Goal: Information Seeking & Learning: Compare options

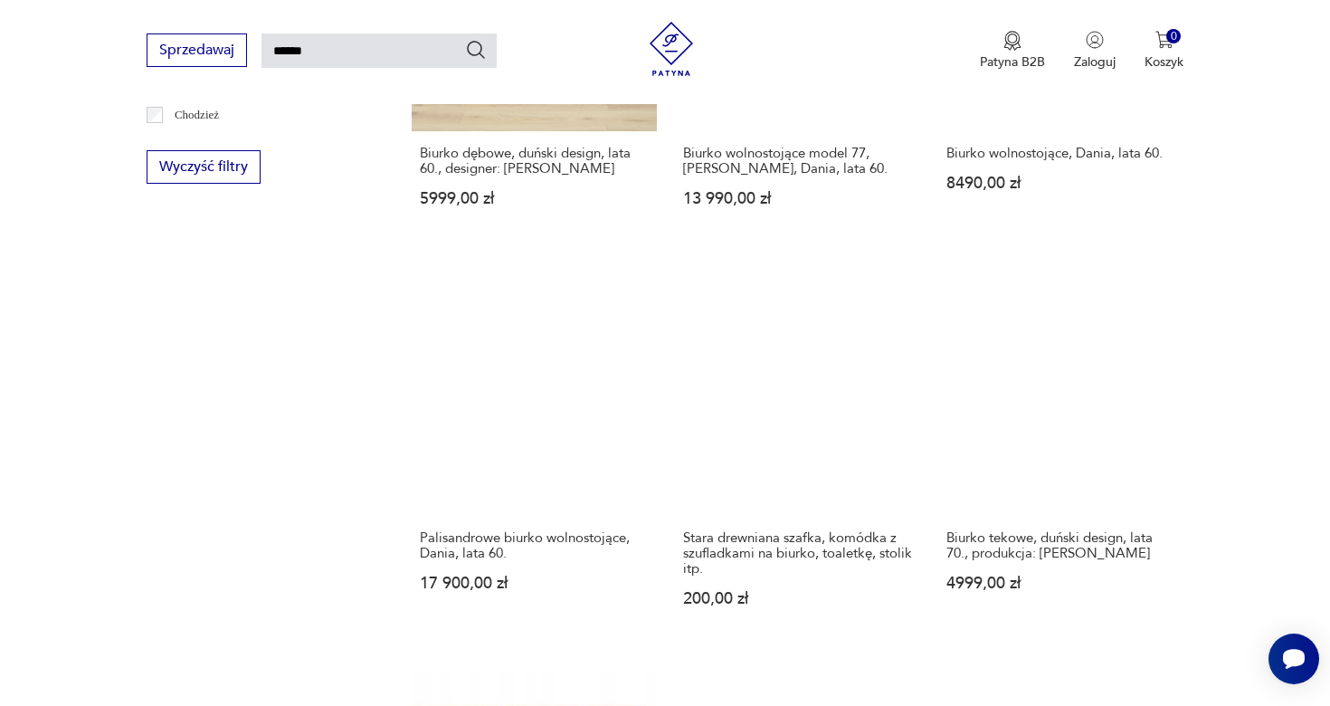
scroll to position [1314, 0]
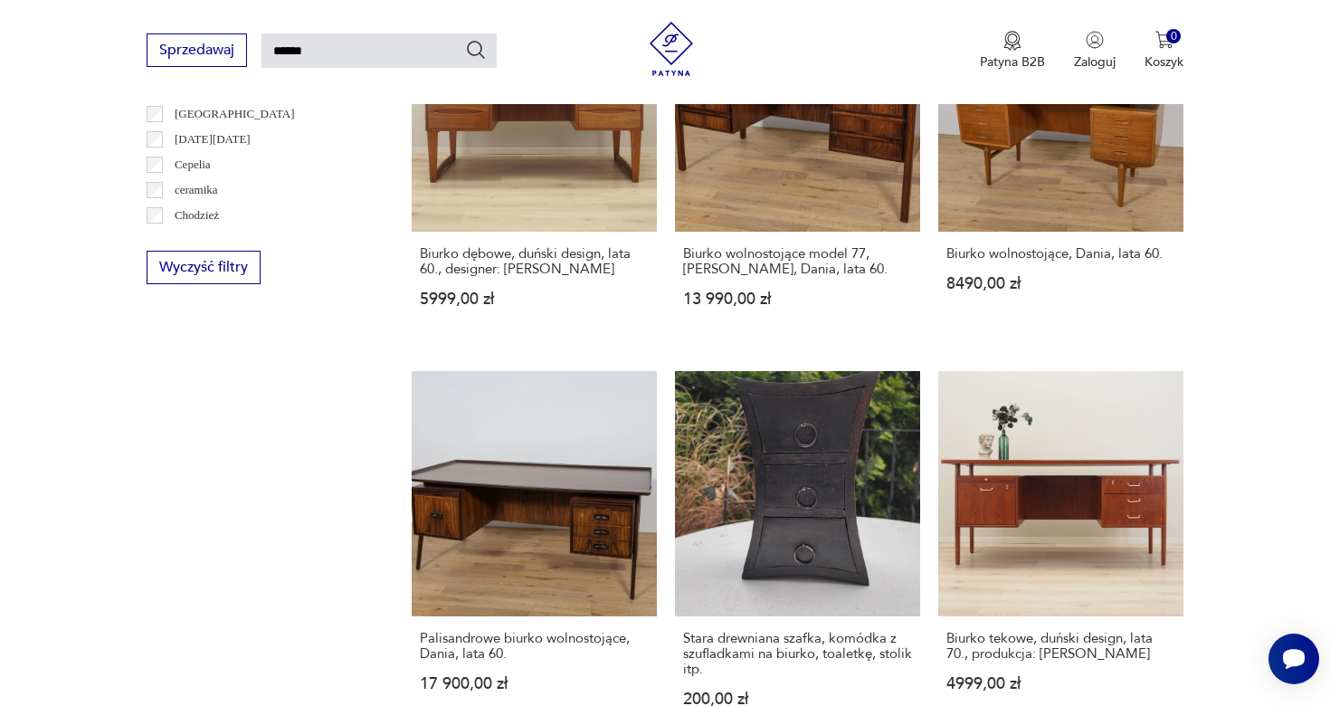
scroll to position [1249, 0]
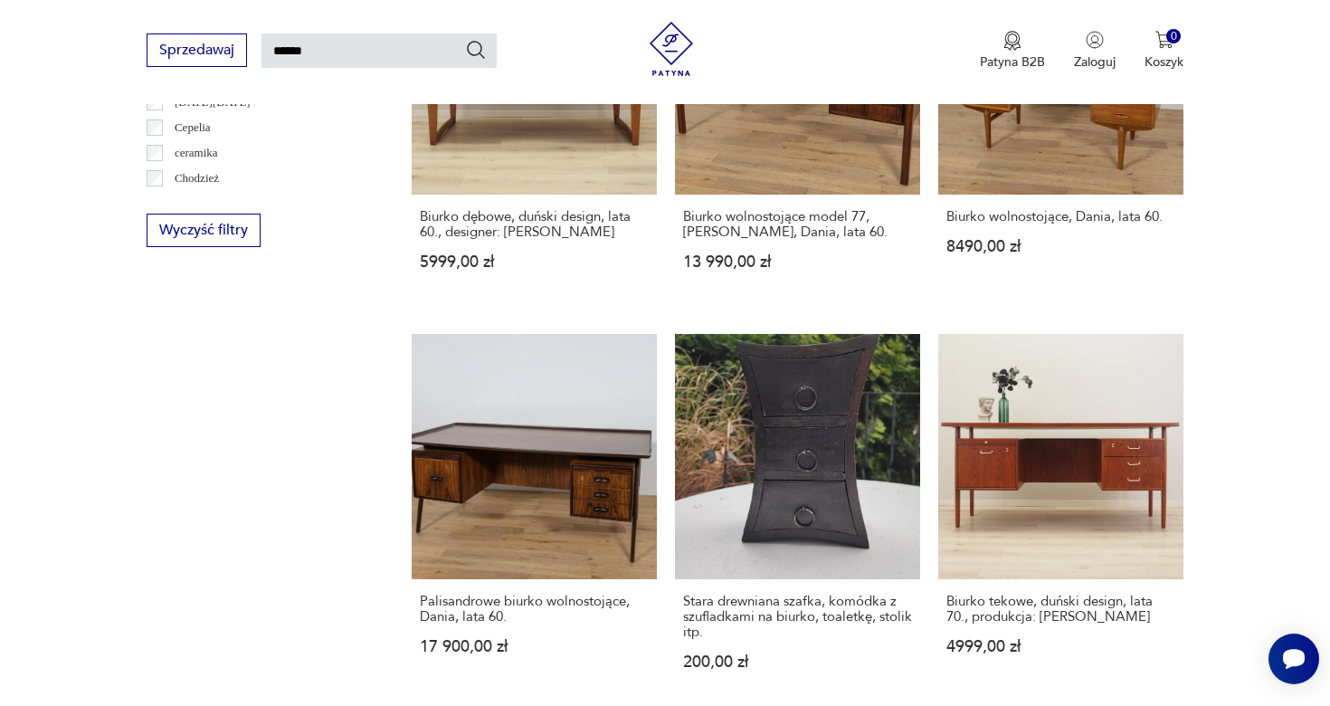
drag, startPoint x: 808, startPoint y: 582, endPoint x: 825, endPoint y: 581, distance: 17.2
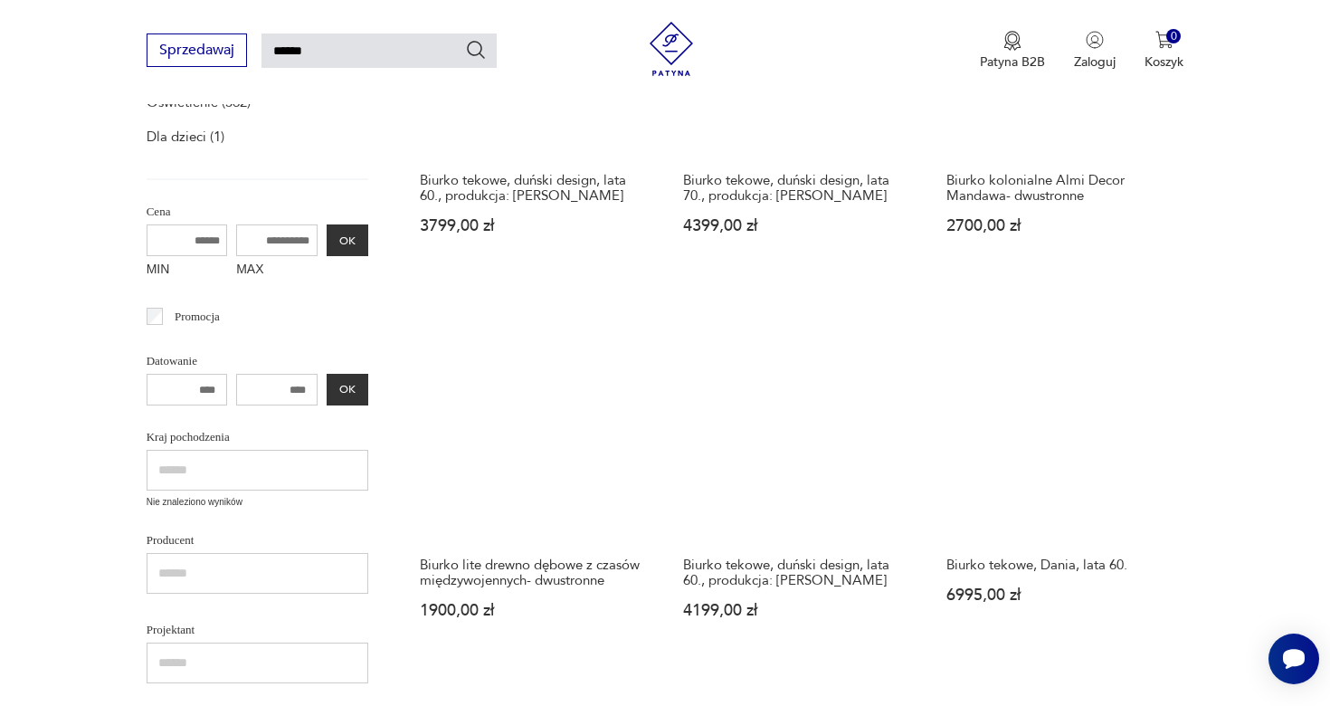
scroll to position [575, 0]
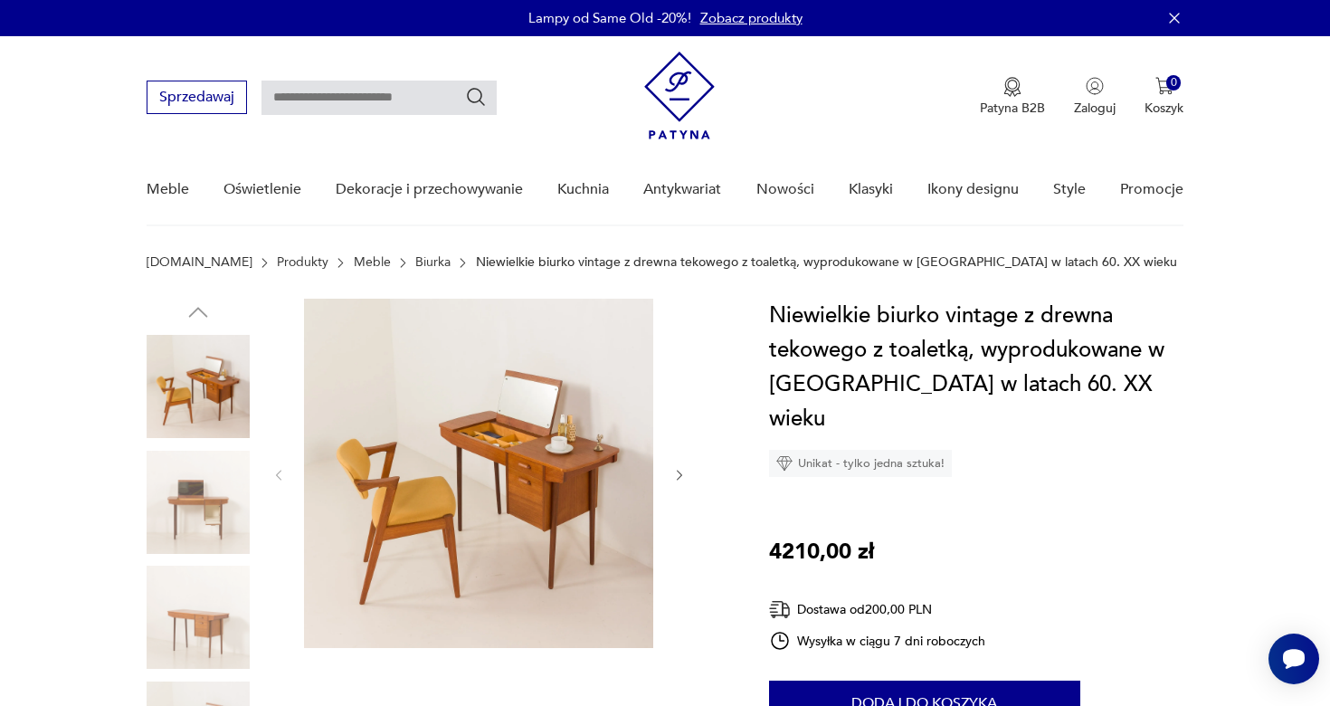
click at [399, 441] on img at bounding box center [478, 473] width 349 height 349
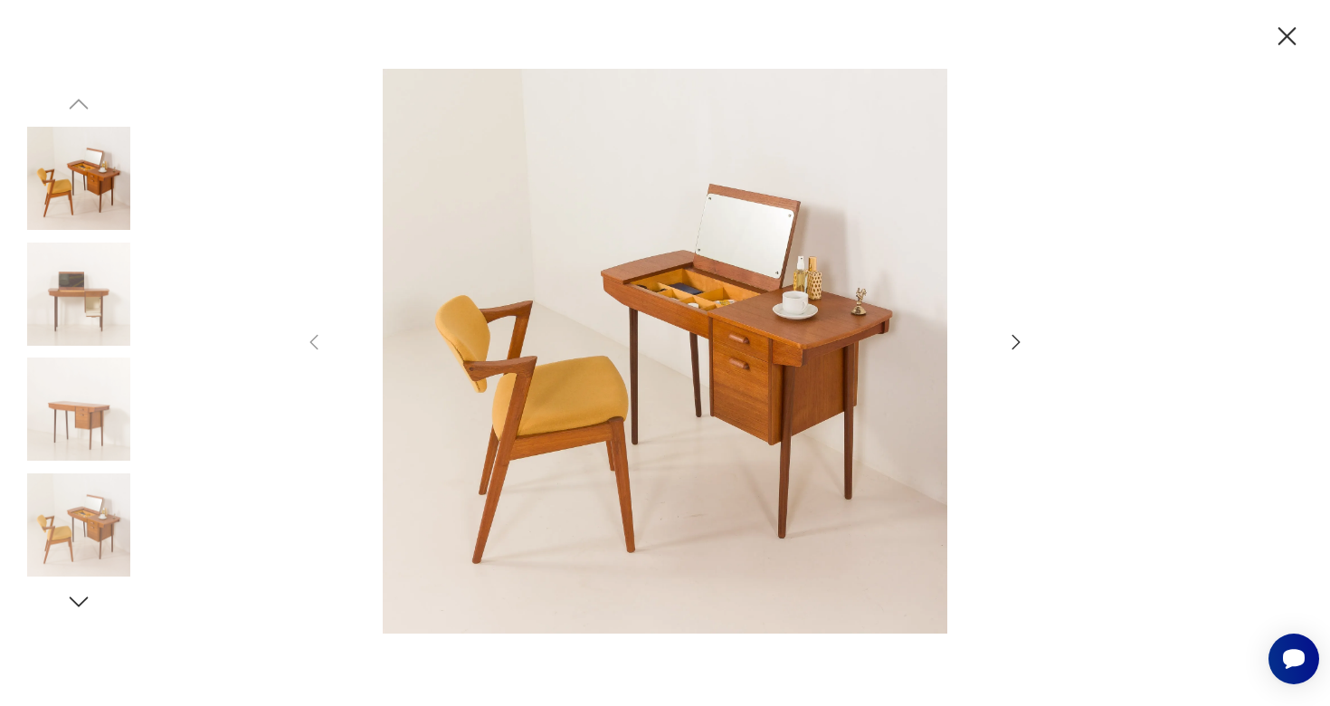
click at [1012, 340] on icon "button" at bounding box center [1016, 342] width 22 height 22
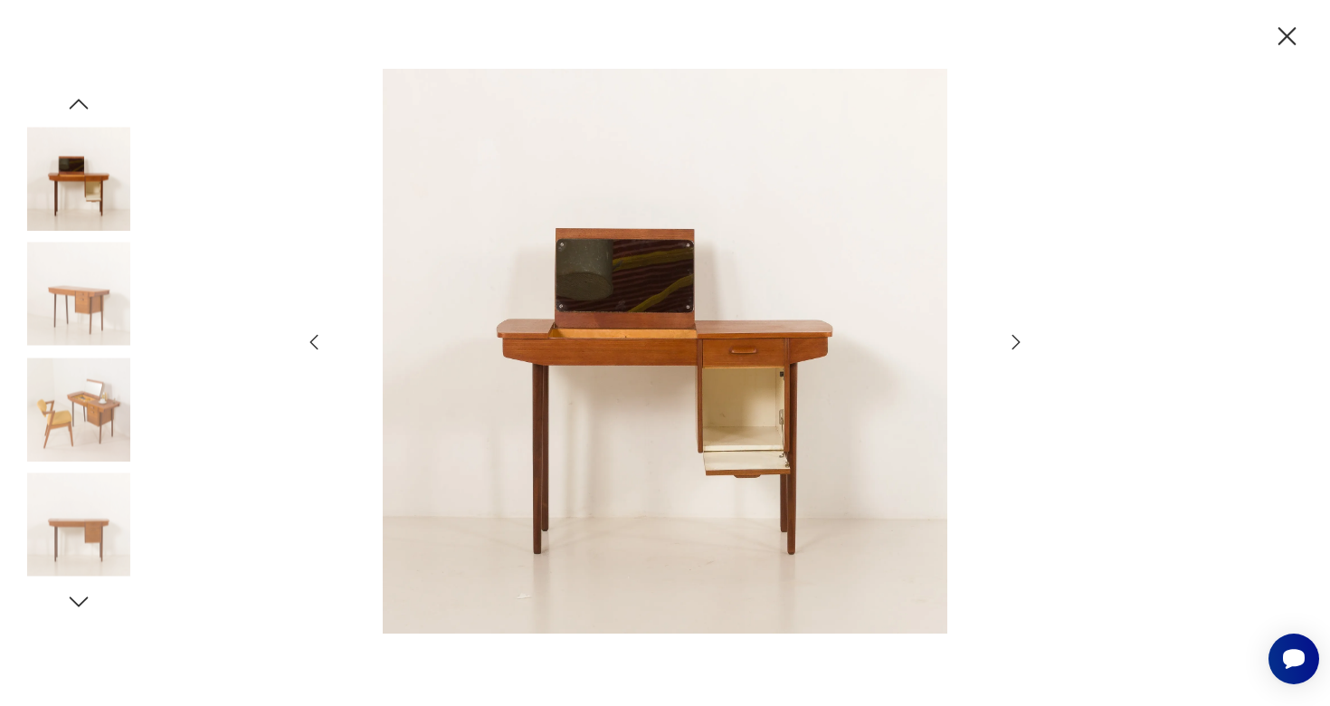
click at [1012, 340] on icon "button" at bounding box center [1016, 342] width 22 height 22
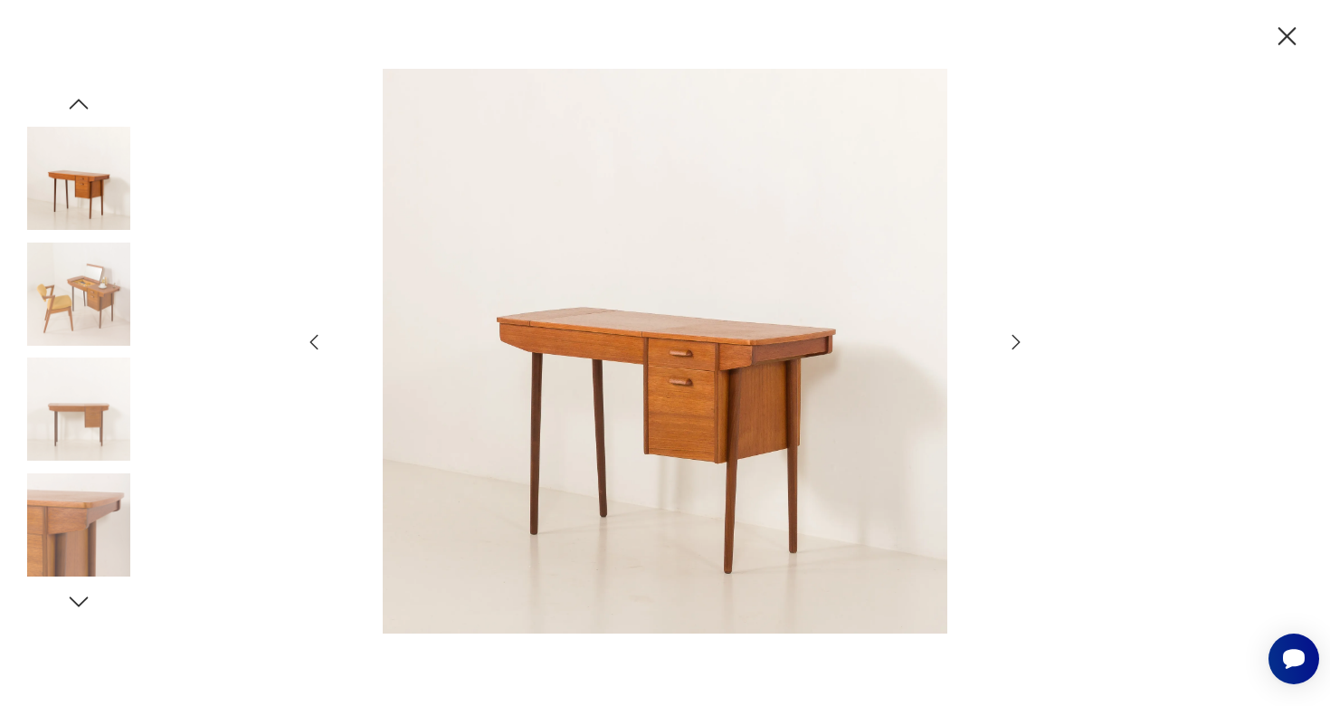
click at [1012, 340] on icon "button" at bounding box center [1016, 342] width 22 height 22
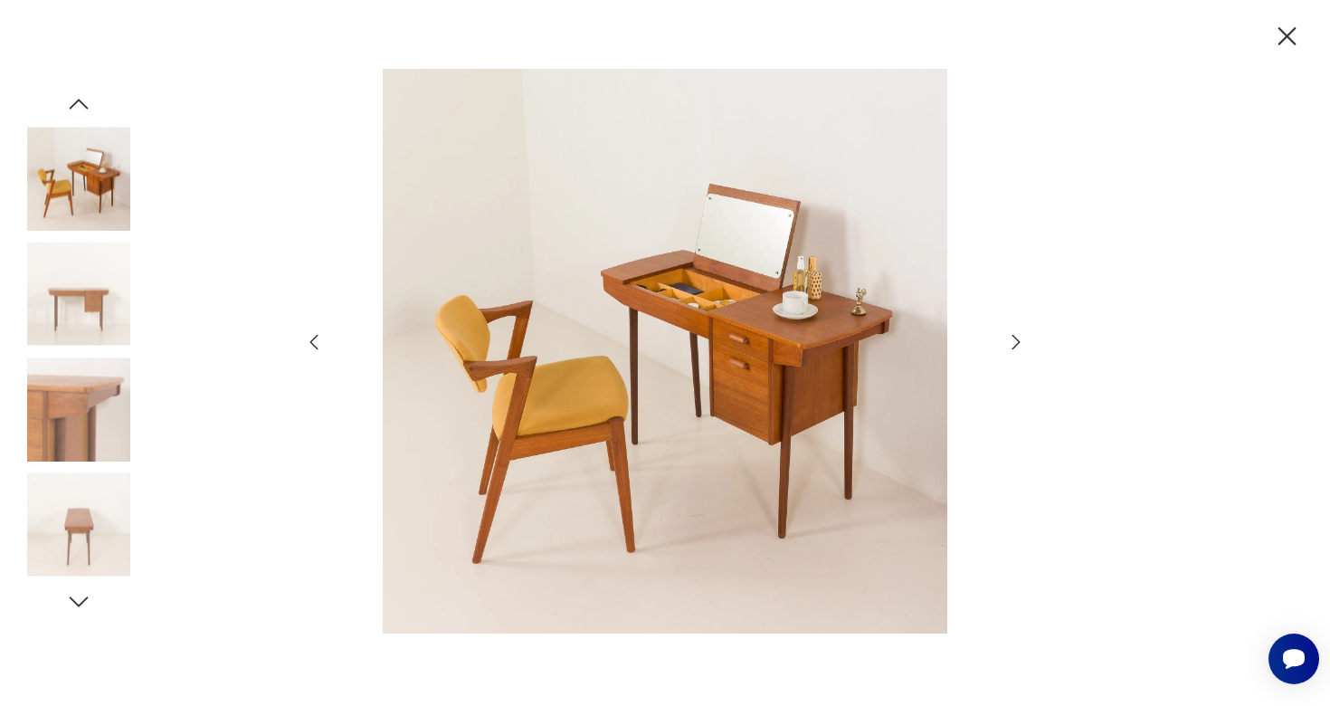
click at [1012, 340] on icon "button" at bounding box center [1016, 342] width 22 height 22
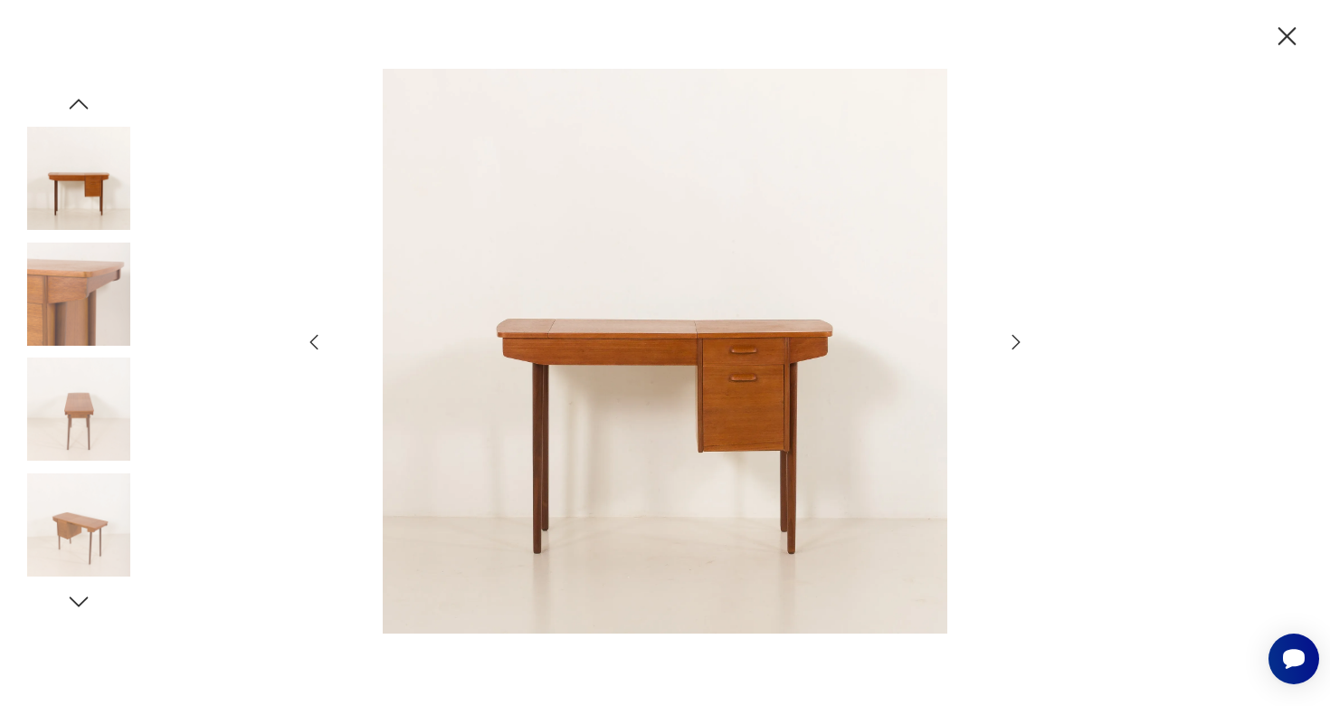
click at [1012, 341] on icon "button" at bounding box center [1016, 342] width 22 height 22
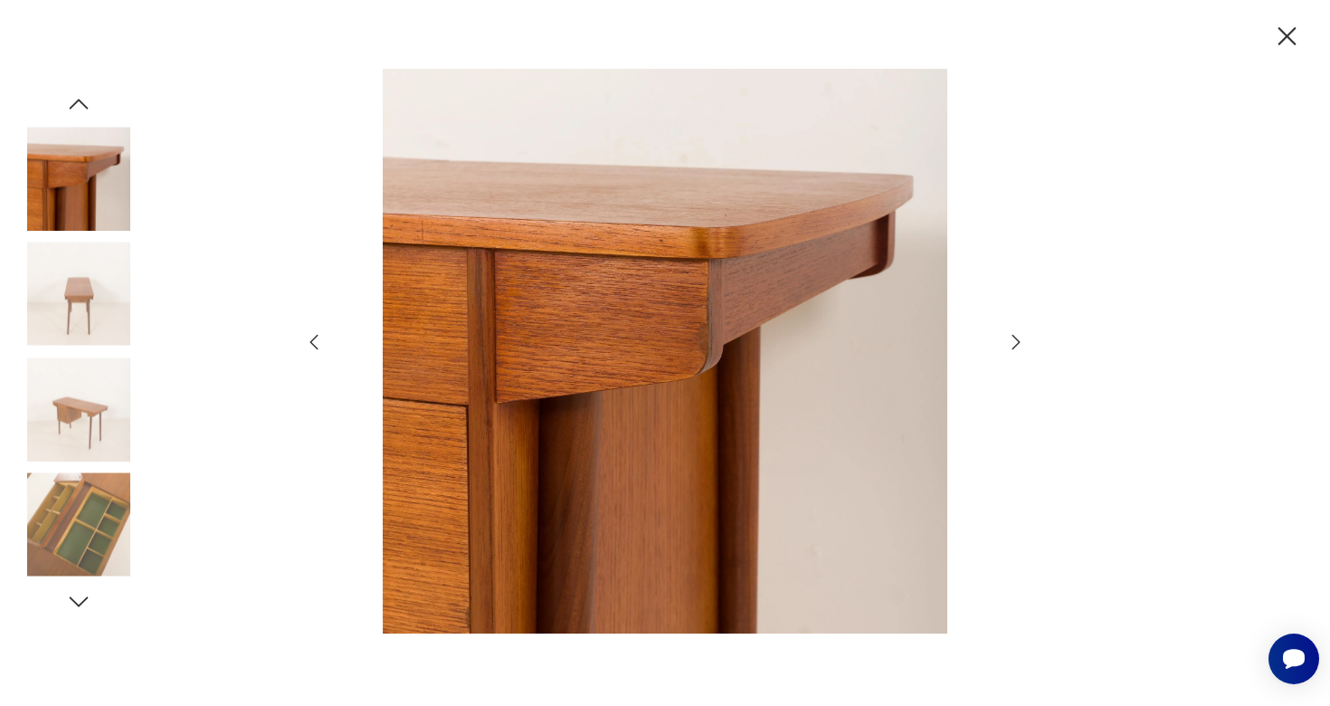
click at [1012, 342] on icon "button" at bounding box center [1016, 342] width 22 height 22
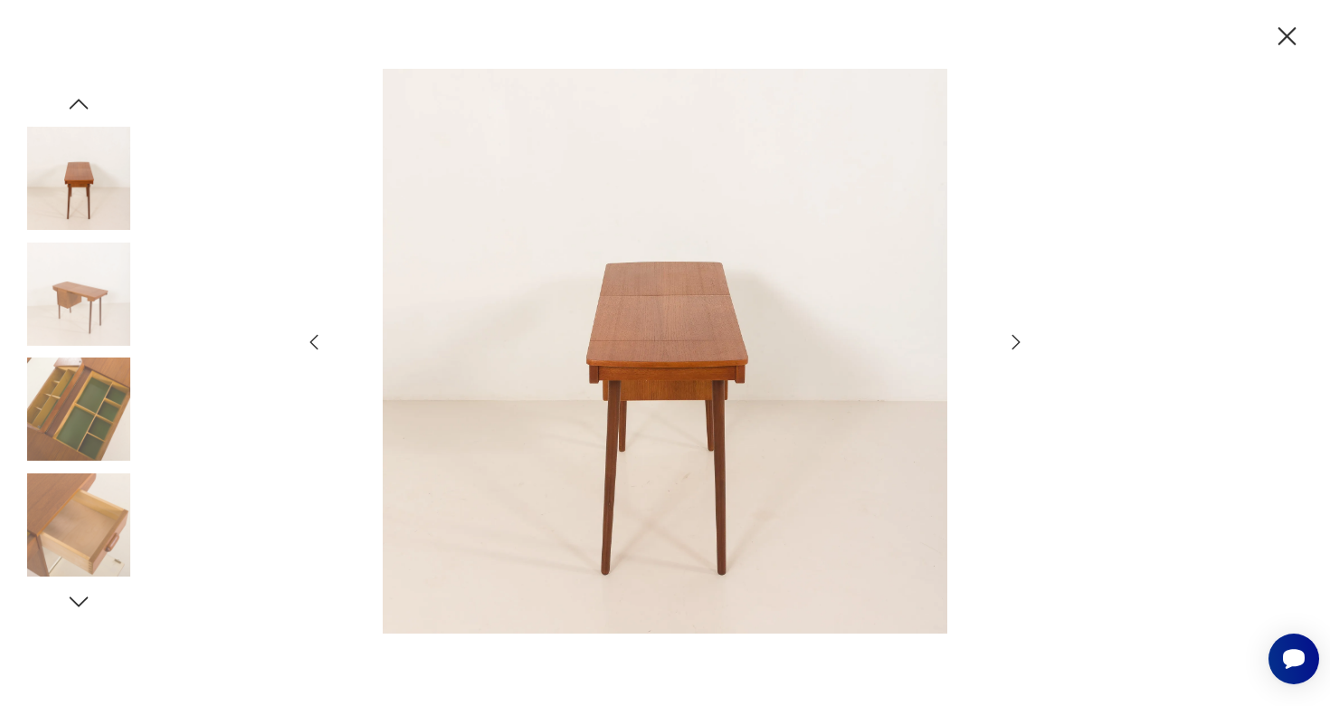
click at [1012, 343] on icon "button" at bounding box center [1016, 342] width 22 height 22
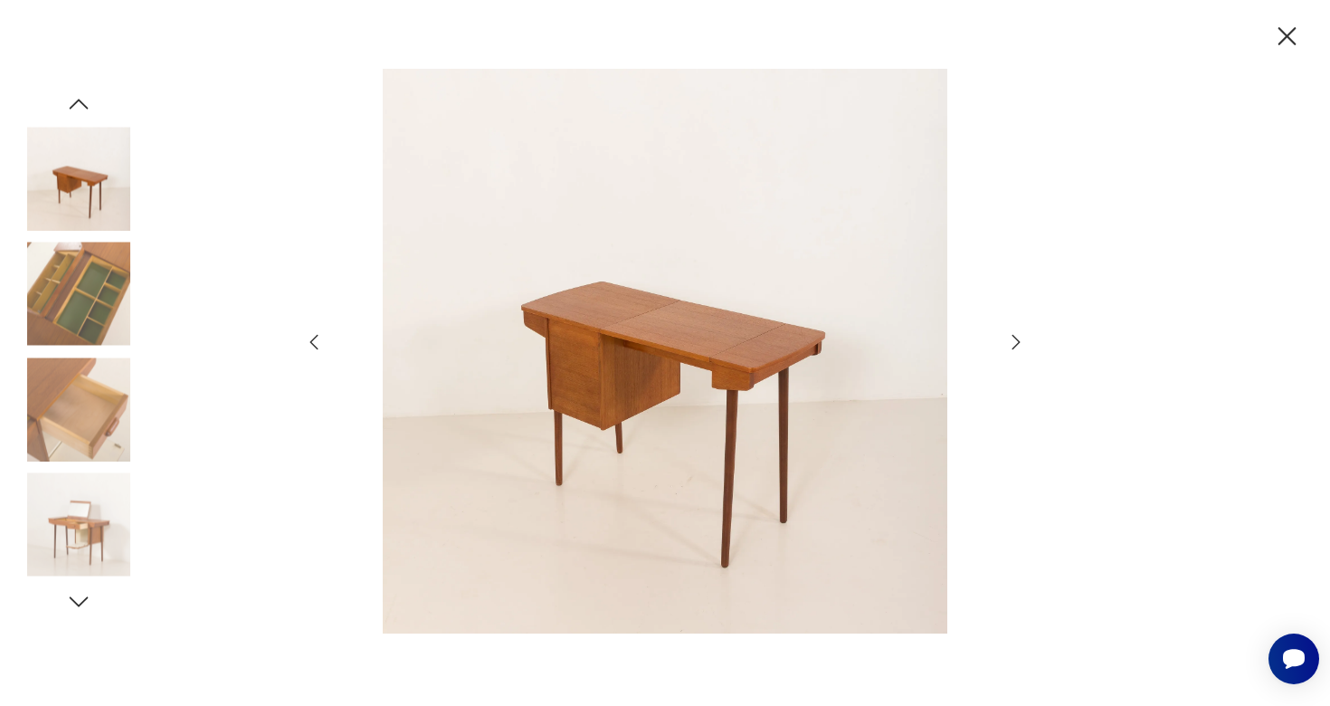
click at [1012, 344] on icon "button" at bounding box center [1016, 342] width 22 height 22
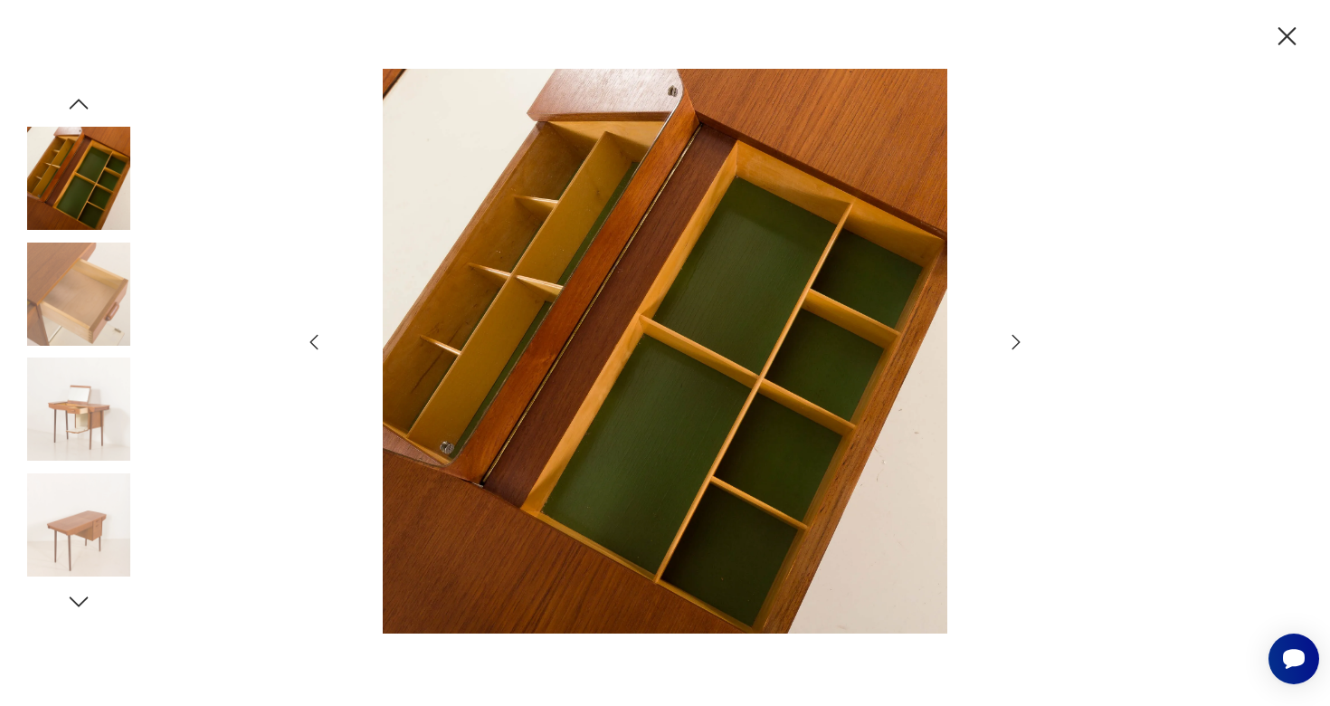
click at [1012, 344] on icon "button" at bounding box center [1016, 342] width 22 height 22
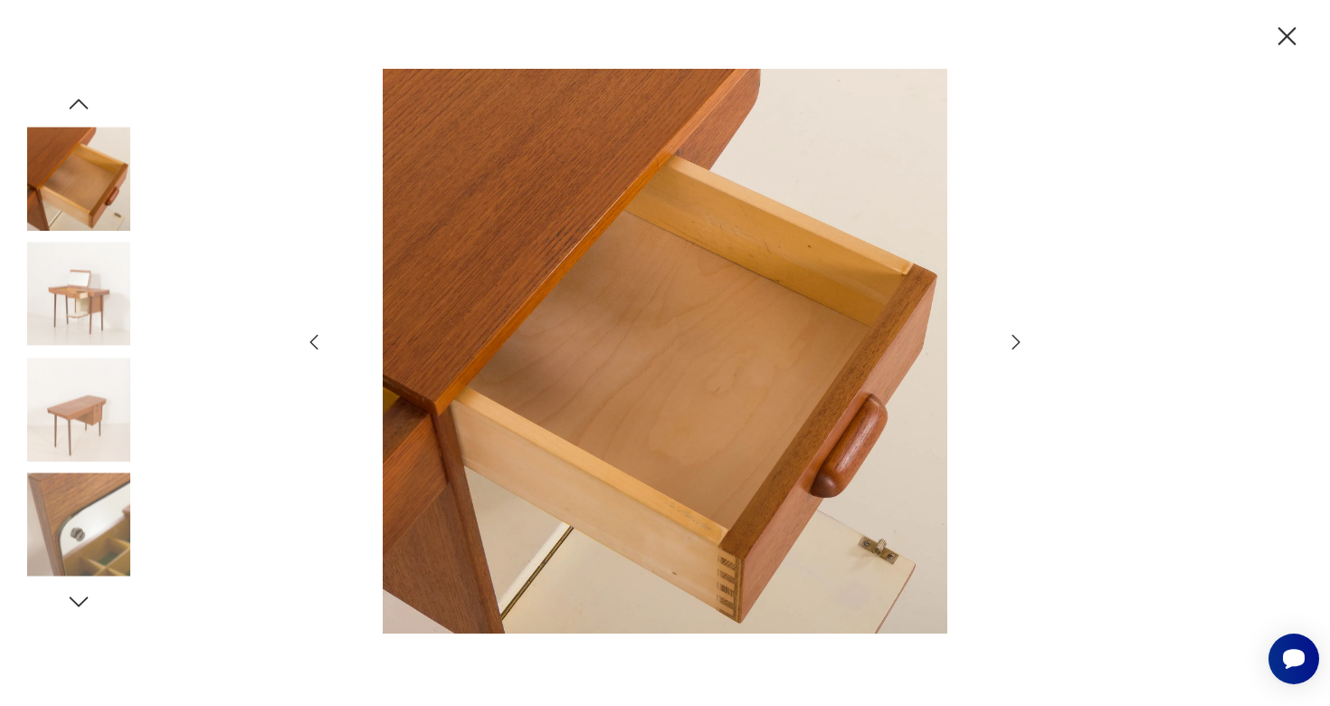
click at [1013, 345] on icon "button" at bounding box center [1016, 342] width 22 height 22
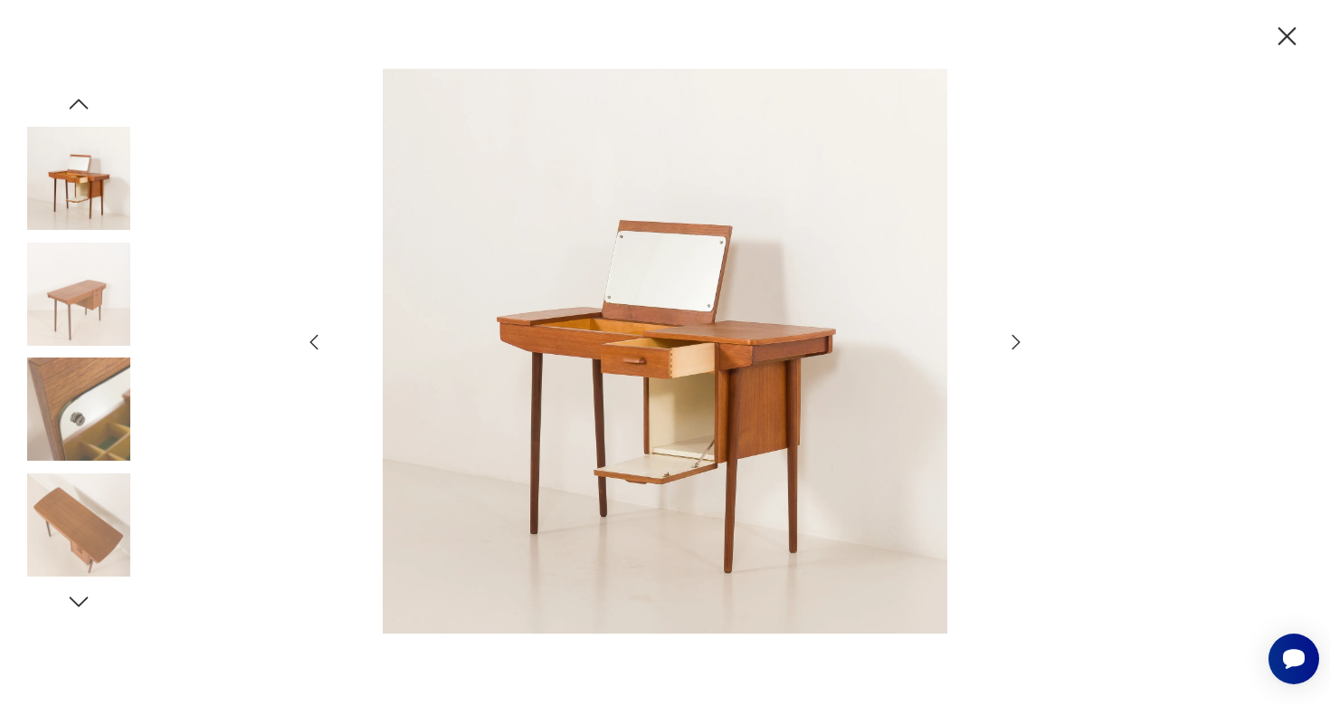
click at [1013, 345] on icon "button" at bounding box center [1016, 342] width 22 height 22
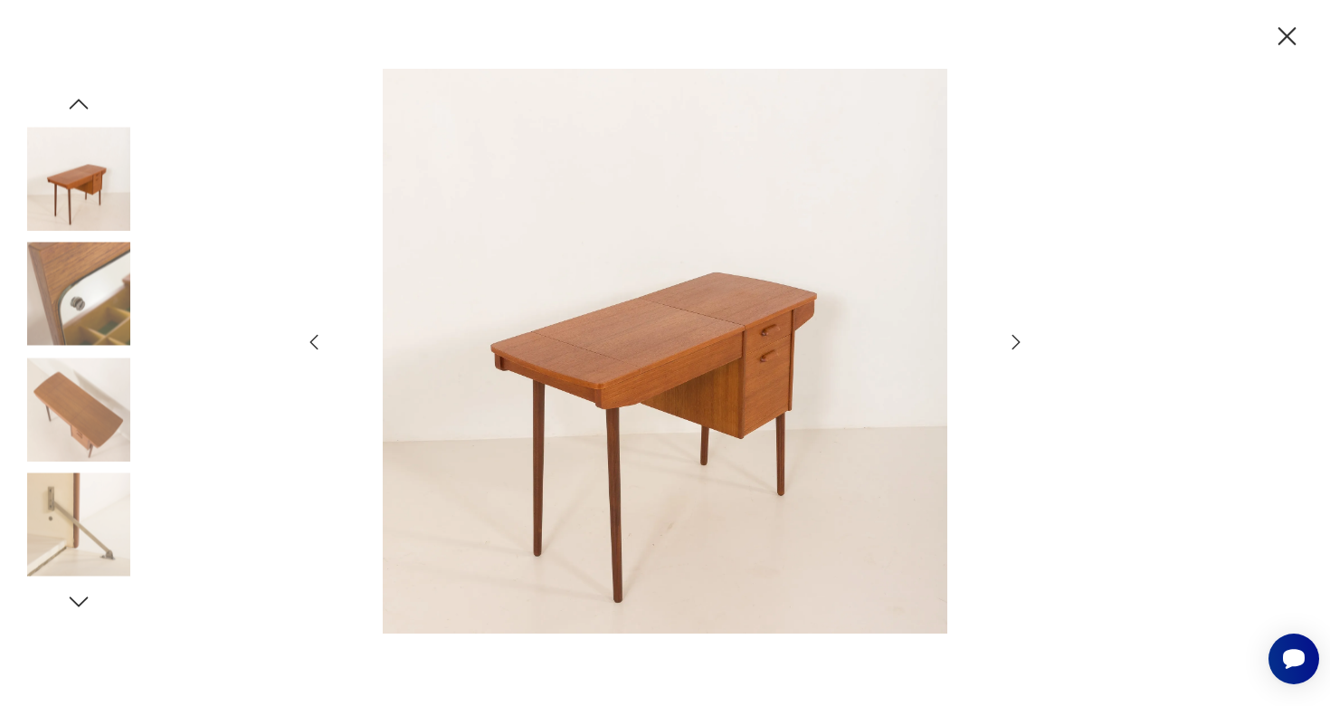
click at [1287, 41] on icon "button" at bounding box center [1287, 37] width 32 height 32
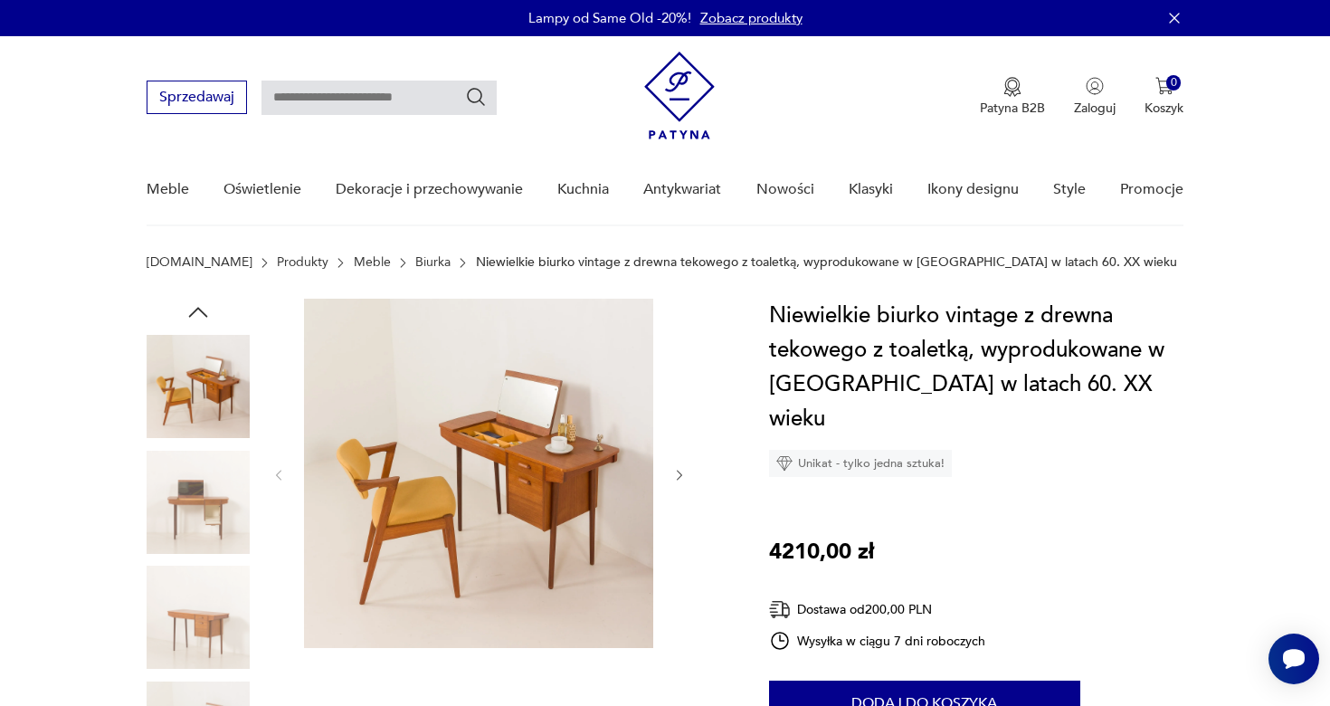
type input "******"
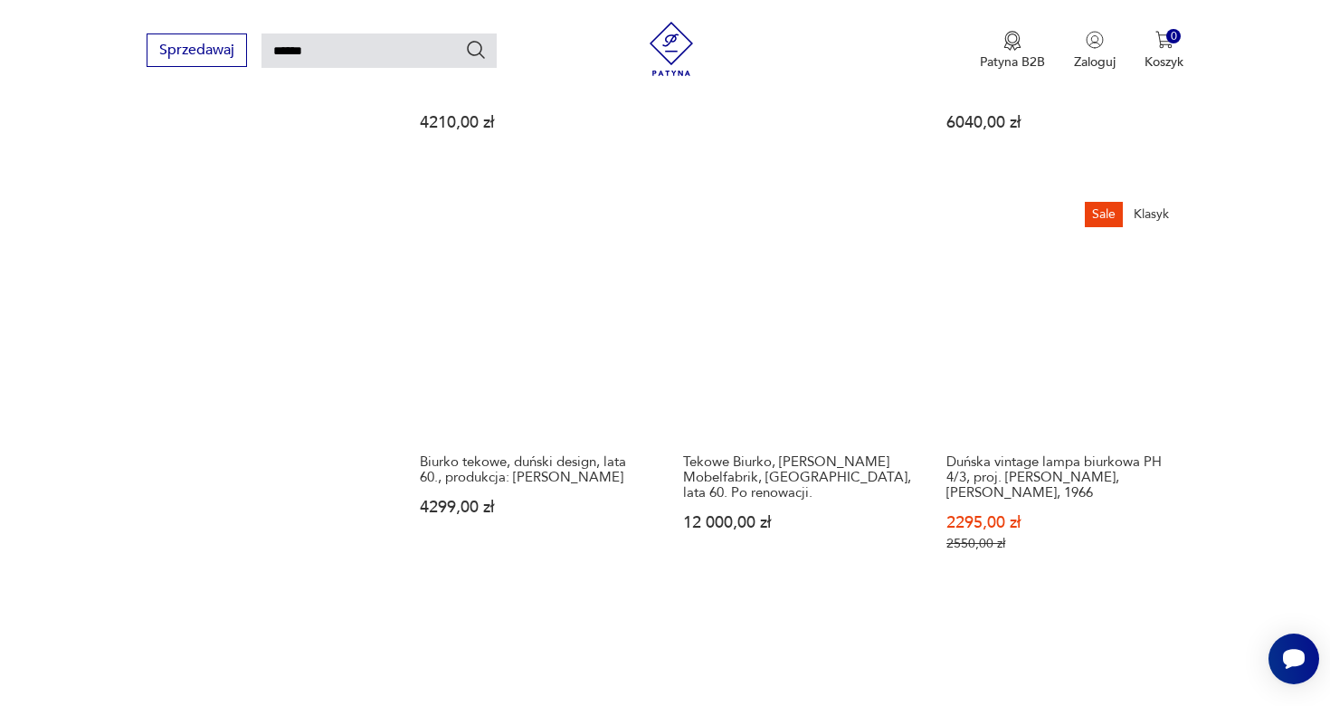
scroll to position [1449, 0]
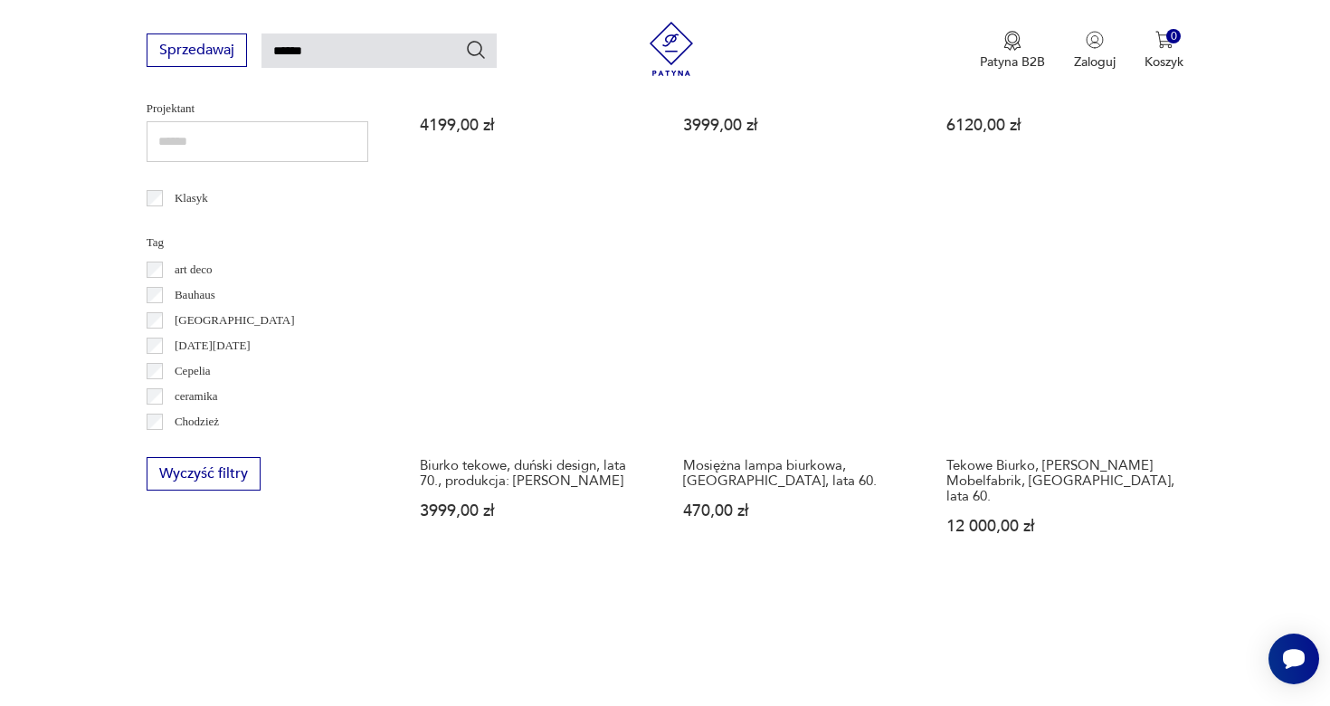
scroll to position [1009, 0]
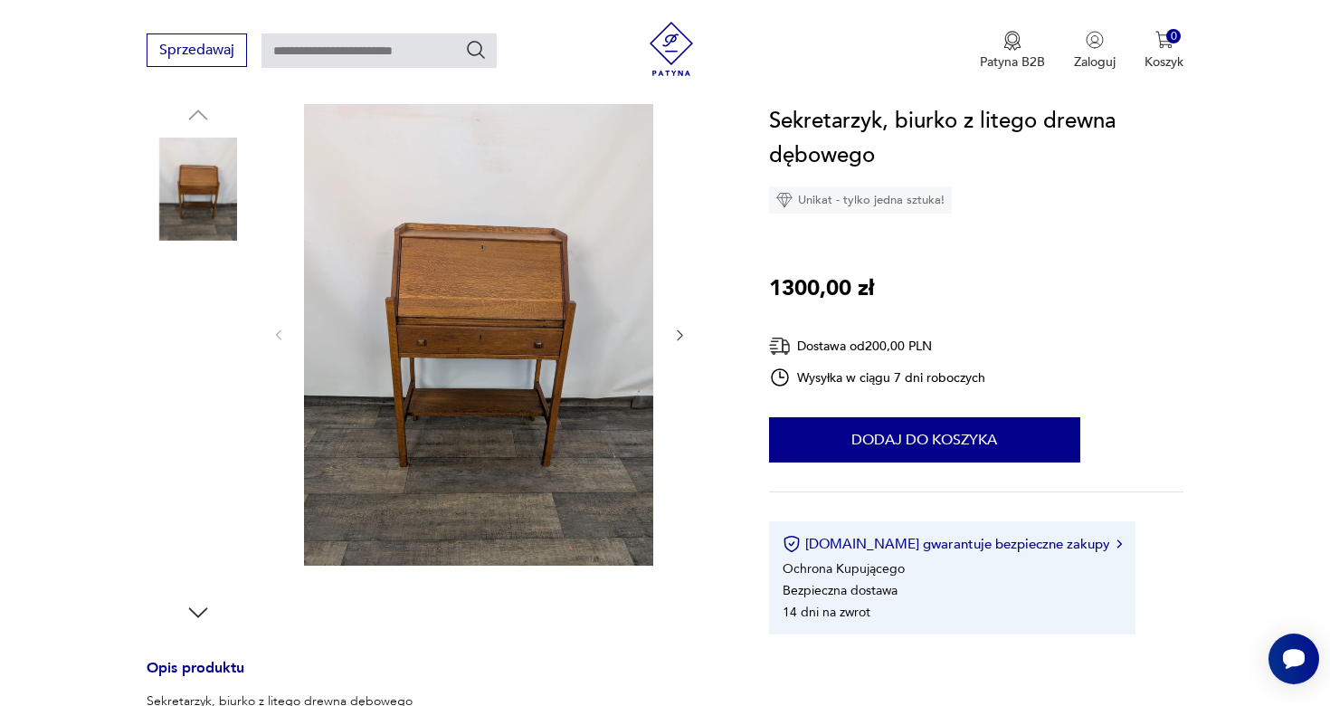
scroll to position [177, 0]
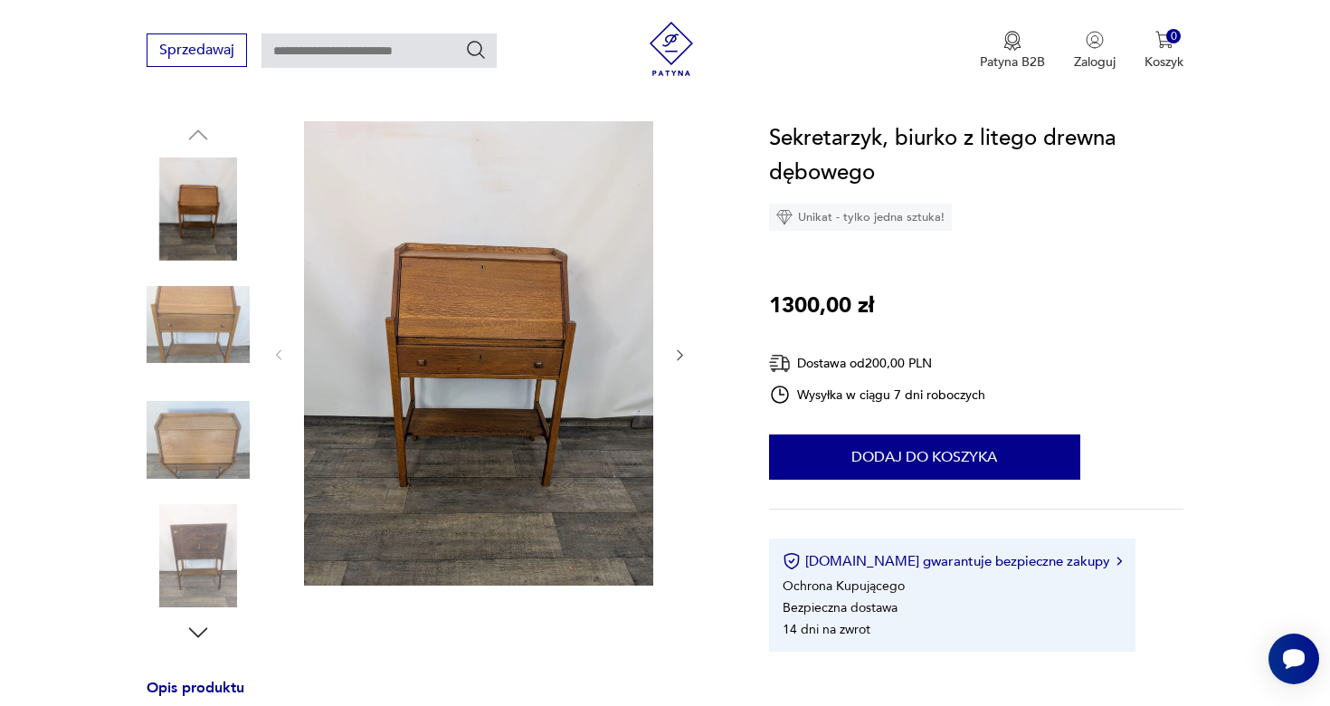
click at [496, 389] on img at bounding box center [478, 353] width 349 height 464
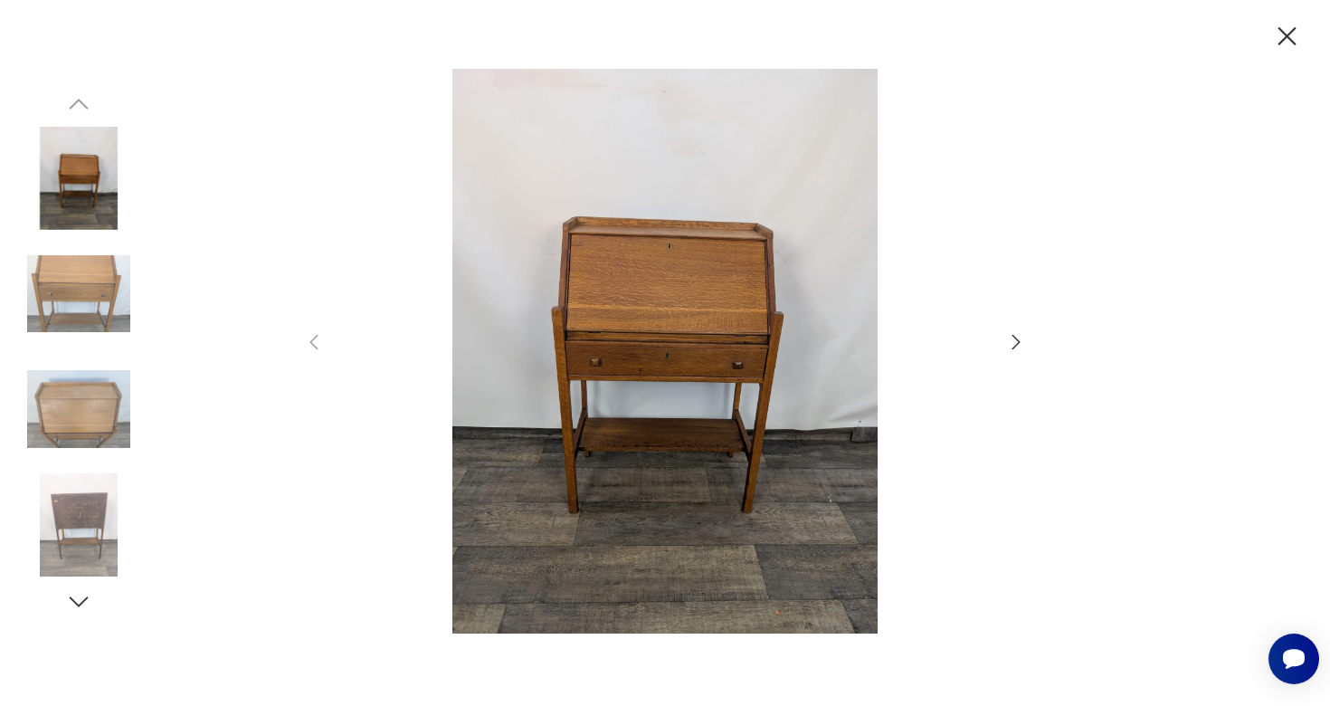
click at [1014, 340] on icon "button" at bounding box center [1016, 342] width 22 height 22
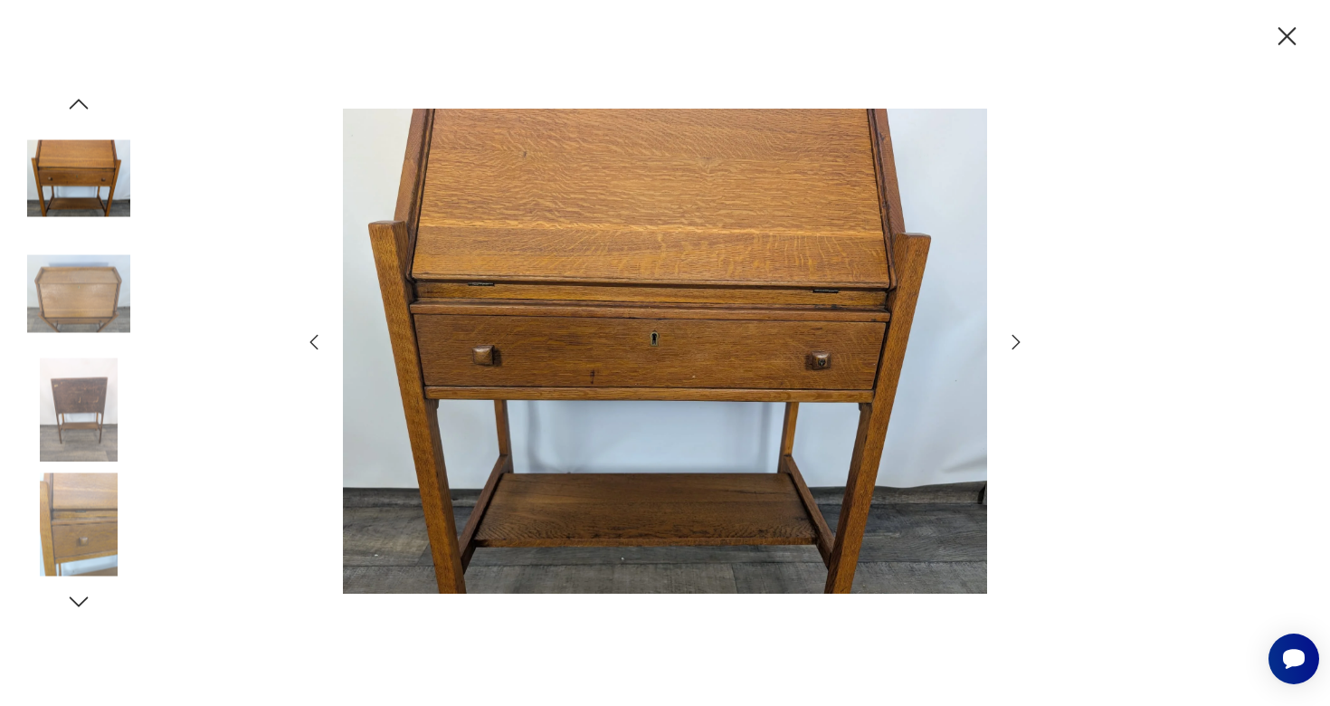
click at [1014, 340] on icon "button" at bounding box center [1016, 342] width 22 height 22
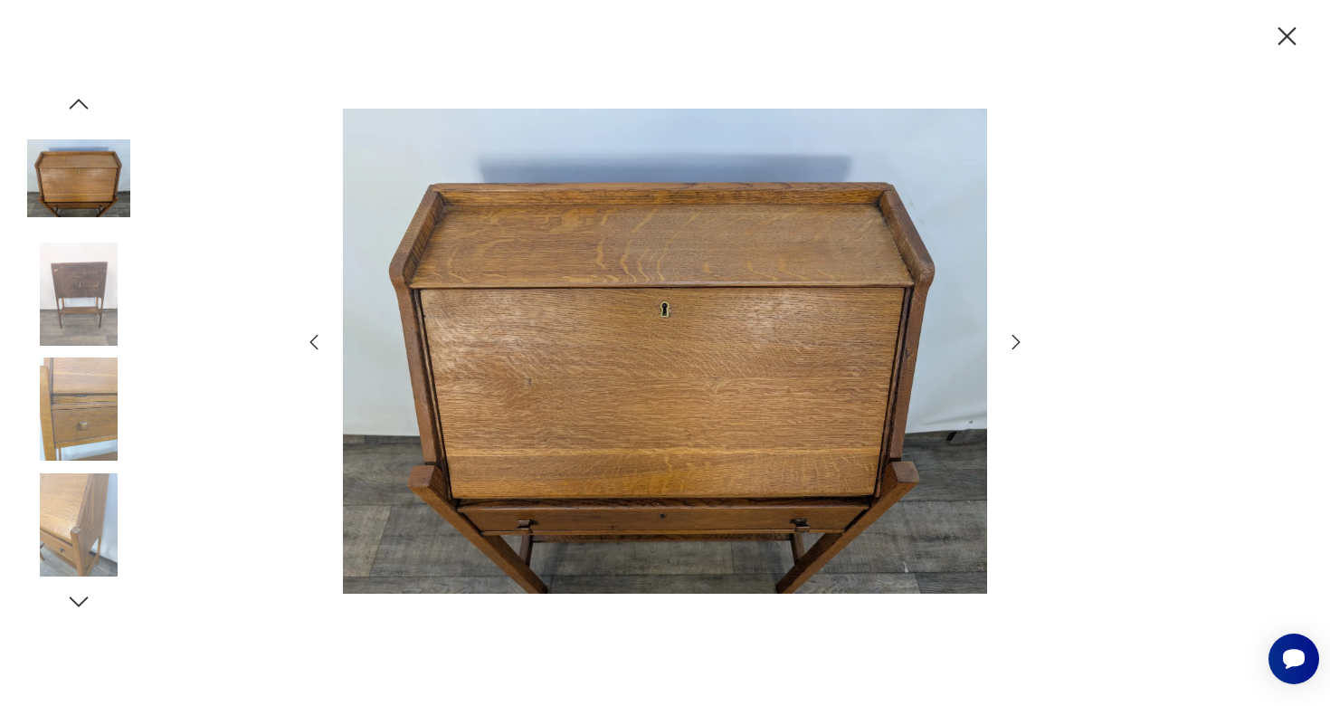
click at [1014, 340] on icon "button" at bounding box center [1016, 342] width 22 height 22
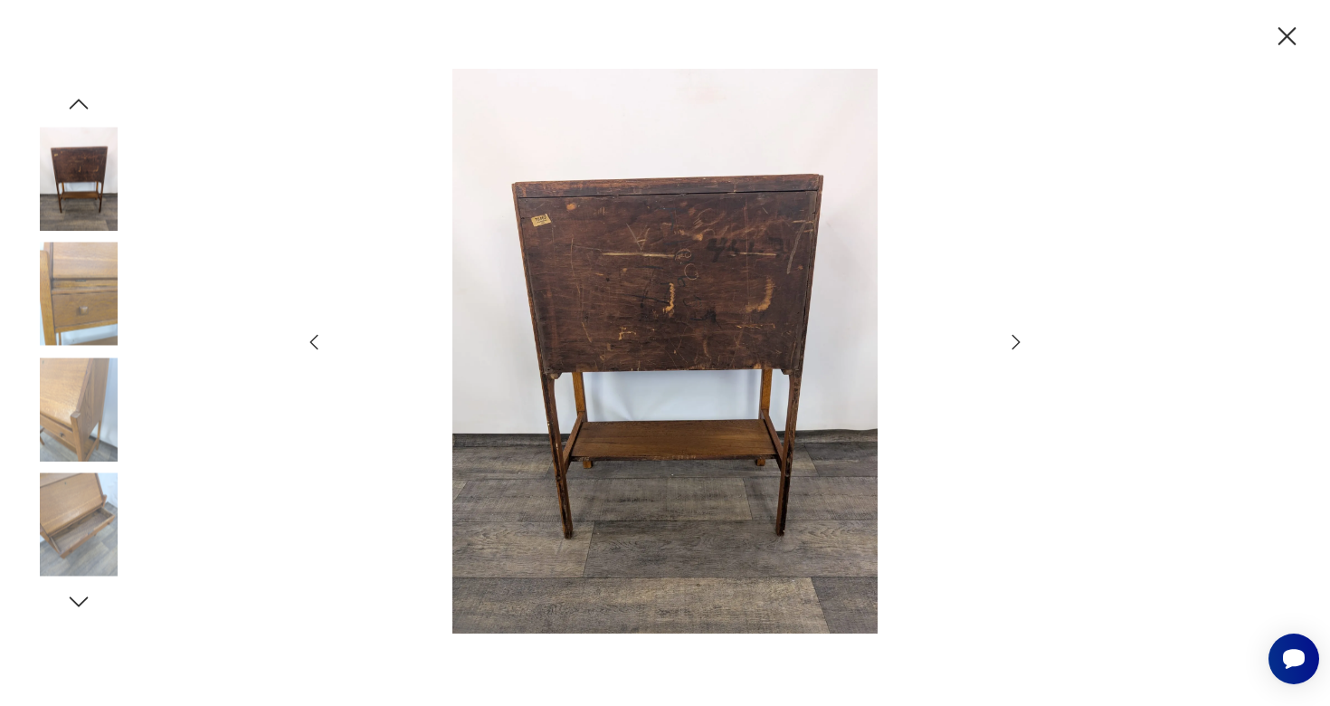
click at [1014, 340] on icon "button" at bounding box center [1016, 342] width 22 height 22
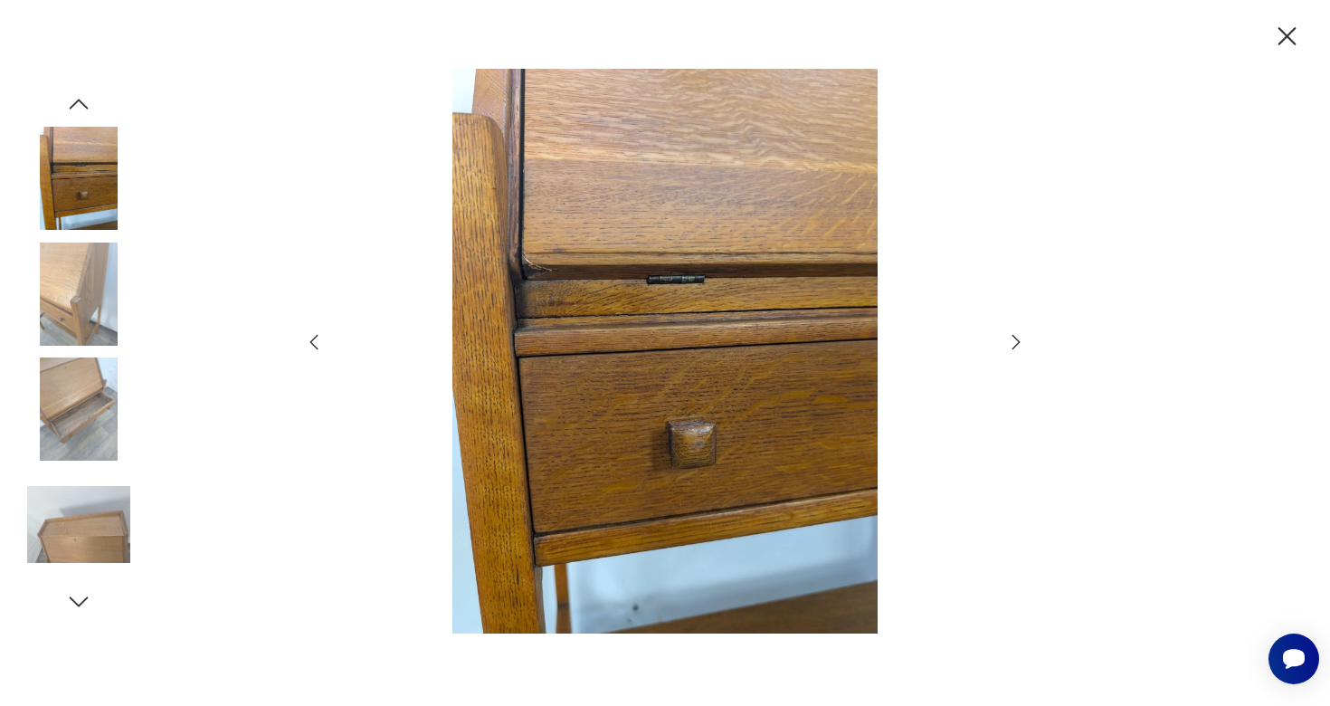
click at [1014, 340] on icon "button" at bounding box center [1016, 342] width 22 height 22
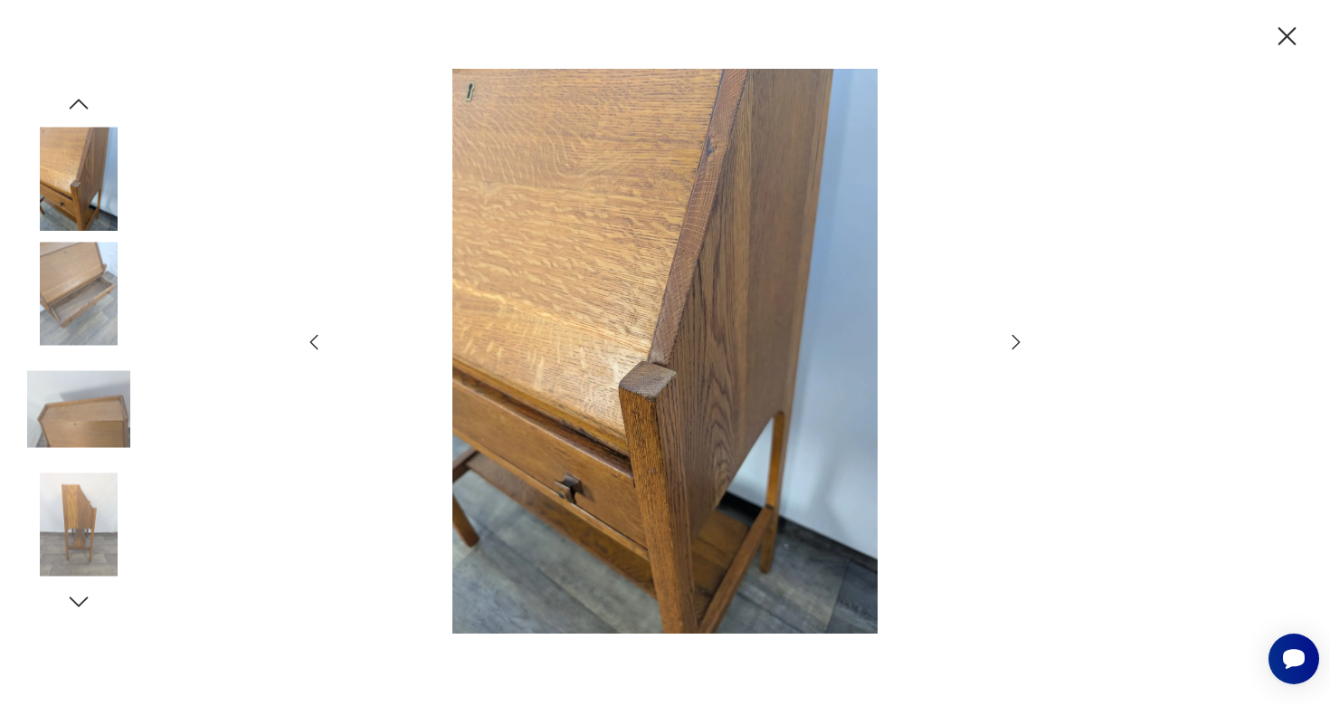
click at [1014, 340] on icon "button" at bounding box center [1016, 342] width 22 height 22
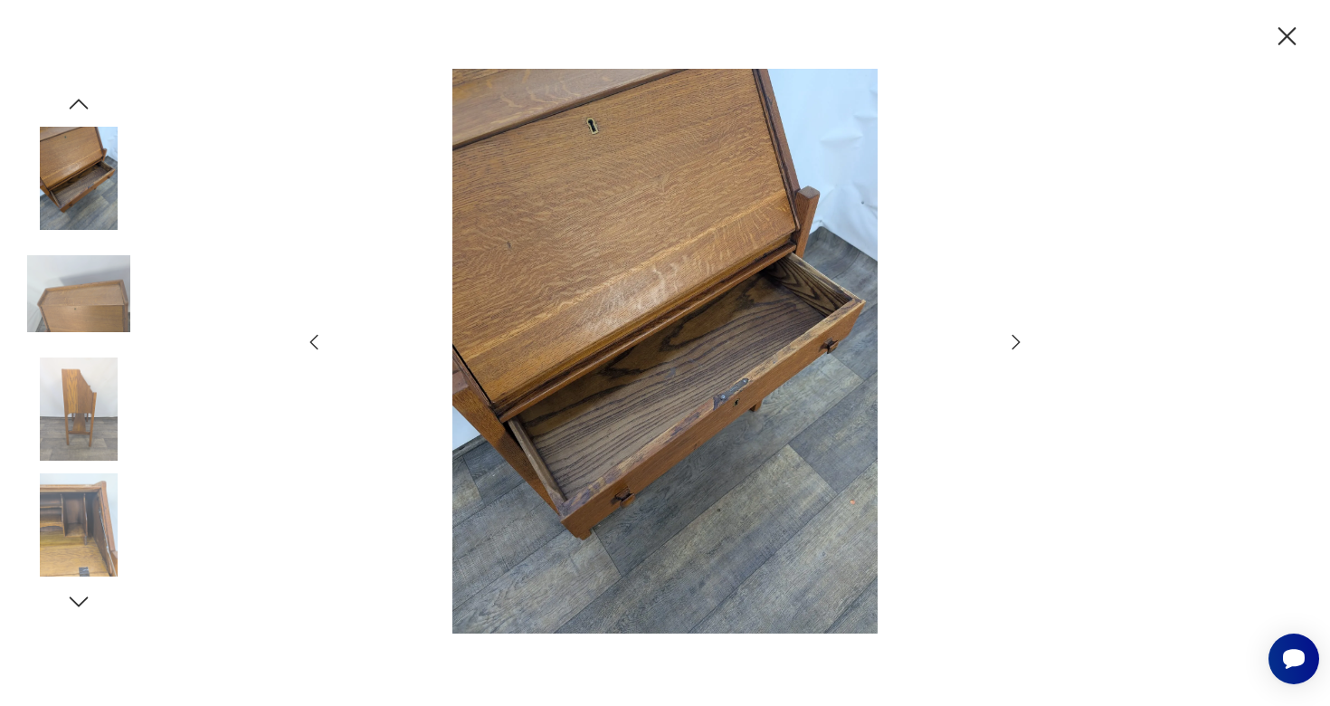
click at [1014, 340] on icon "button" at bounding box center [1016, 342] width 22 height 22
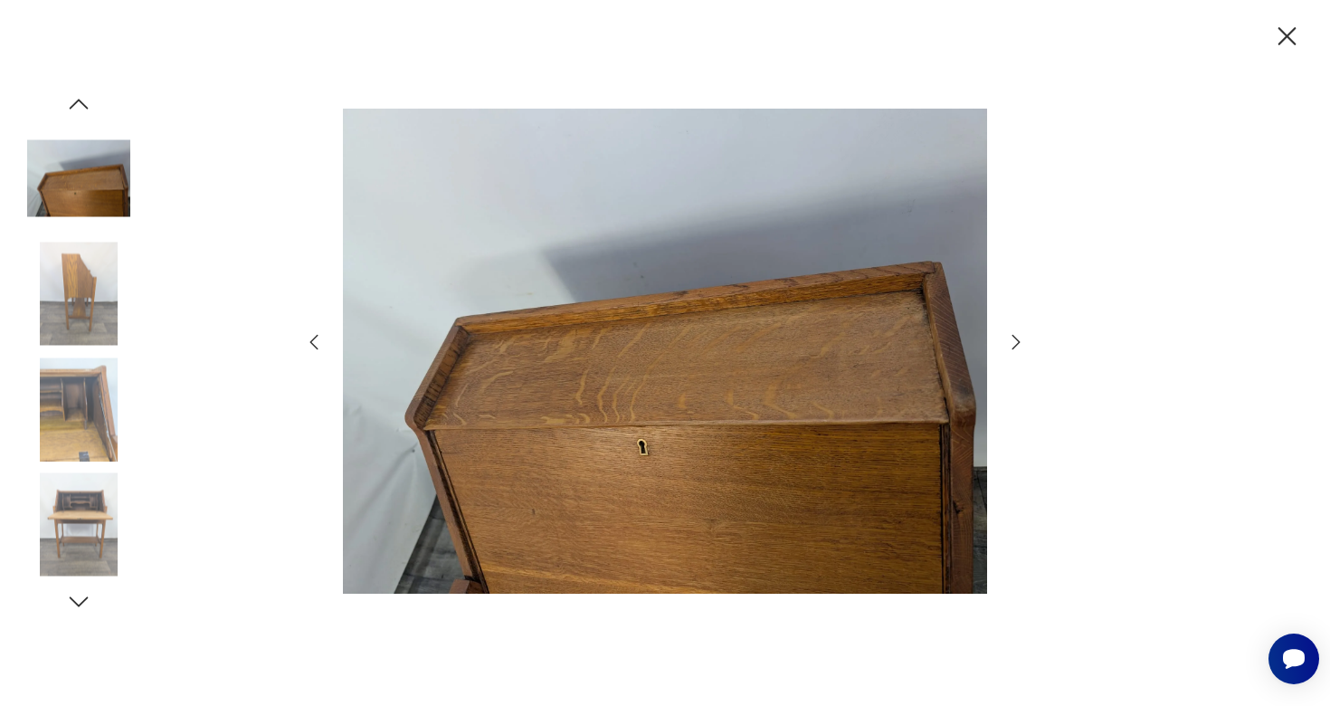
click at [1014, 340] on icon "button" at bounding box center [1016, 342] width 22 height 22
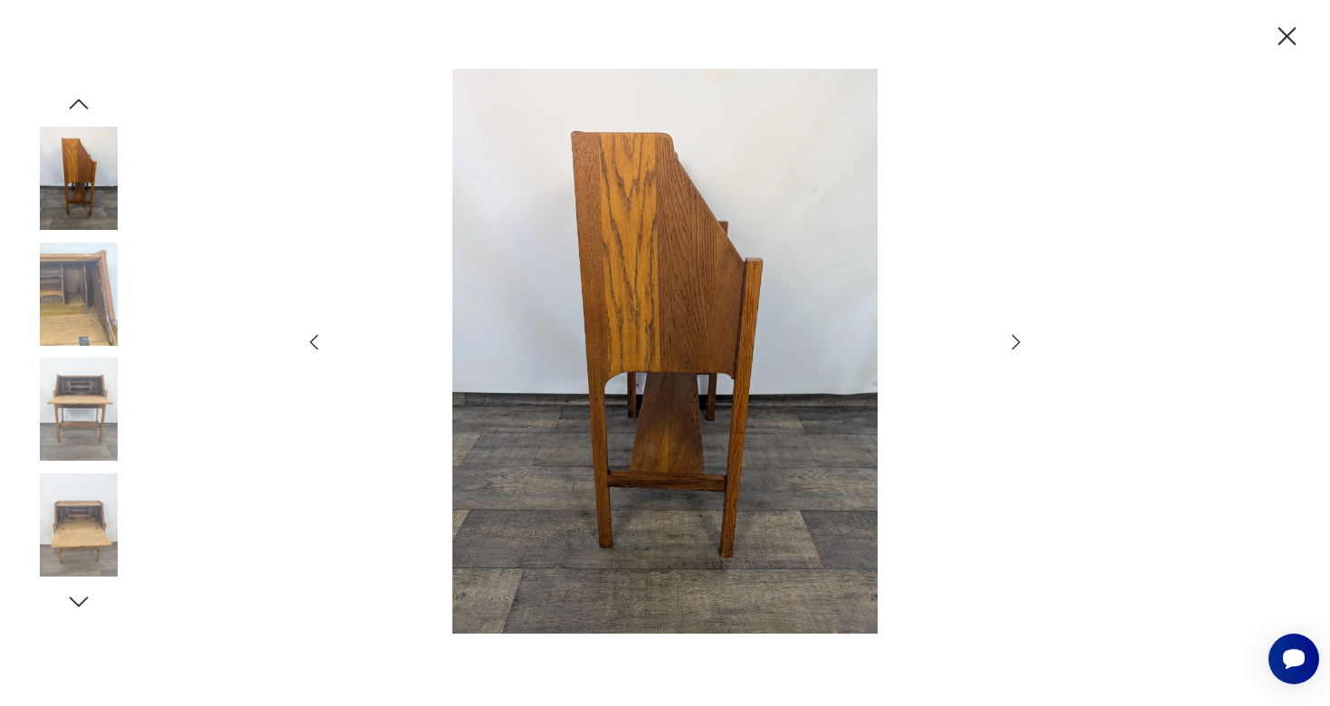
click at [1014, 340] on icon "button" at bounding box center [1016, 342] width 22 height 22
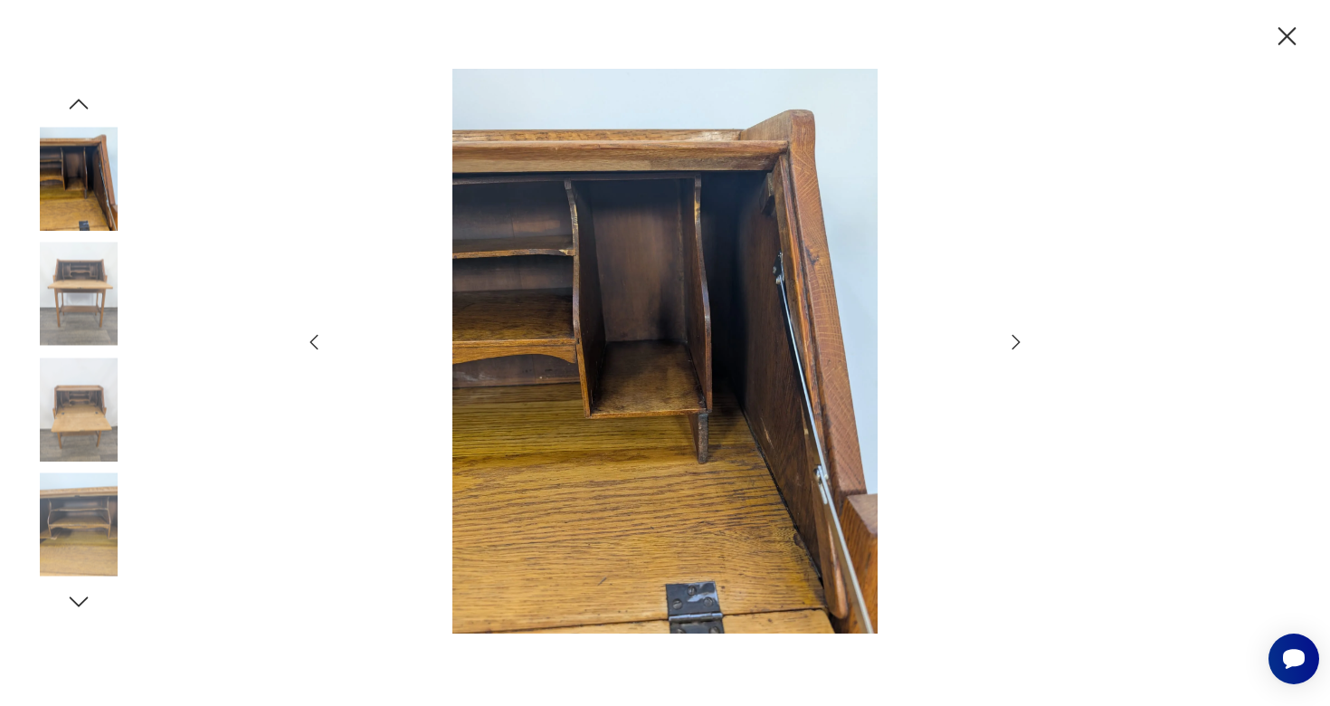
click at [1014, 340] on icon "button" at bounding box center [1016, 342] width 22 height 22
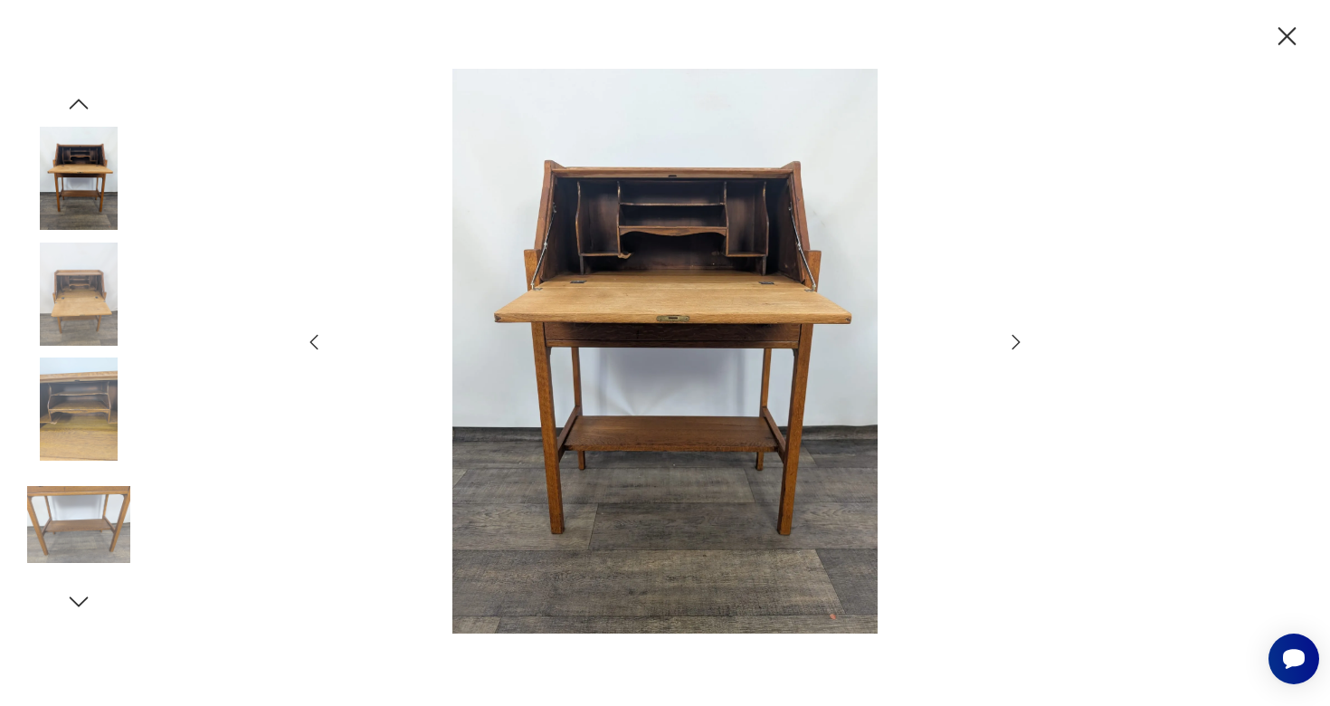
click at [1014, 340] on icon "button" at bounding box center [1016, 342] width 22 height 22
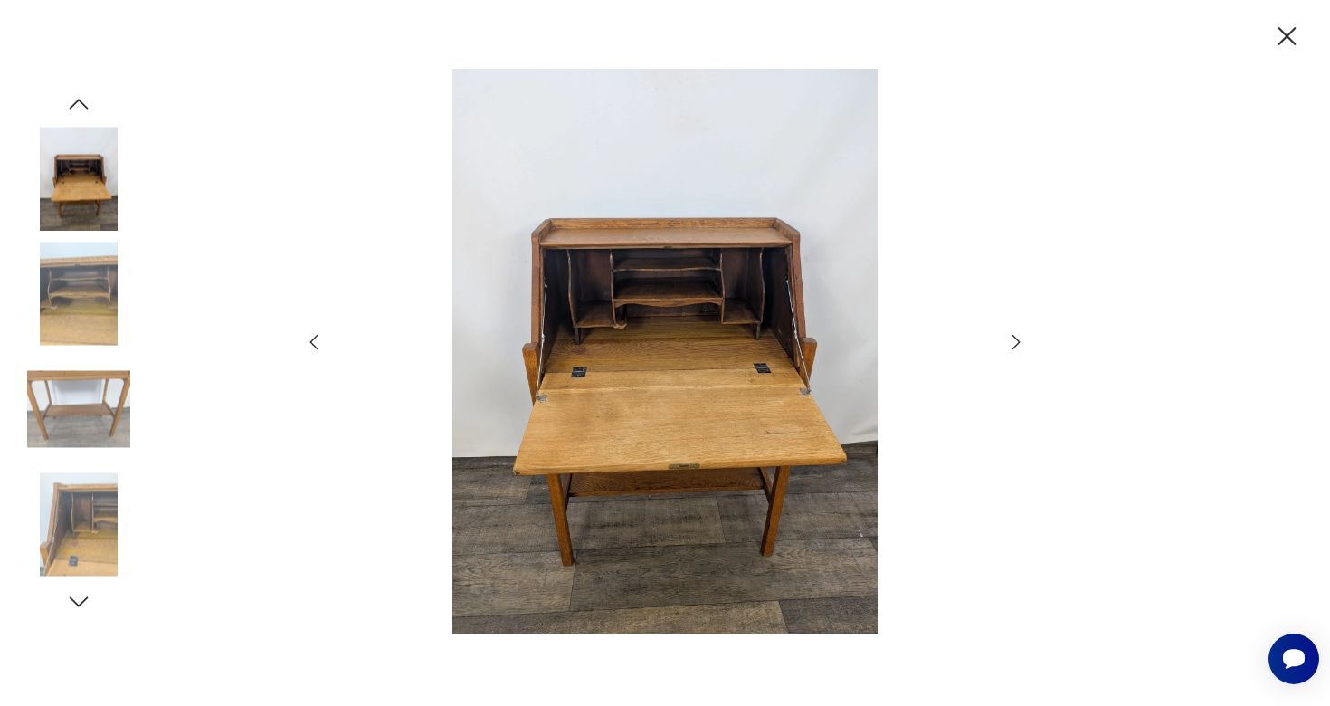
click at [1014, 340] on icon "button" at bounding box center [1016, 342] width 22 height 22
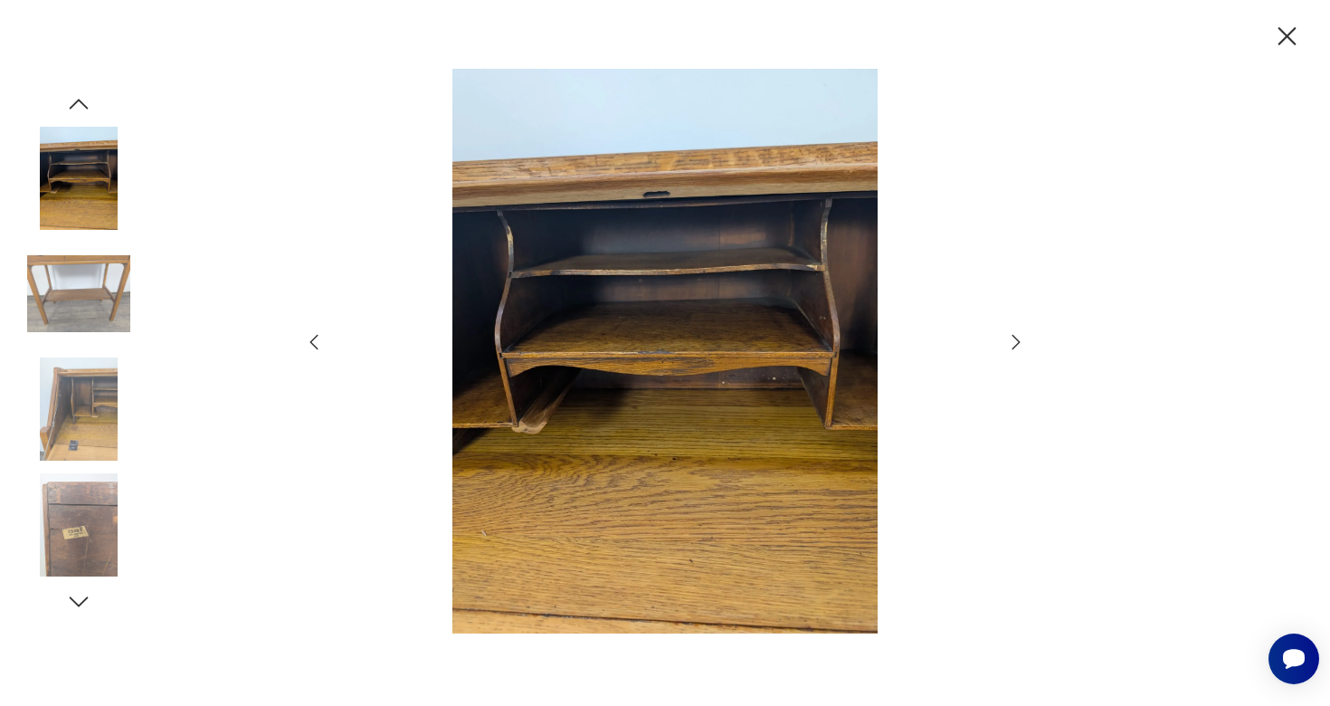
click at [1282, 33] on icon "button" at bounding box center [1287, 37] width 32 height 32
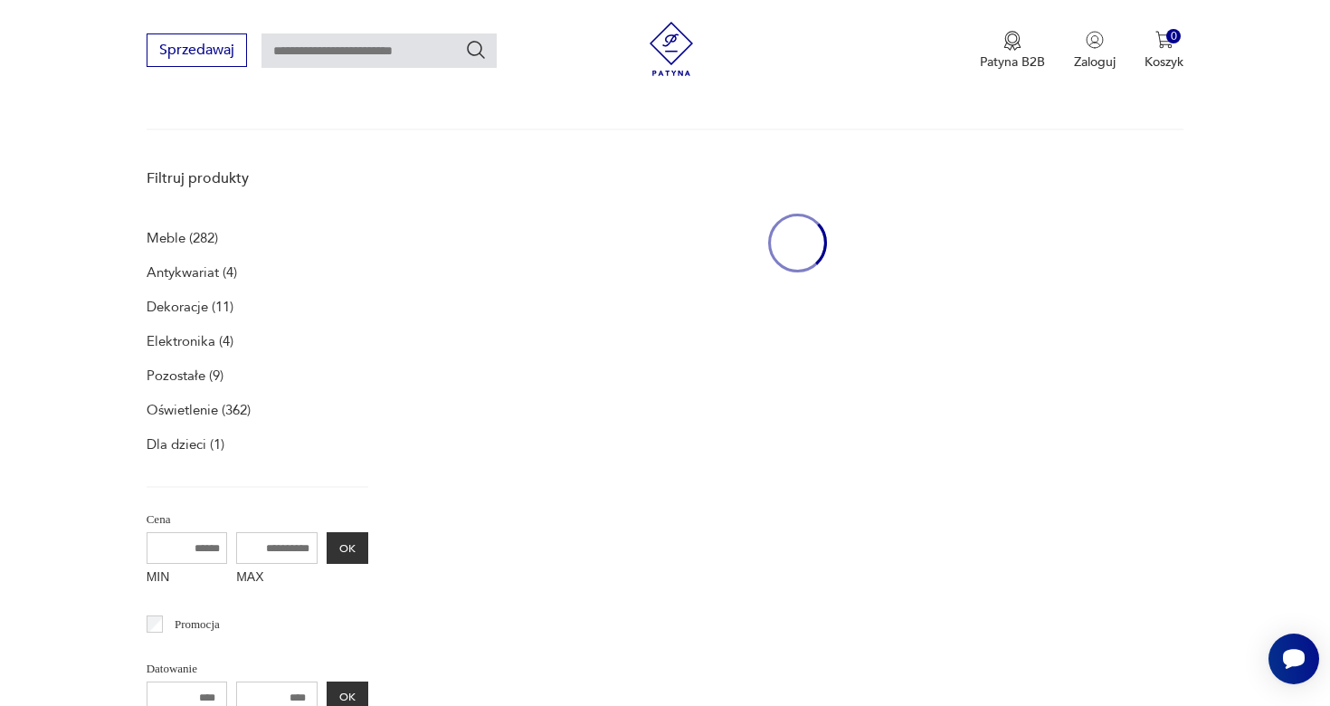
type input "******"
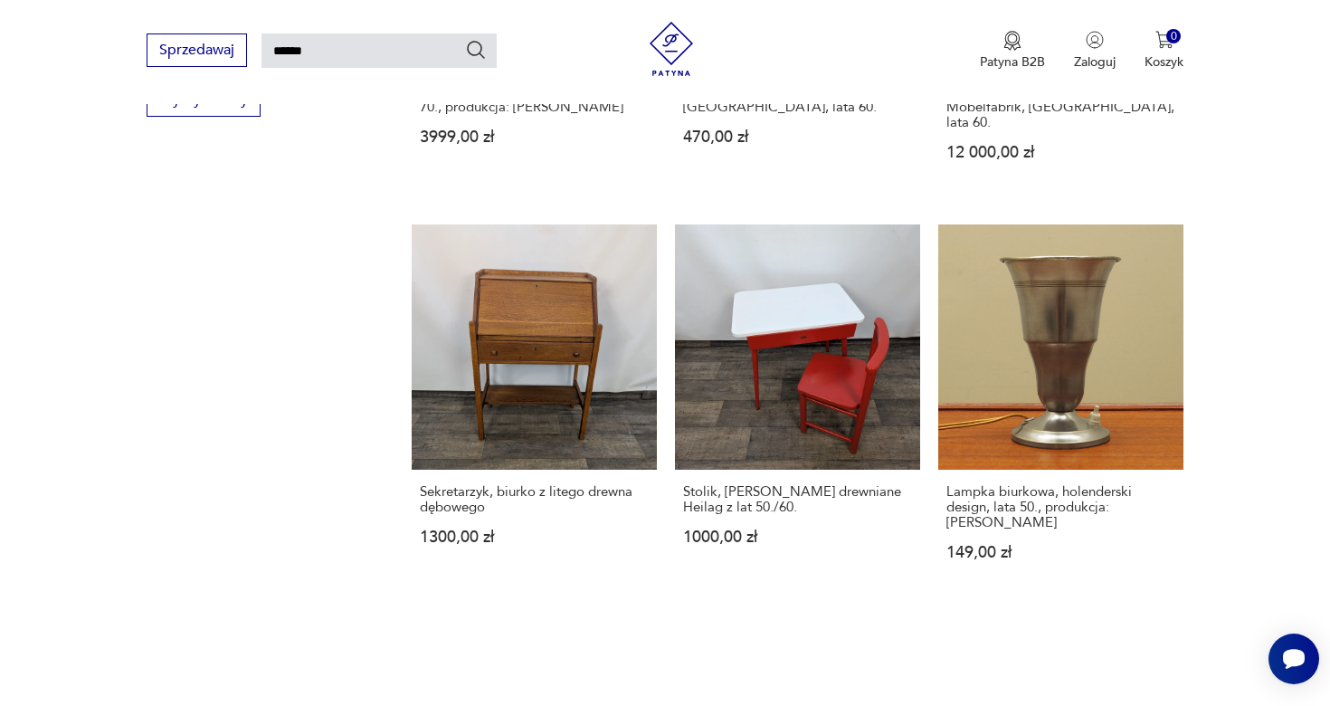
scroll to position [1386, 0]
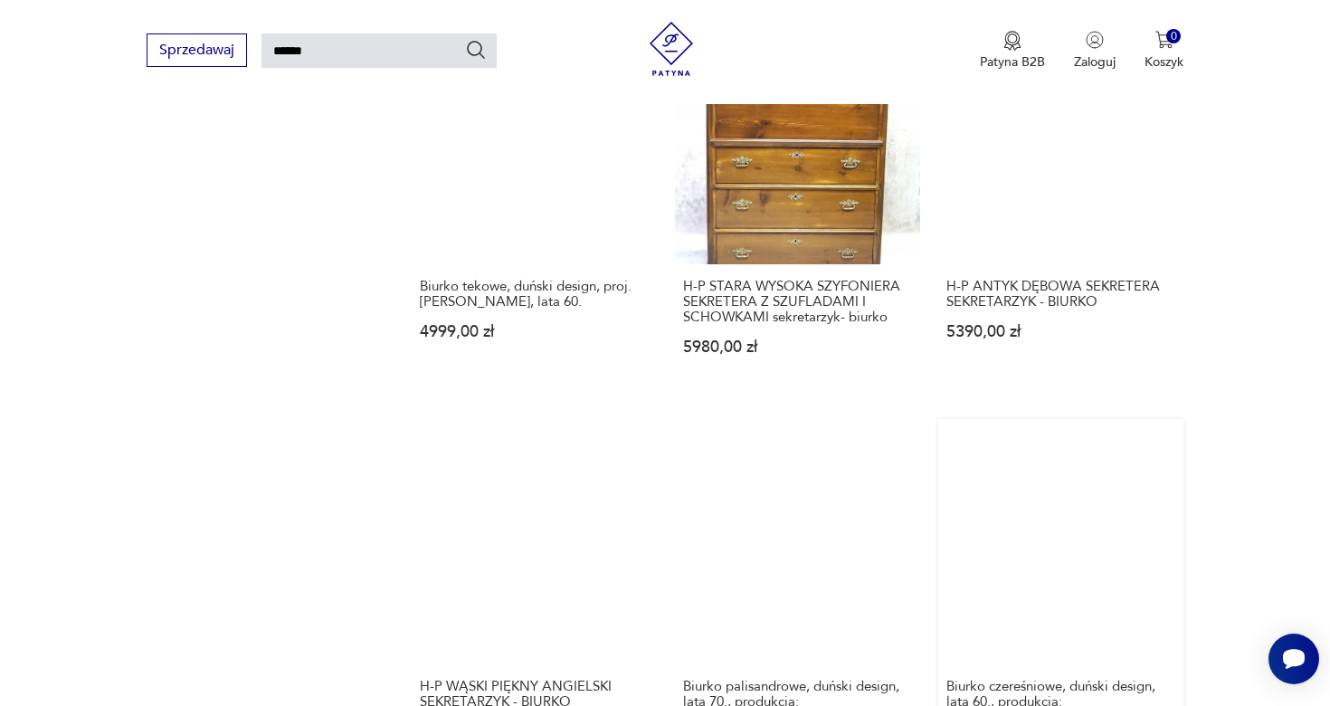
scroll to position [1580, 0]
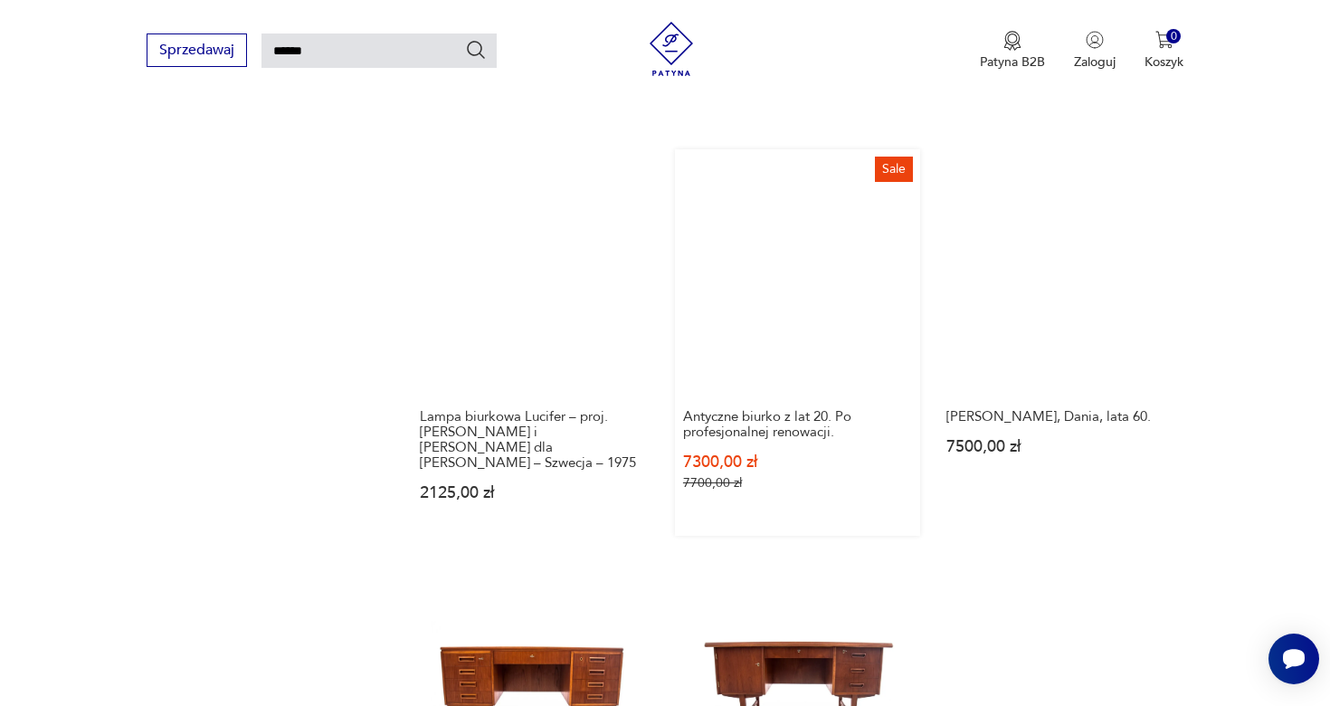
scroll to position [1448, 0]
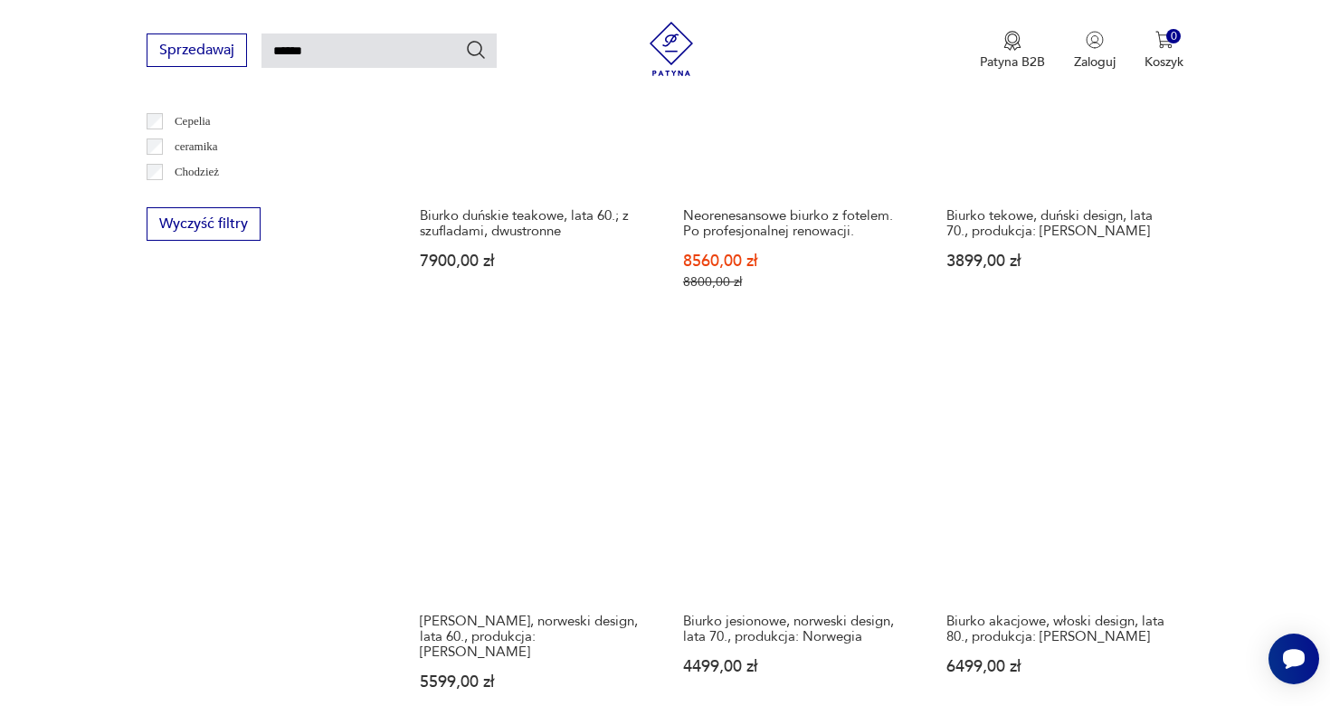
scroll to position [1302, 0]
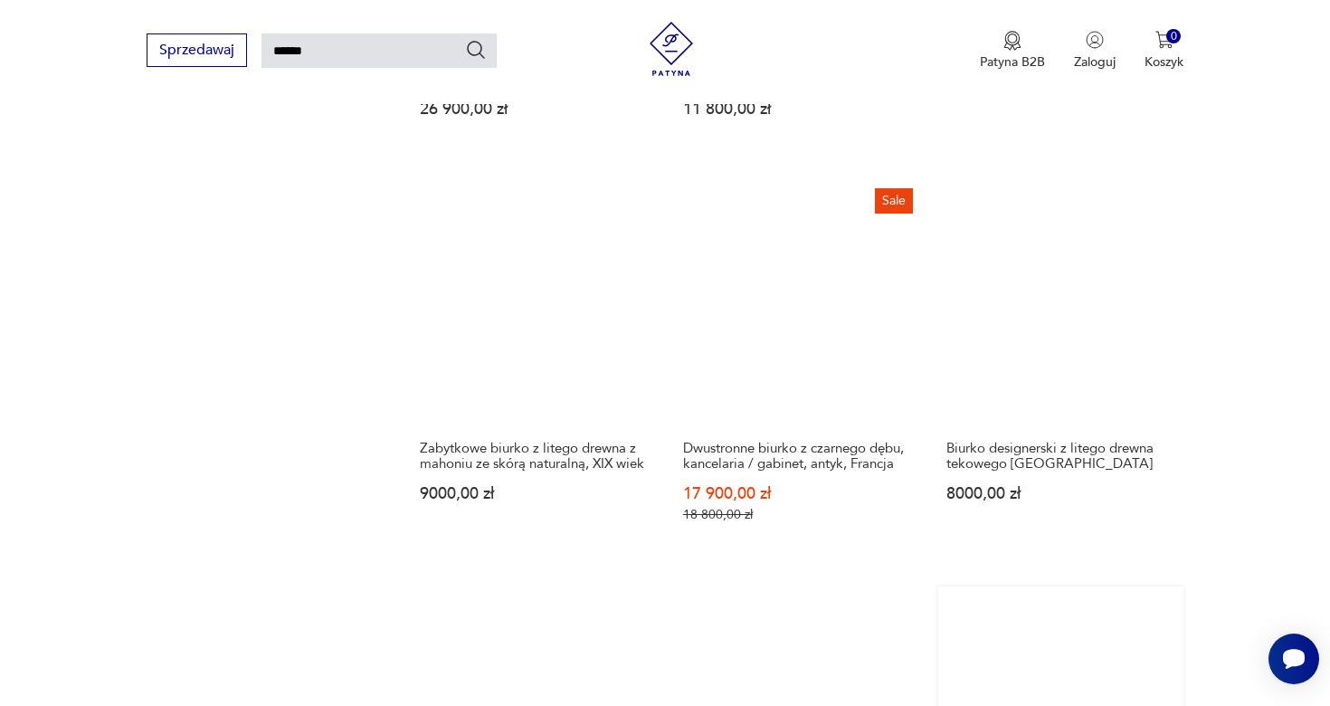
scroll to position [1444, 0]
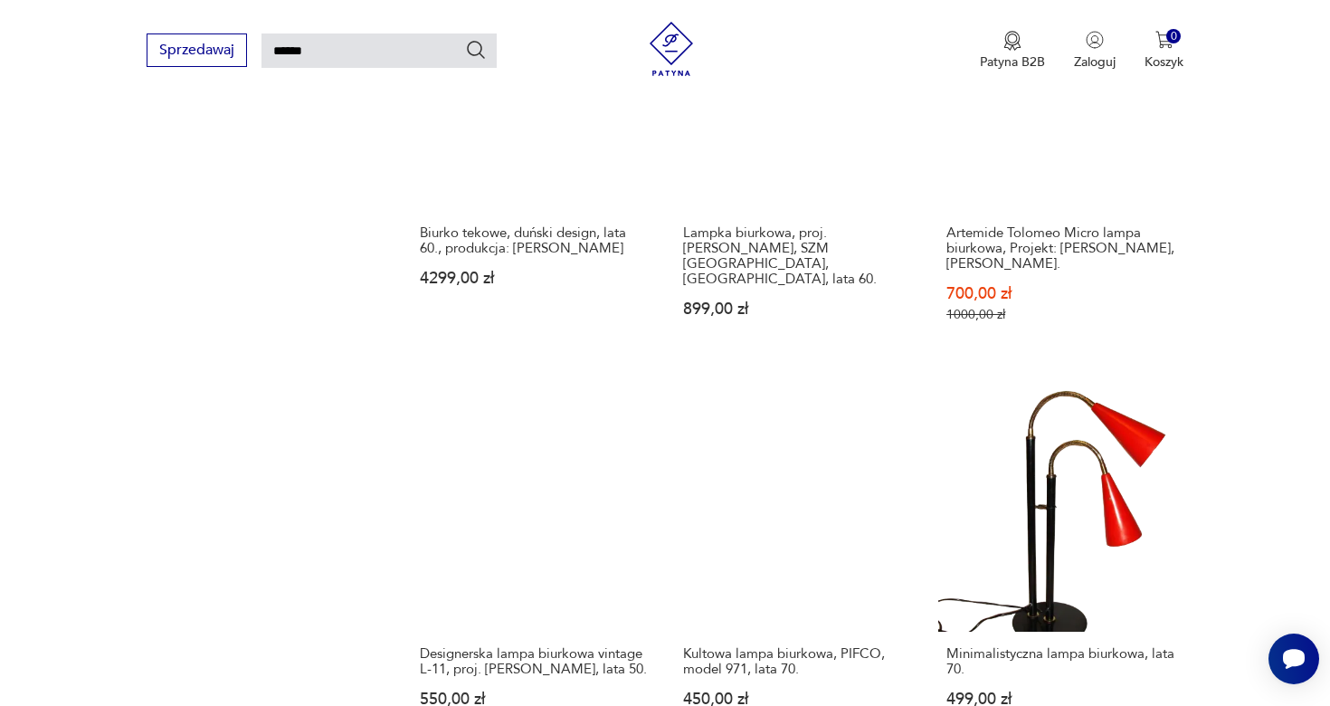
scroll to position [1636, 0]
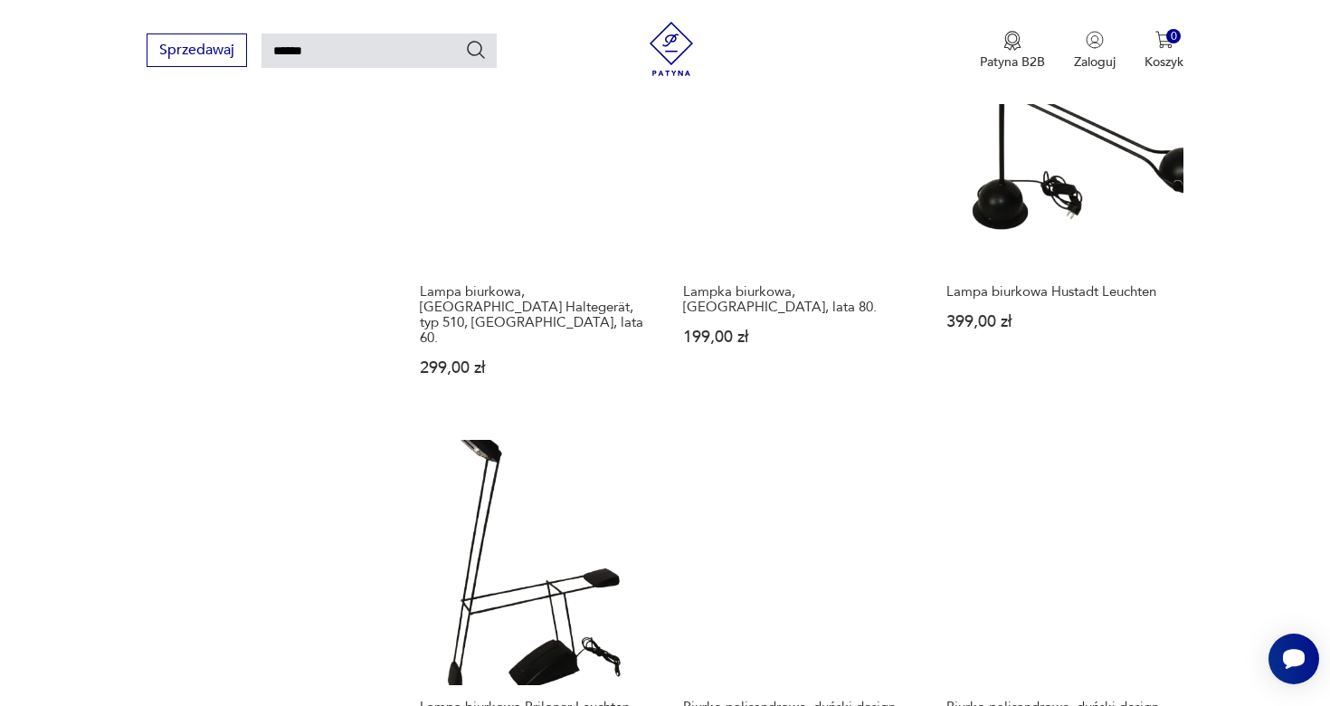
scroll to position [1622, 0]
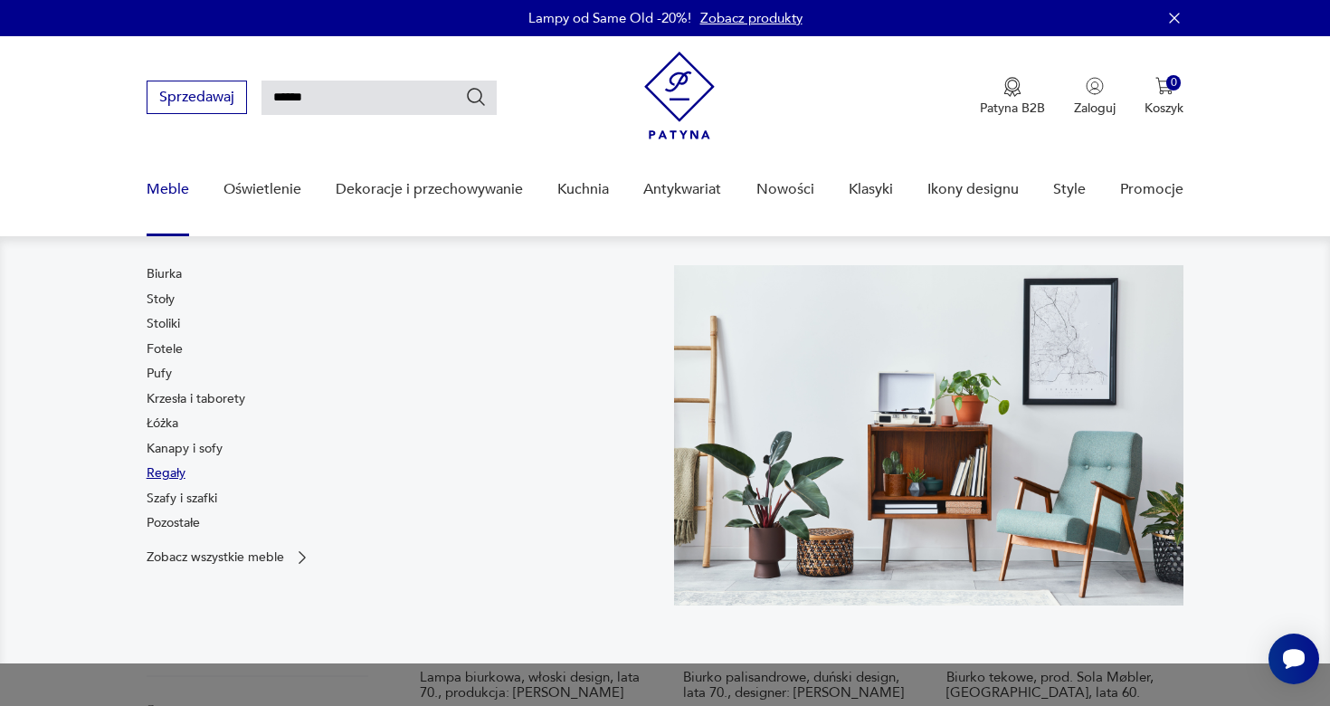
click at [173, 470] on link "Regały" at bounding box center [166, 473] width 39 height 18
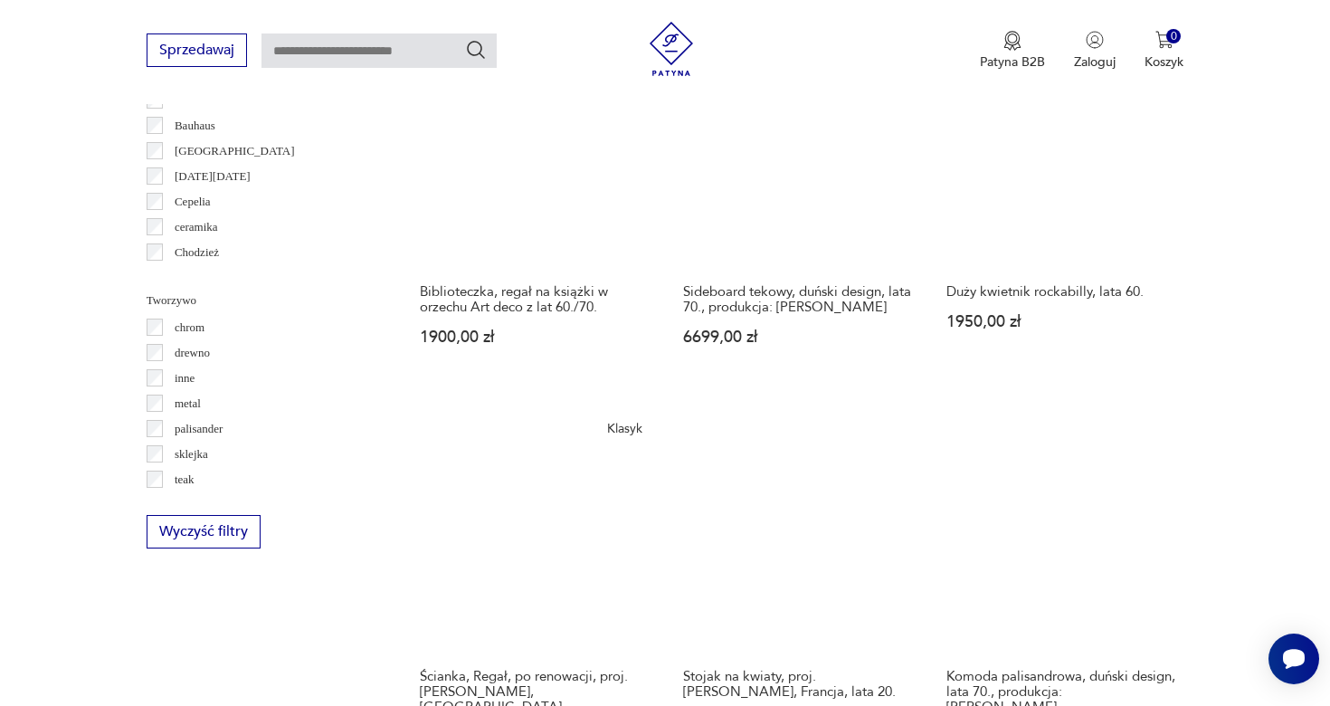
scroll to position [2005, 0]
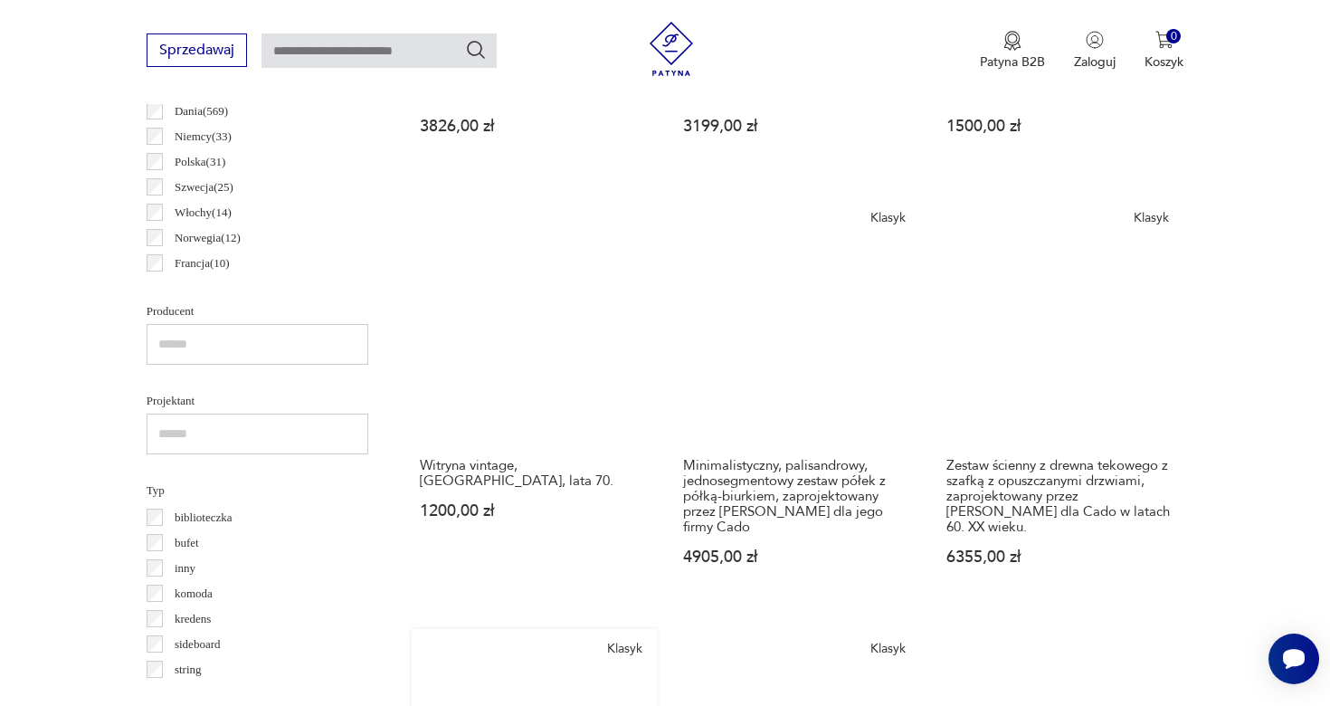
scroll to position [1008, 0]
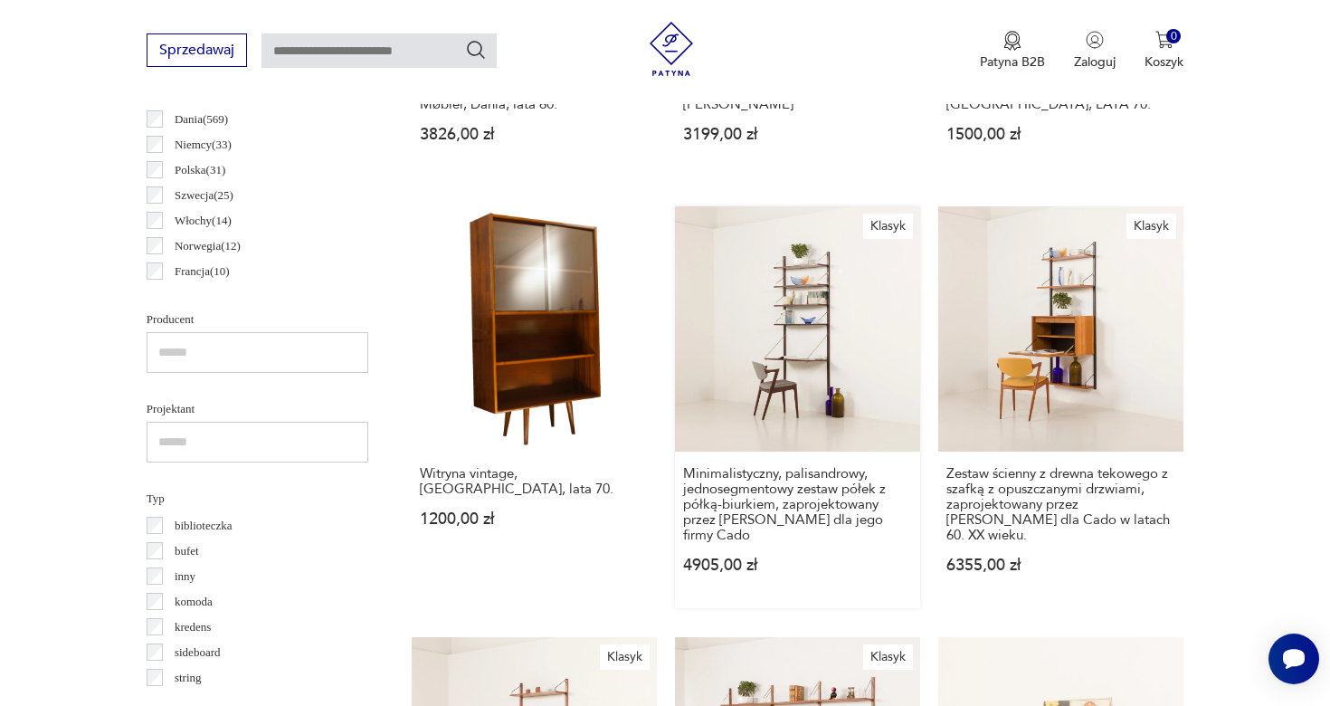
click at [675, 270] on link "Klasyk Minimalistyczny, palisandrowy, jednosegmentowy zestaw półek z półką-biur…" at bounding box center [797, 407] width 245 height 402
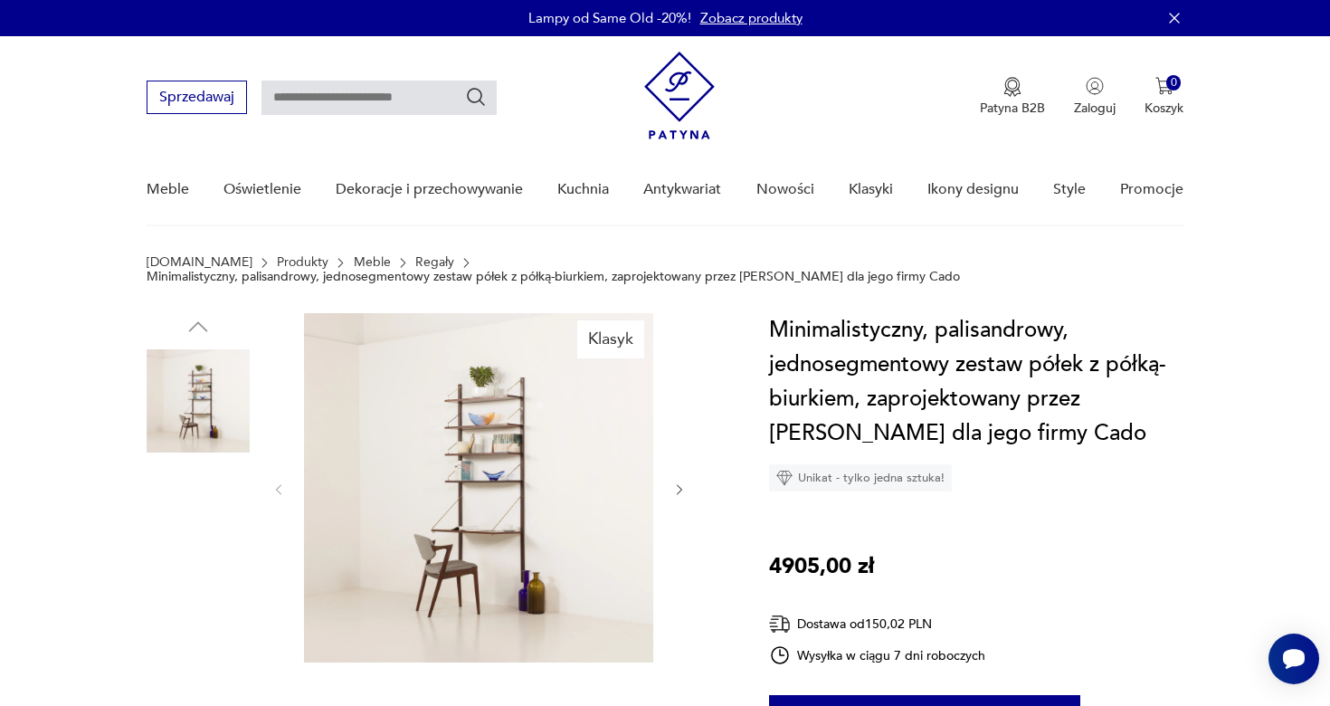
click at [439, 485] on img at bounding box center [478, 487] width 349 height 349
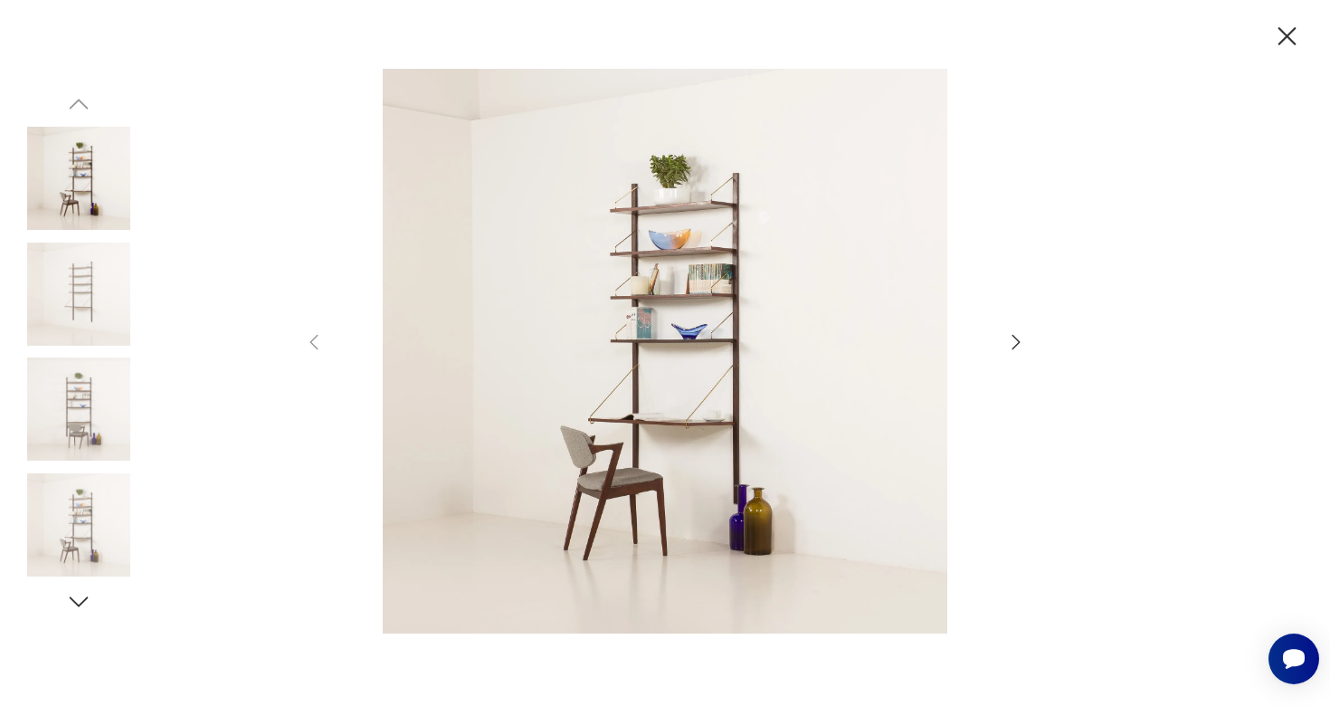
click at [1005, 341] on icon "button" at bounding box center [1016, 342] width 22 height 22
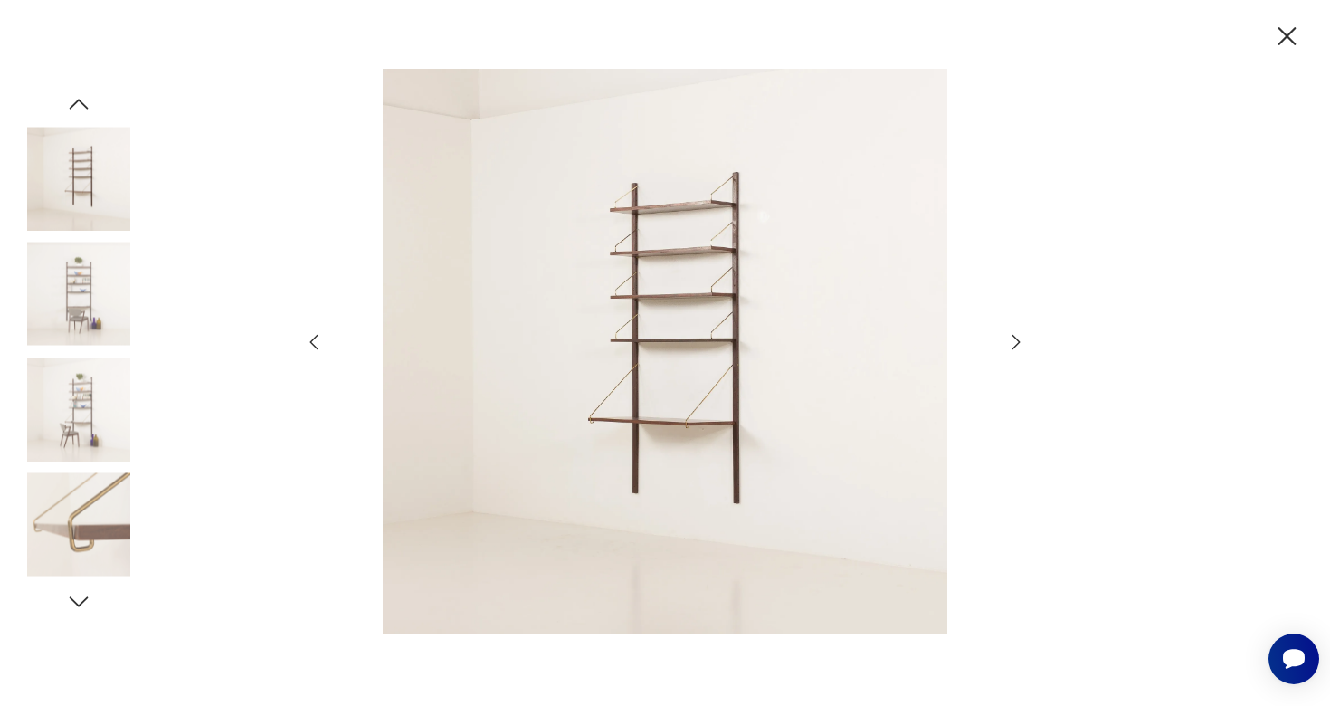
click at [1005, 341] on icon "button" at bounding box center [1016, 342] width 22 height 22
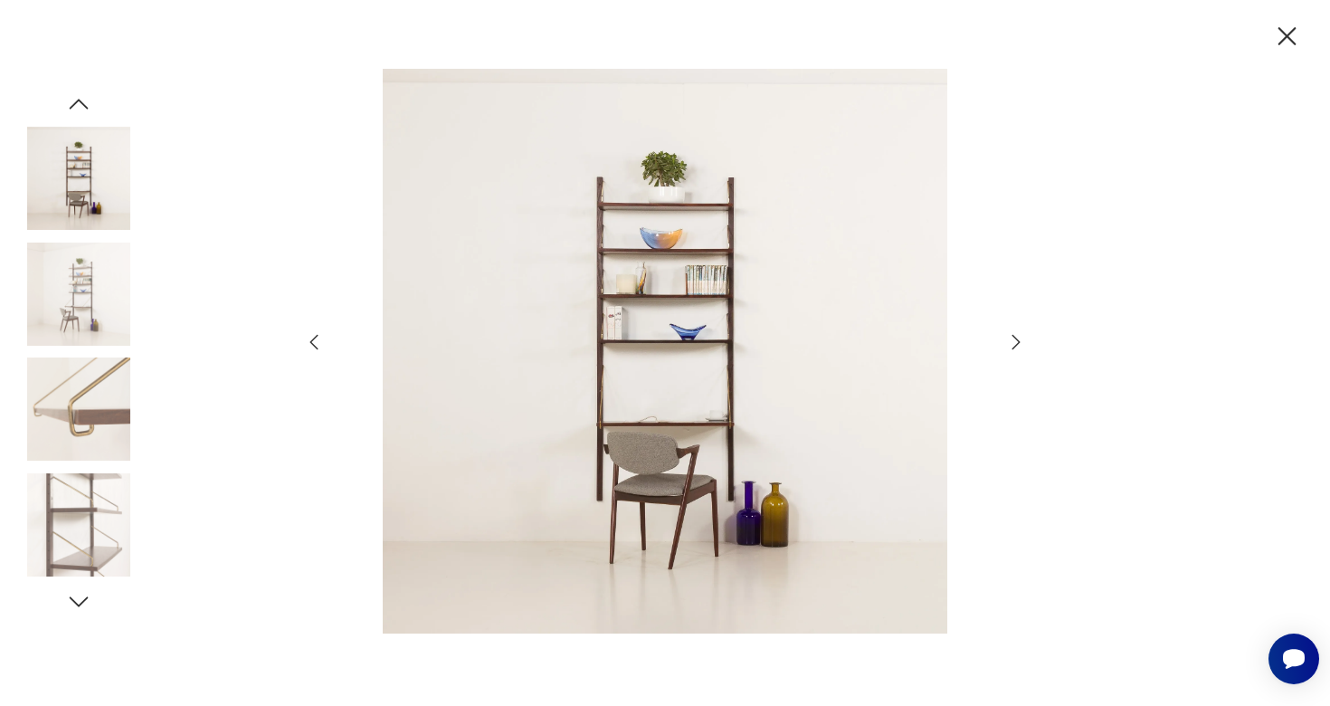
click at [1005, 342] on icon "button" at bounding box center [1016, 342] width 22 height 22
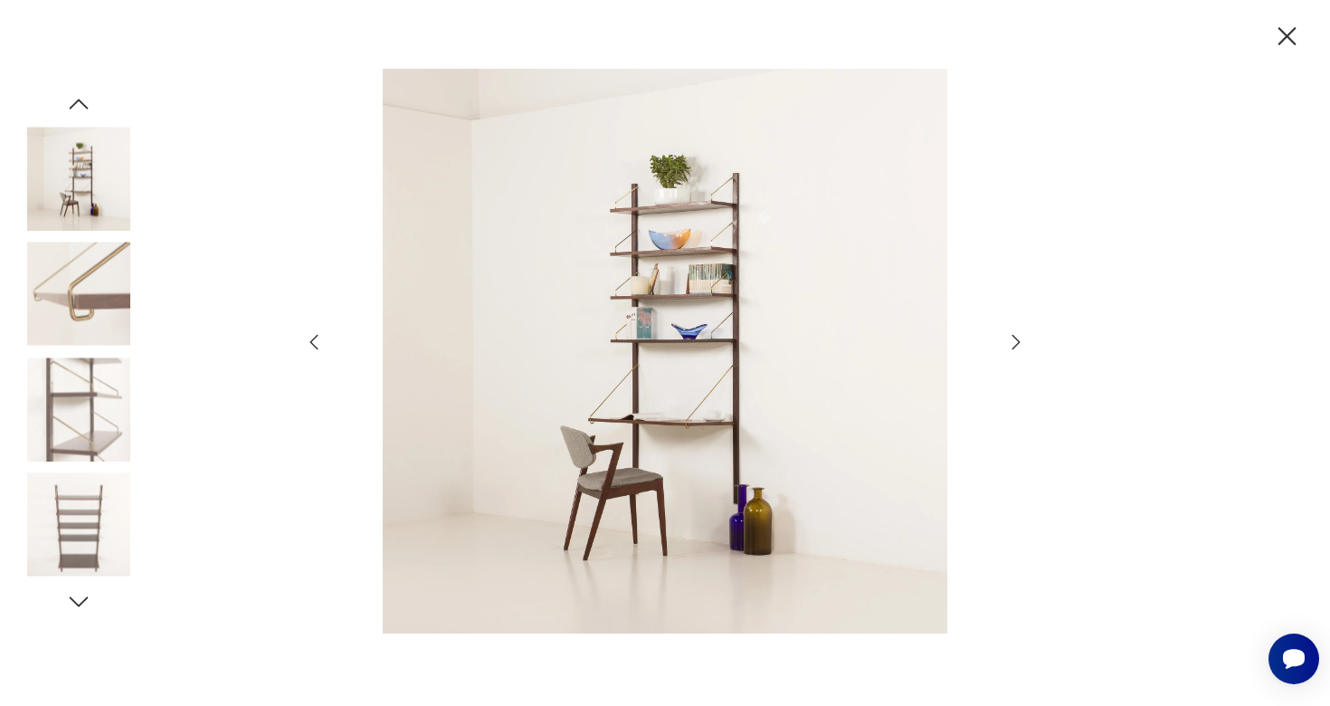
click at [1005, 343] on icon "button" at bounding box center [1016, 342] width 22 height 22
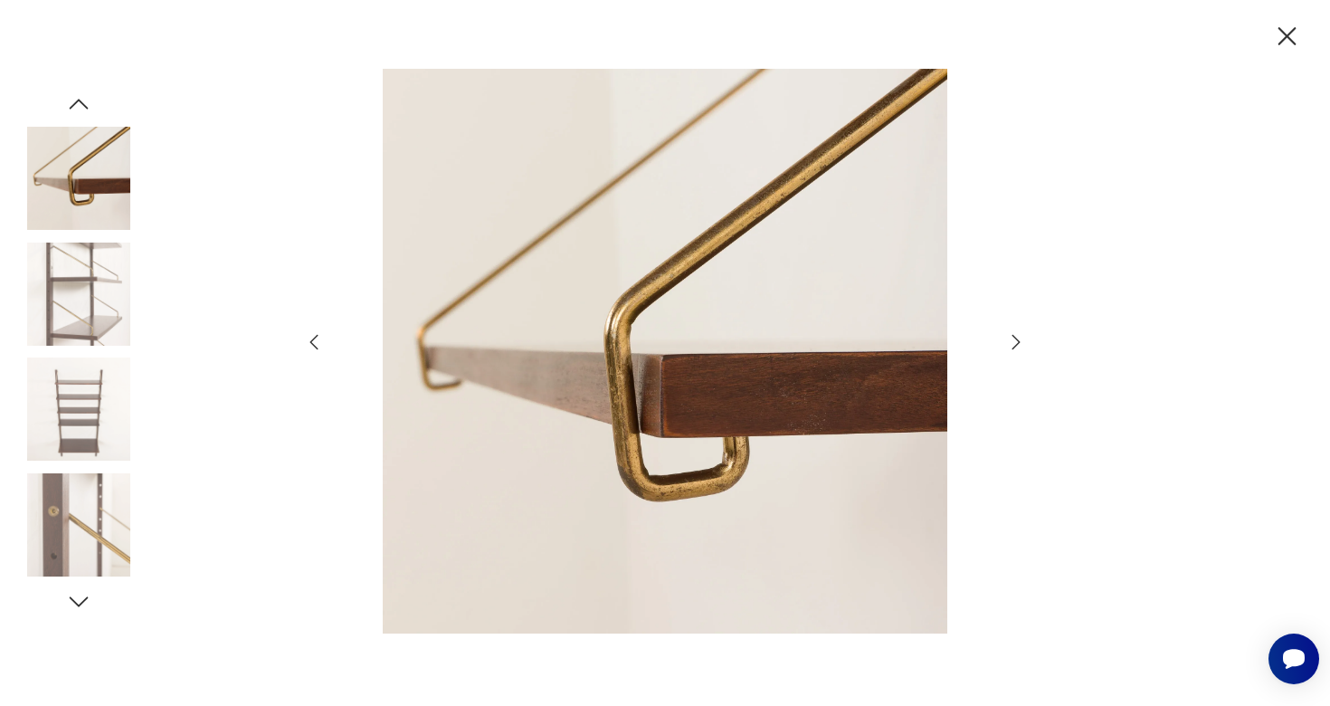
click at [1005, 343] on icon "button" at bounding box center [1016, 342] width 22 height 22
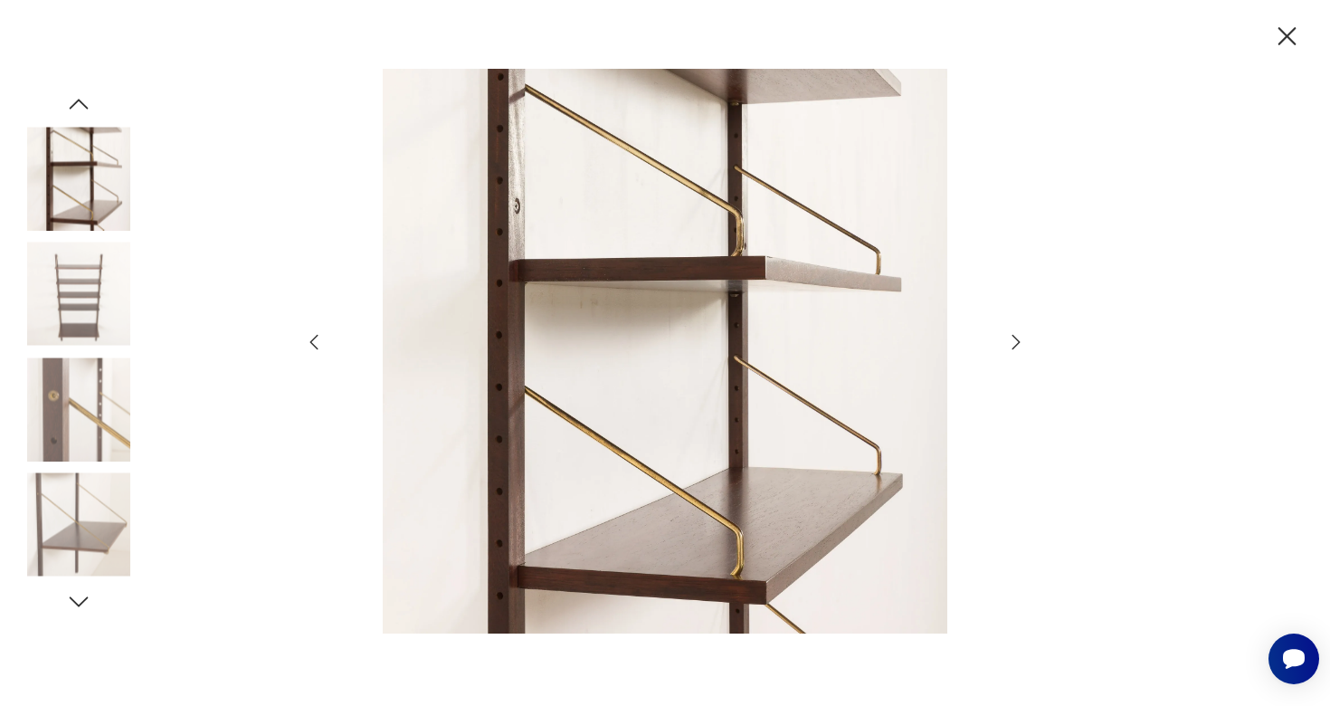
click at [1287, 41] on icon "button" at bounding box center [1287, 37] width 32 height 32
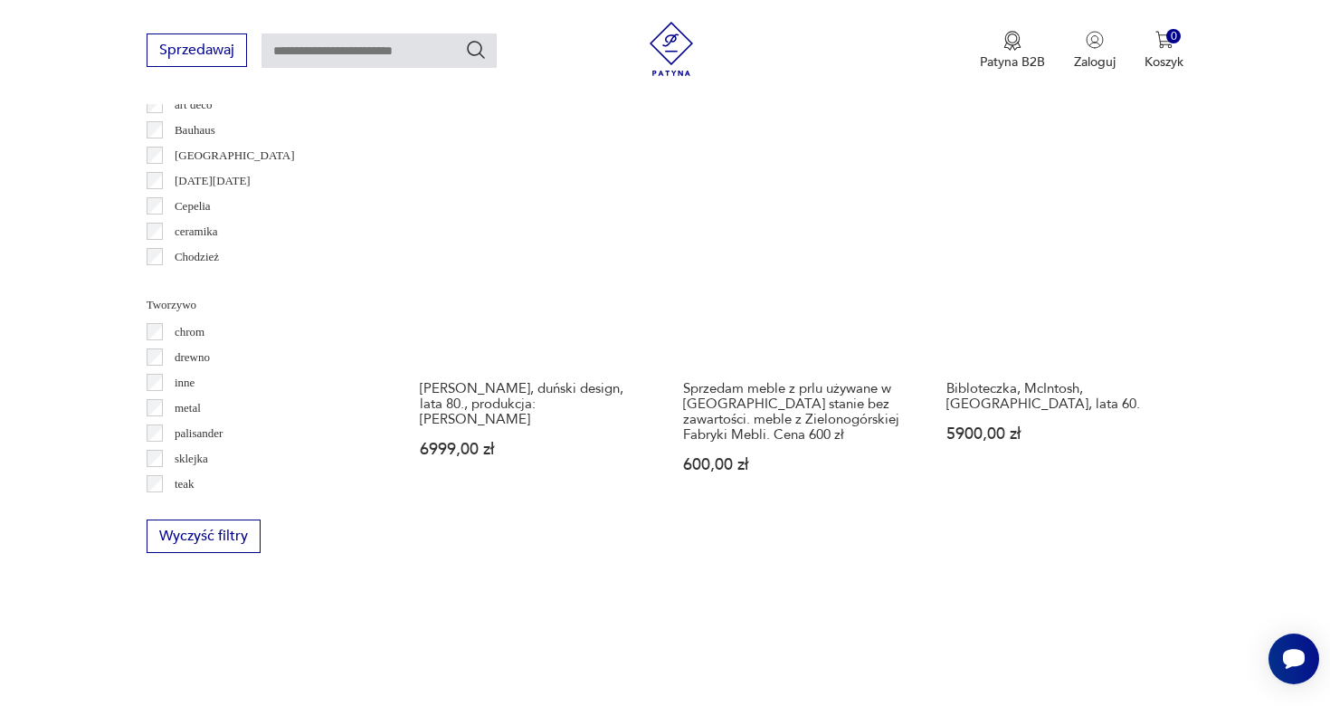
scroll to position [1987, 0]
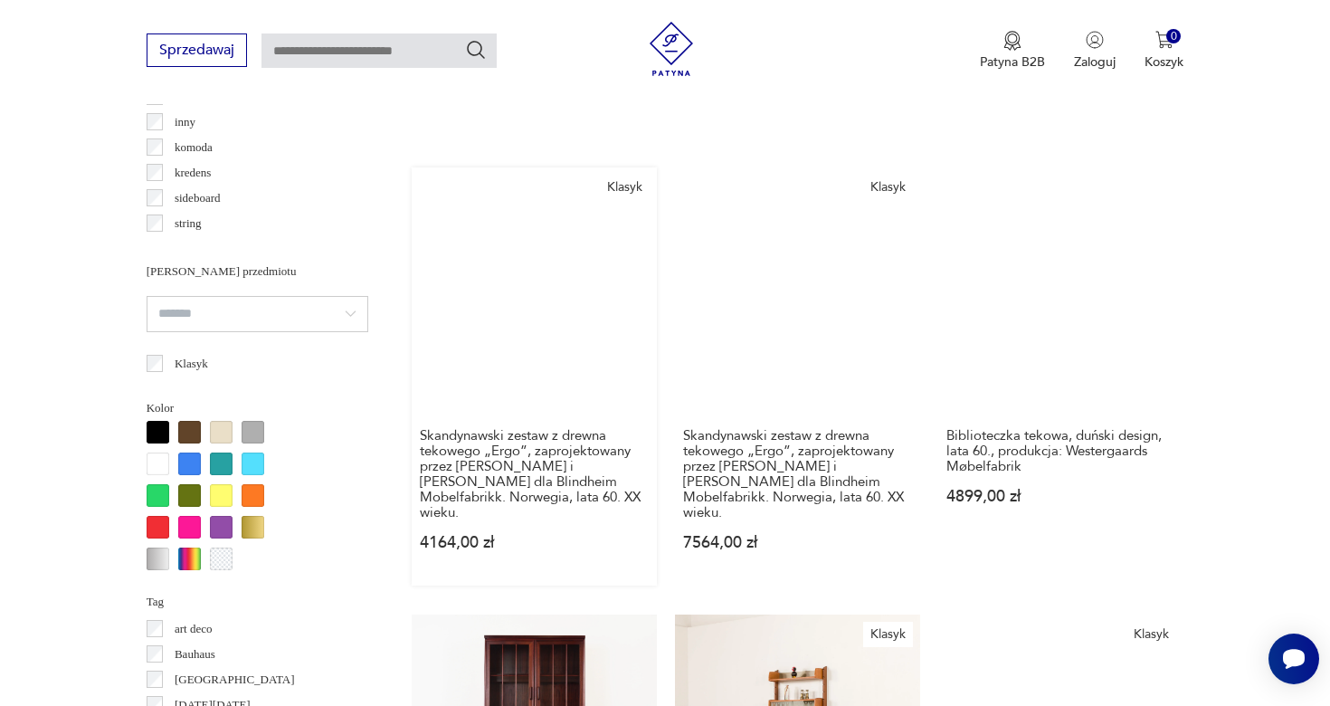
scroll to position [1469, 0]
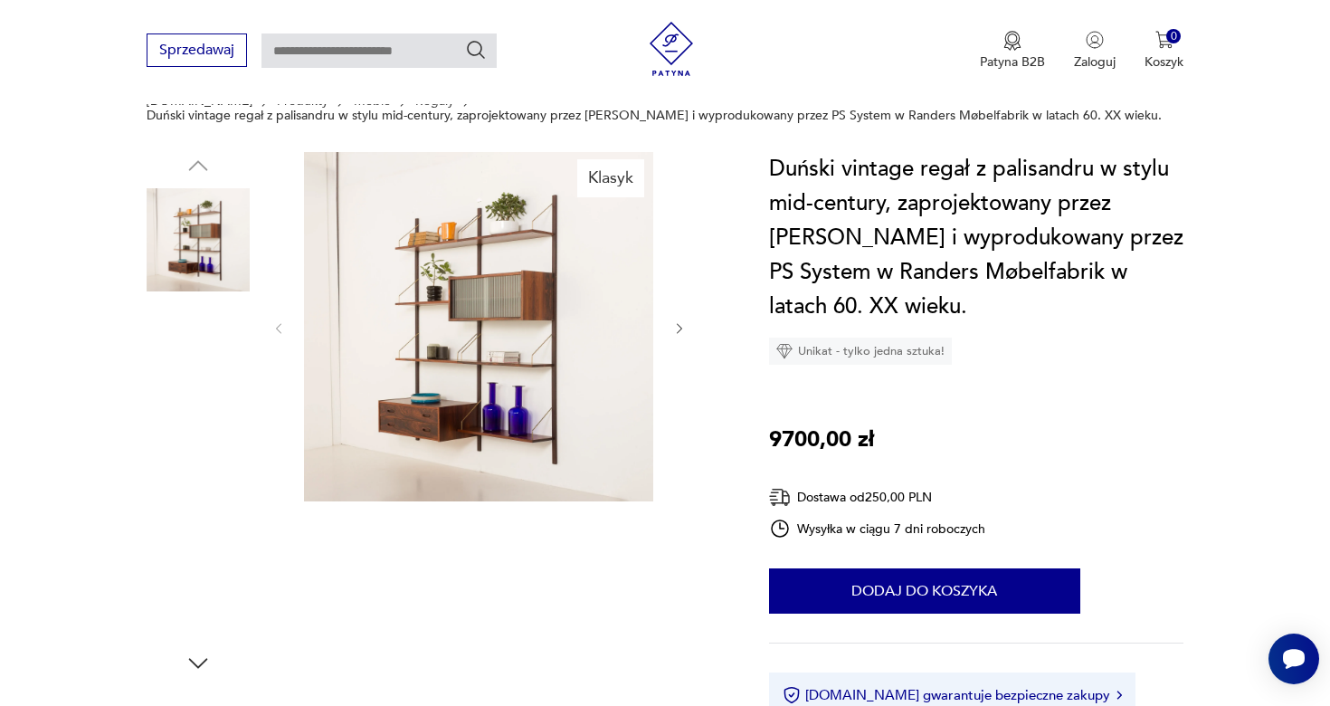
scroll to position [165, 0]
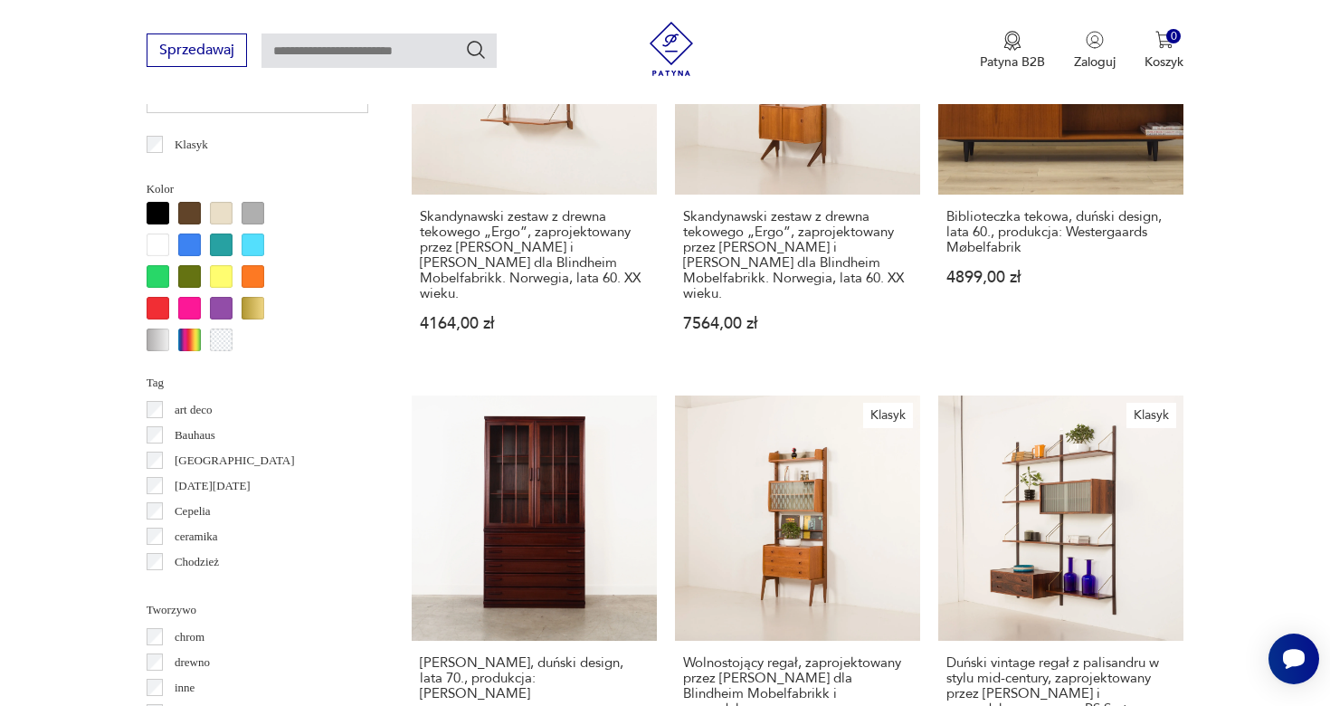
scroll to position [1684, 0]
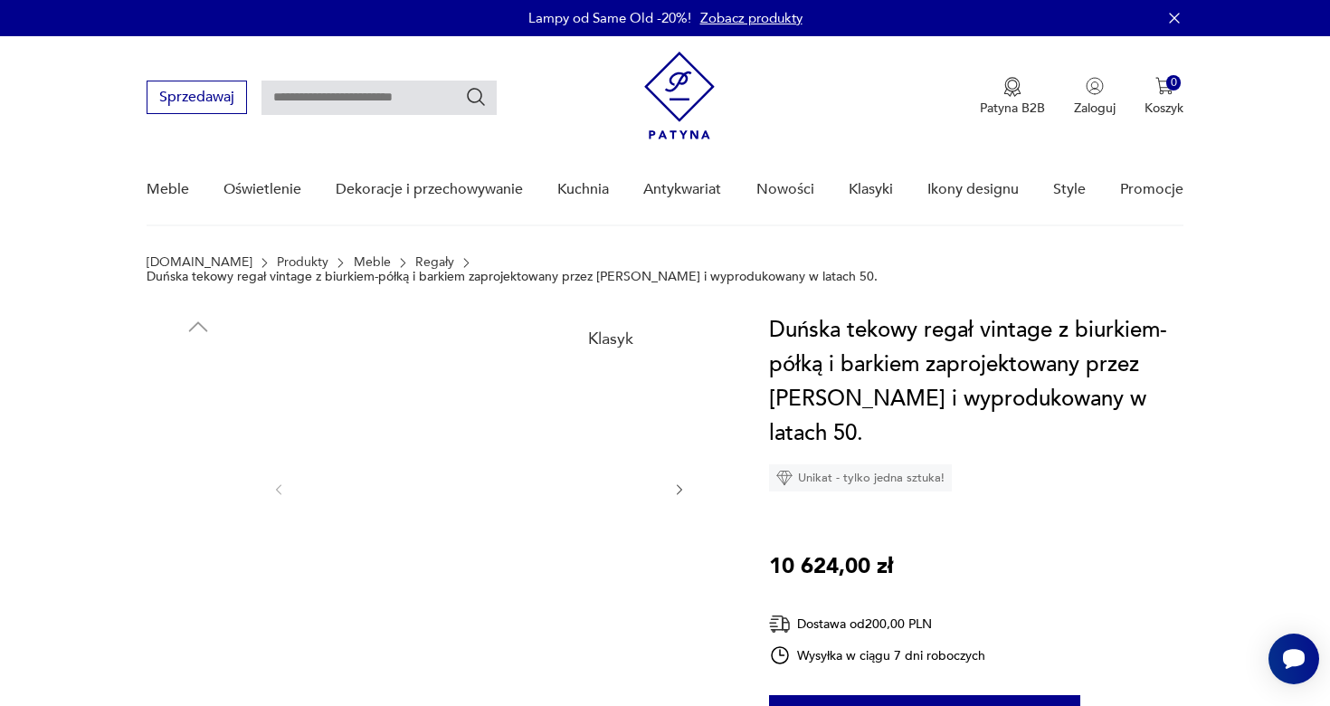
click at [504, 531] on img at bounding box center [478, 487] width 349 height 349
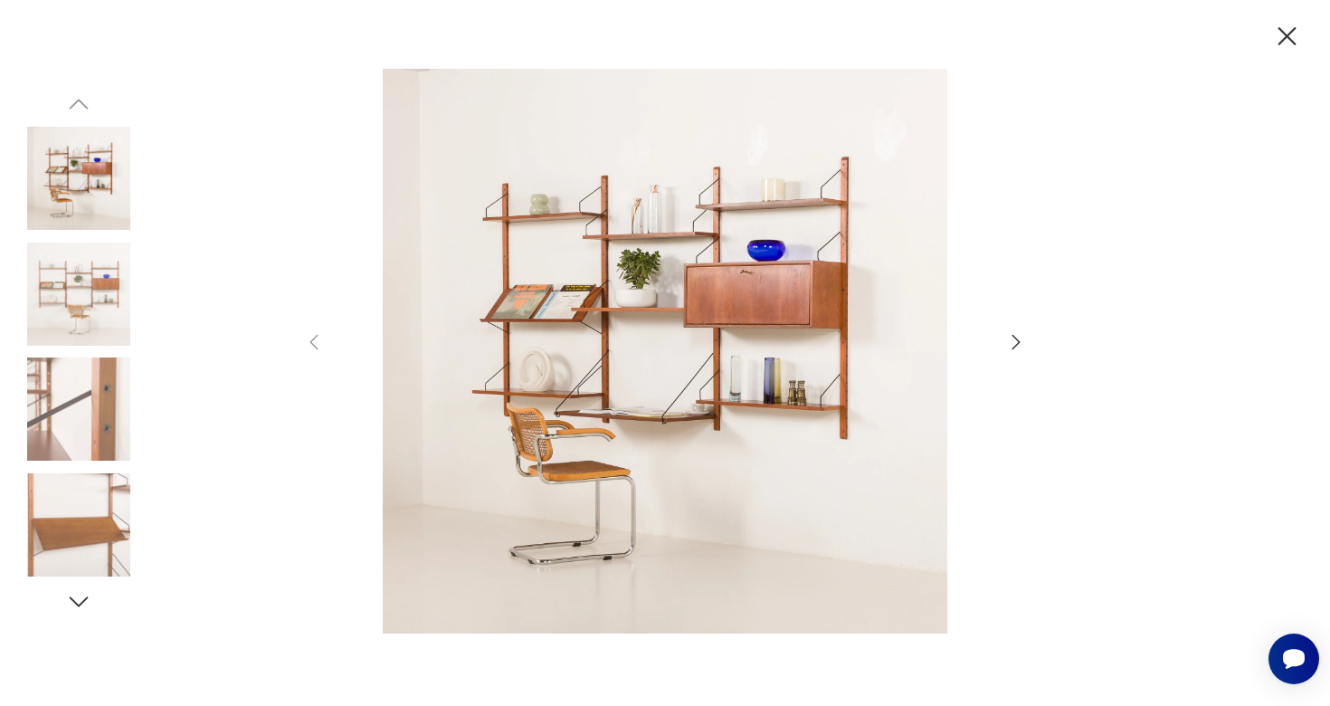
click at [1017, 338] on icon "button" at bounding box center [1016, 342] width 22 height 22
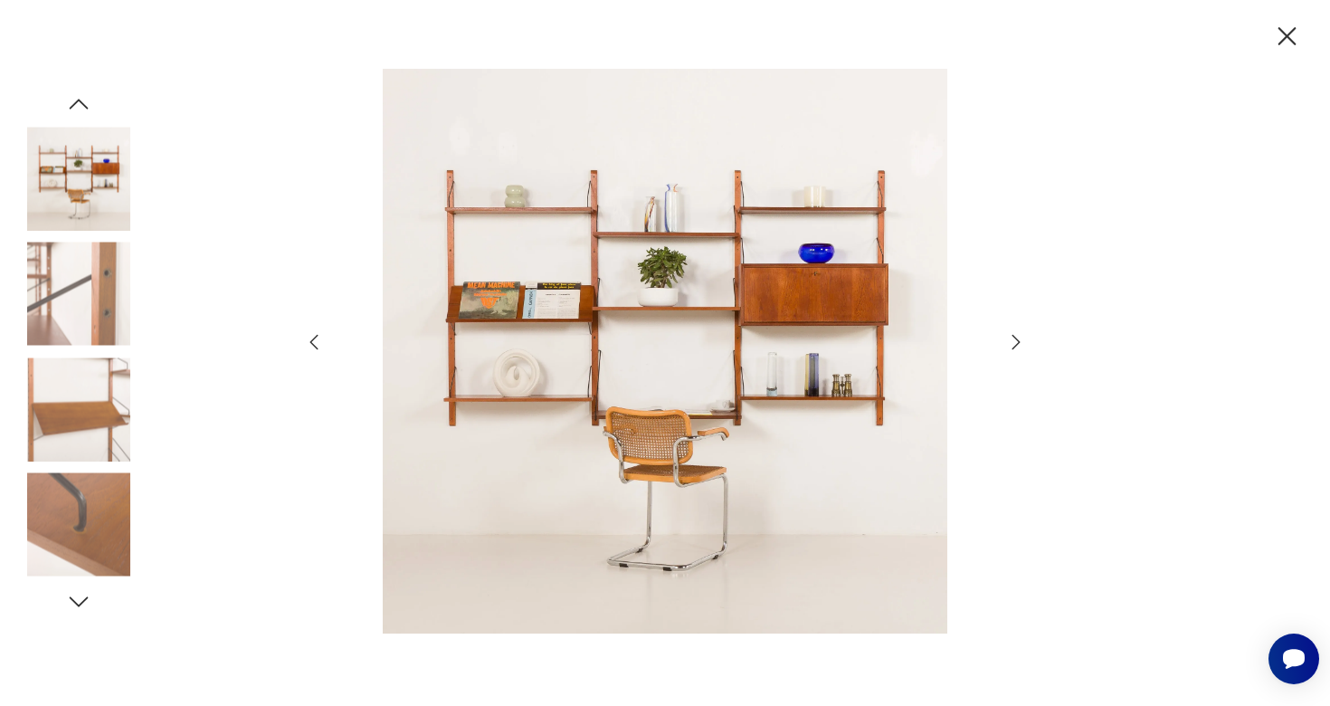
click at [1017, 338] on icon "button" at bounding box center [1016, 342] width 22 height 22
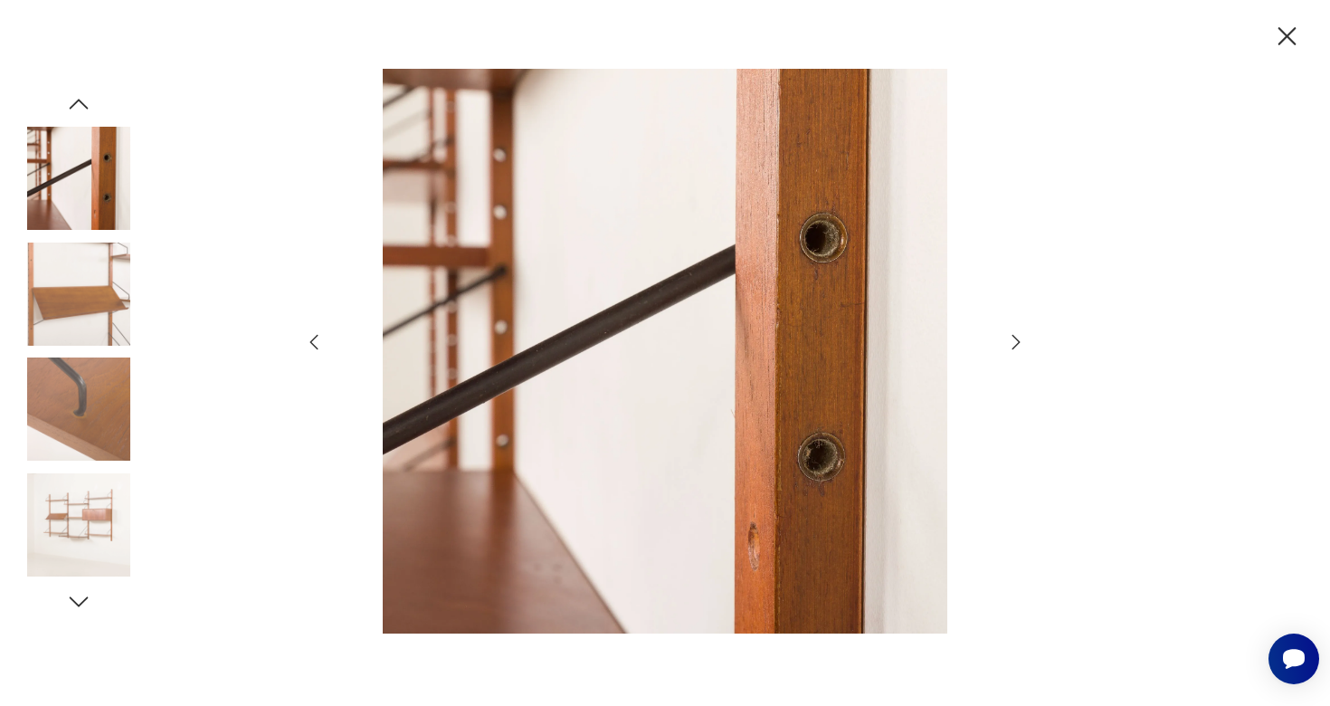
click at [1017, 338] on icon "button" at bounding box center [1016, 342] width 22 height 22
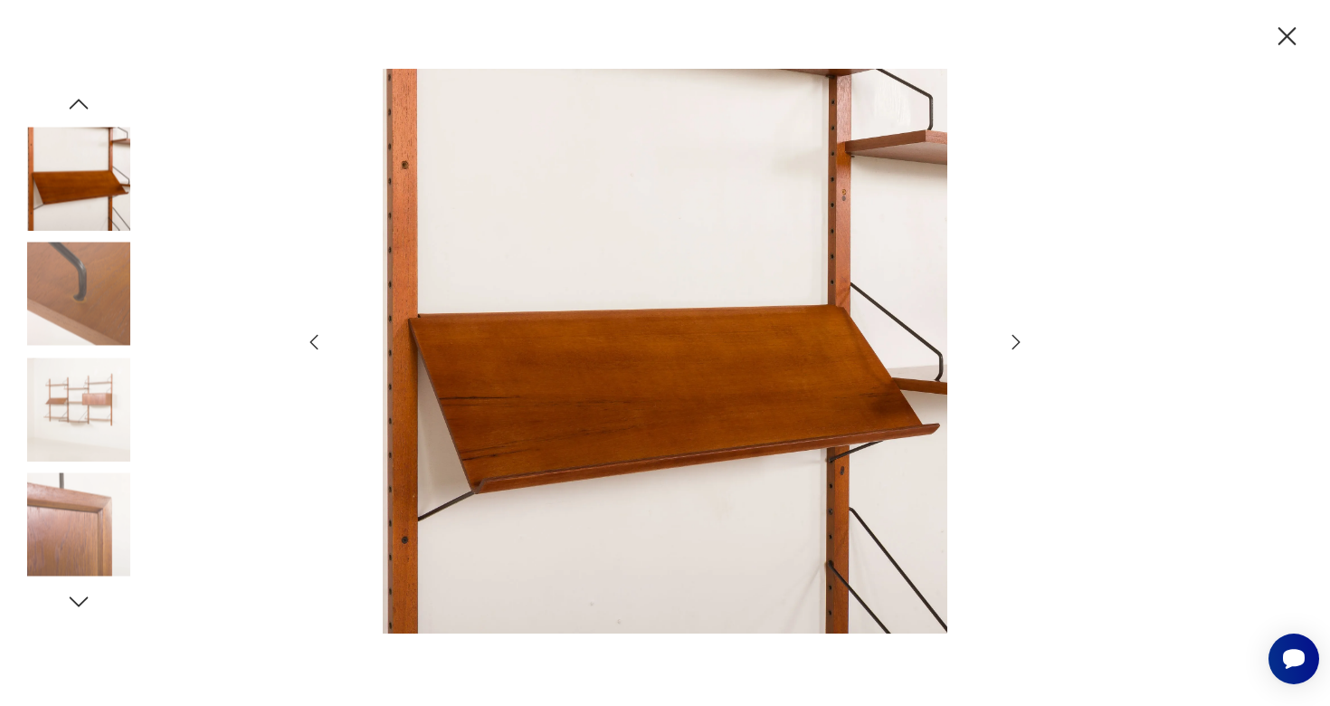
click at [1017, 339] on icon "button" at bounding box center [1016, 342] width 22 height 22
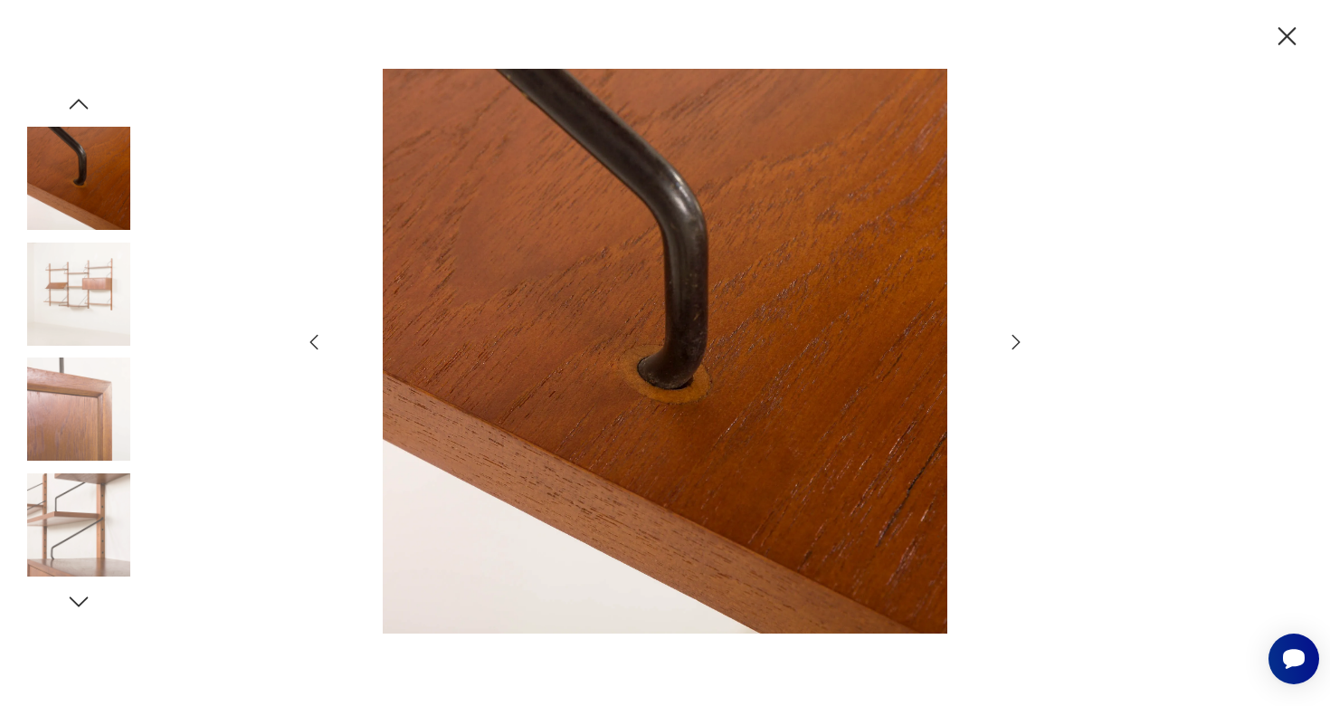
click at [1017, 339] on icon "button" at bounding box center [1016, 342] width 8 height 14
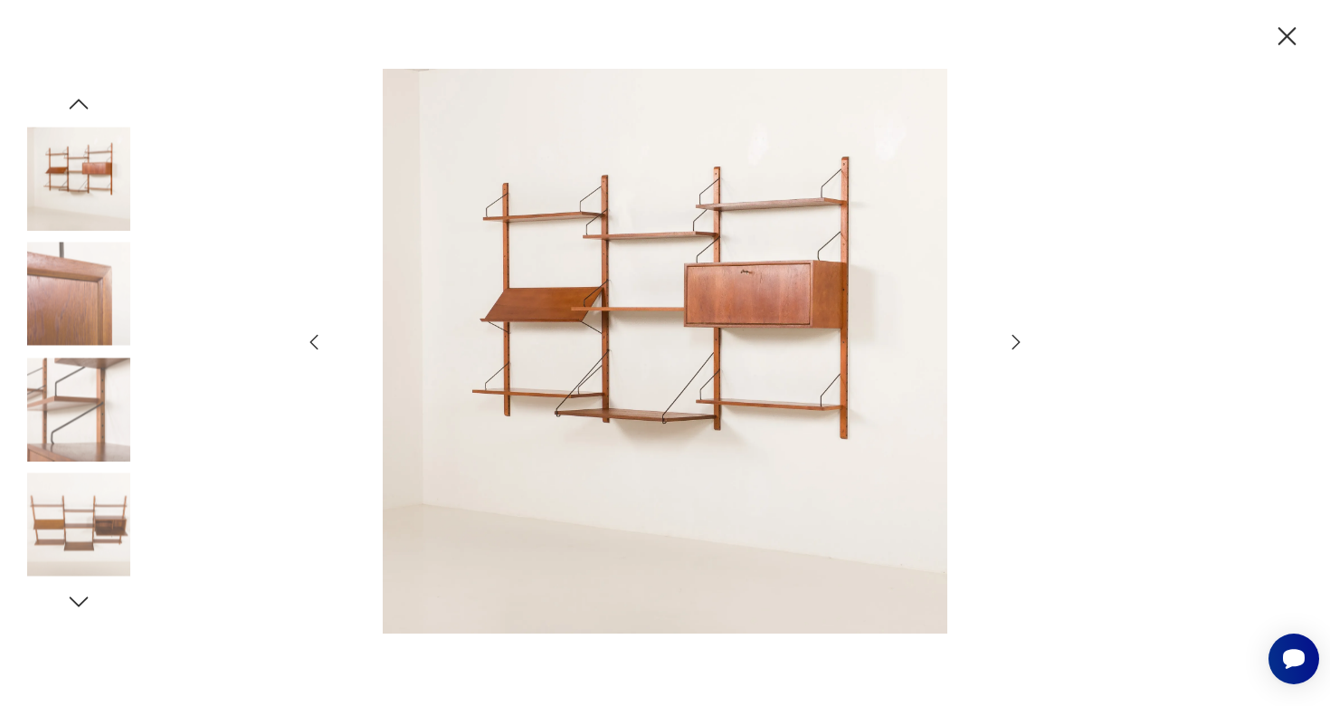
click at [1017, 339] on icon "button" at bounding box center [1016, 342] width 8 height 14
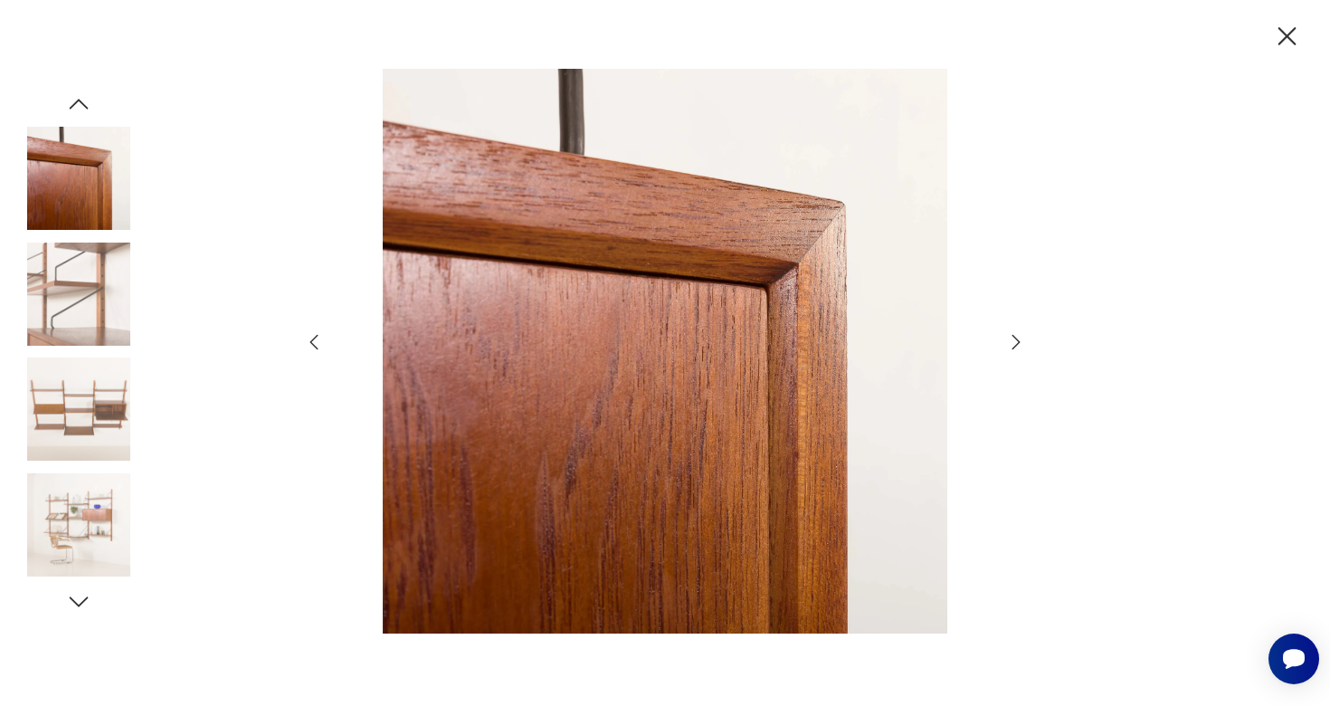
click at [1017, 341] on icon "button" at bounding box center [1016, 342] width 22 height 22
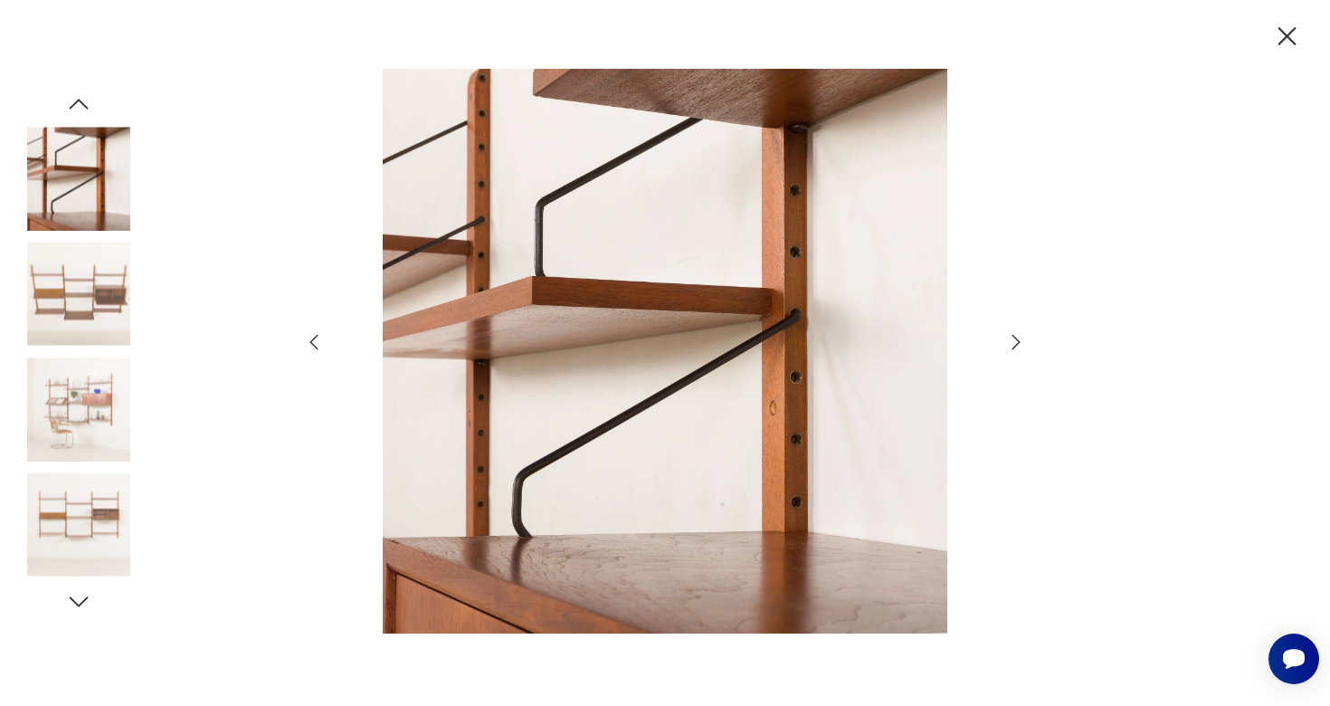
click at [1017, 341] on icon "button" at bounding box center [1016, 342] width 22 height 22
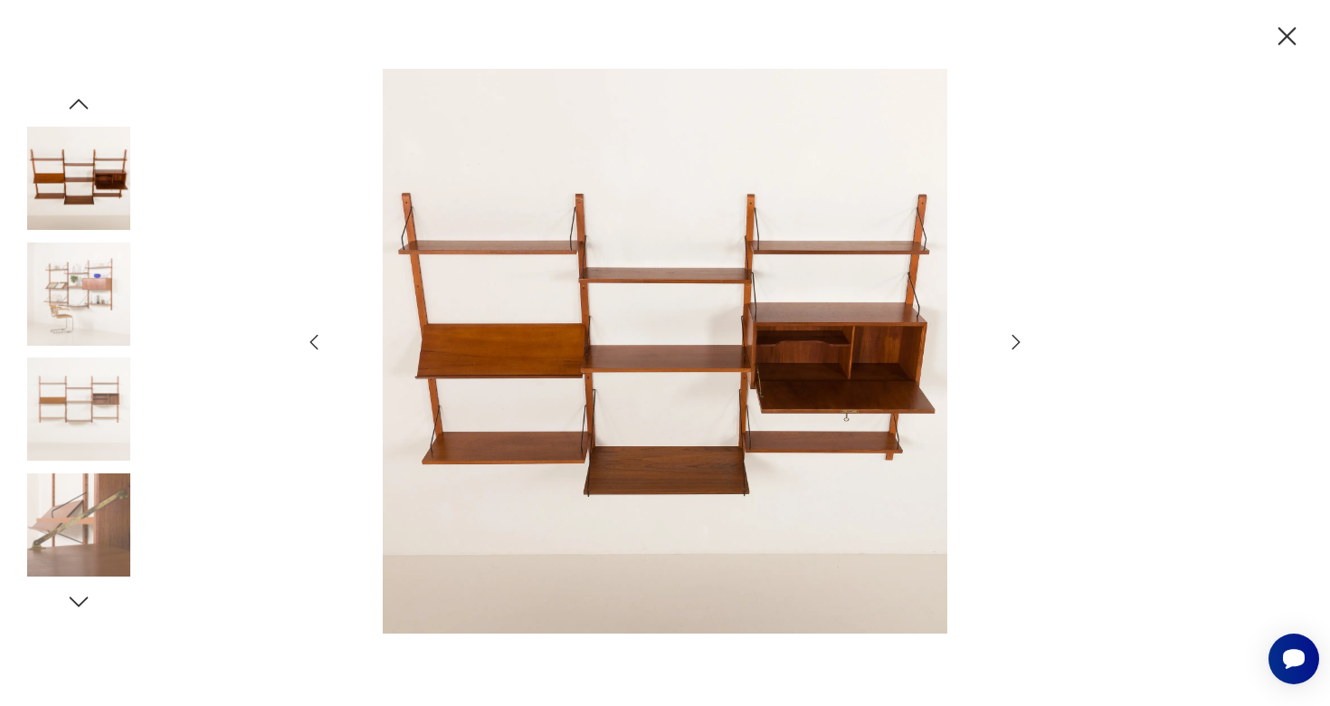
click at [1282, 33] on icon "button" at bounding box center [1287, 37] width 32 height 32
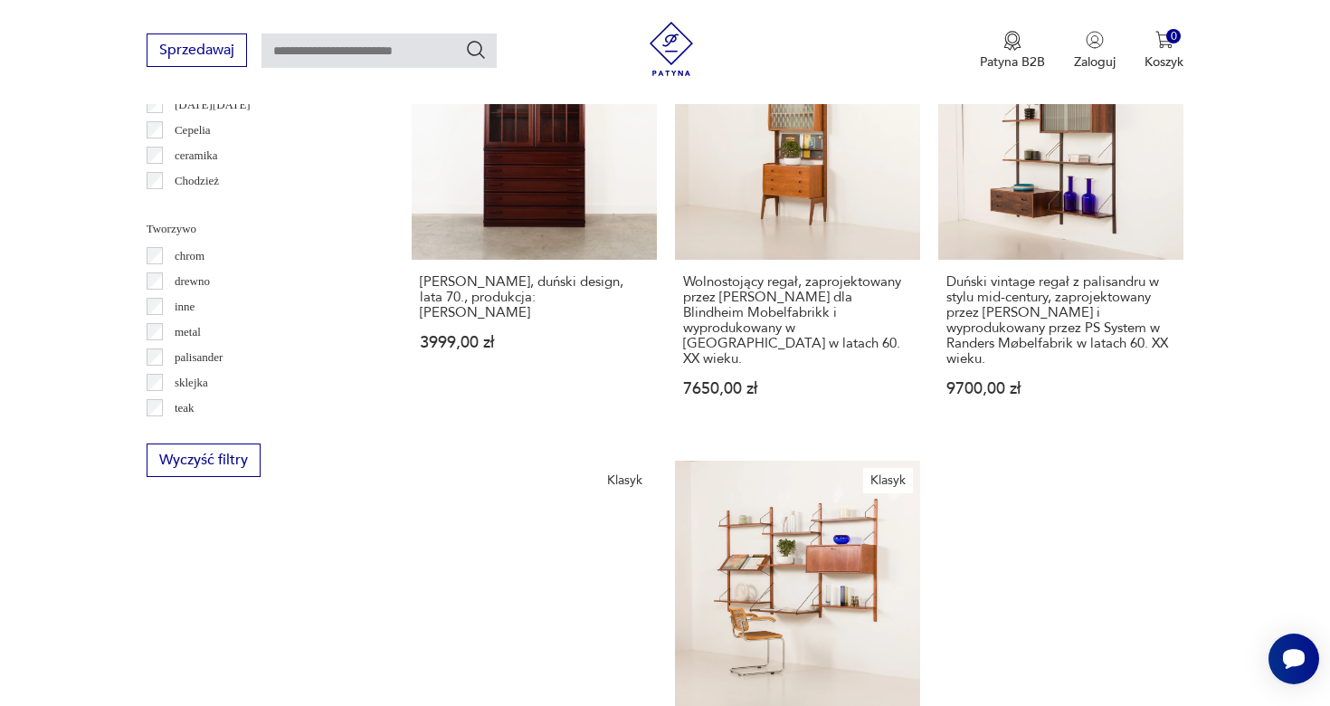
scroll to position [2082, 0]
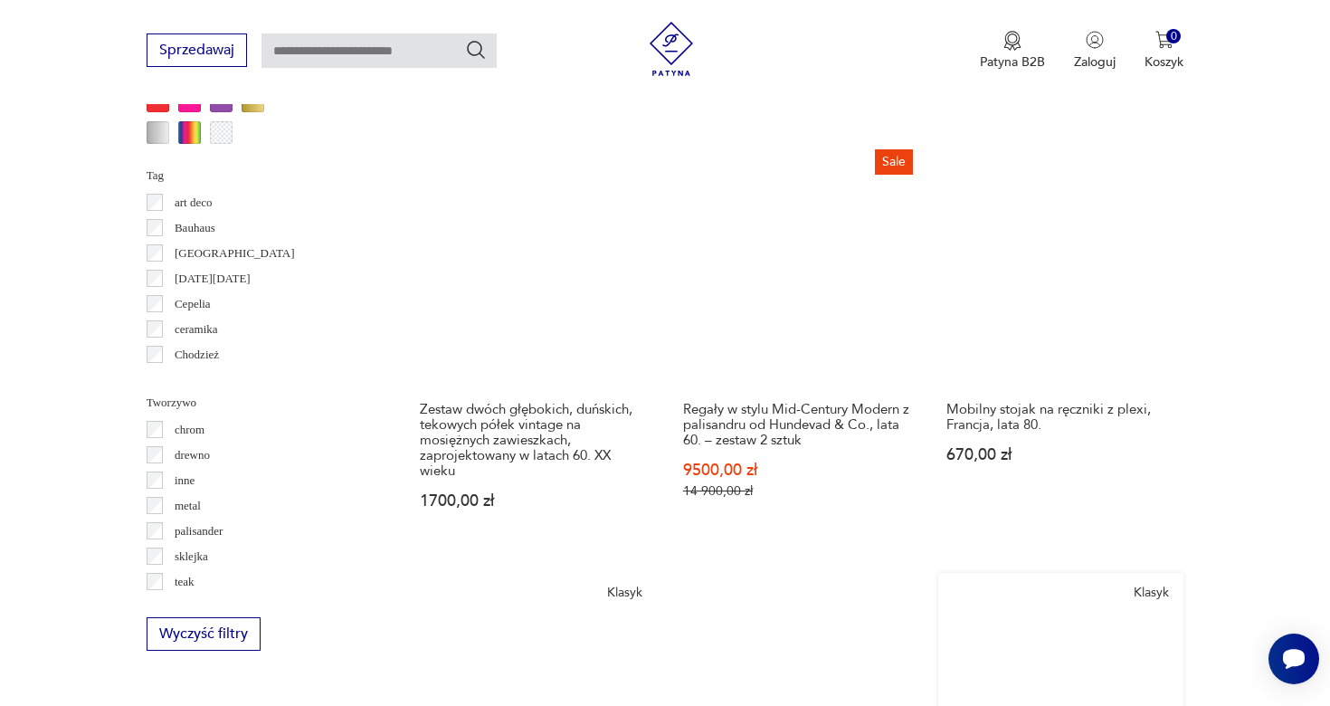
scroll to position [1902, 0]
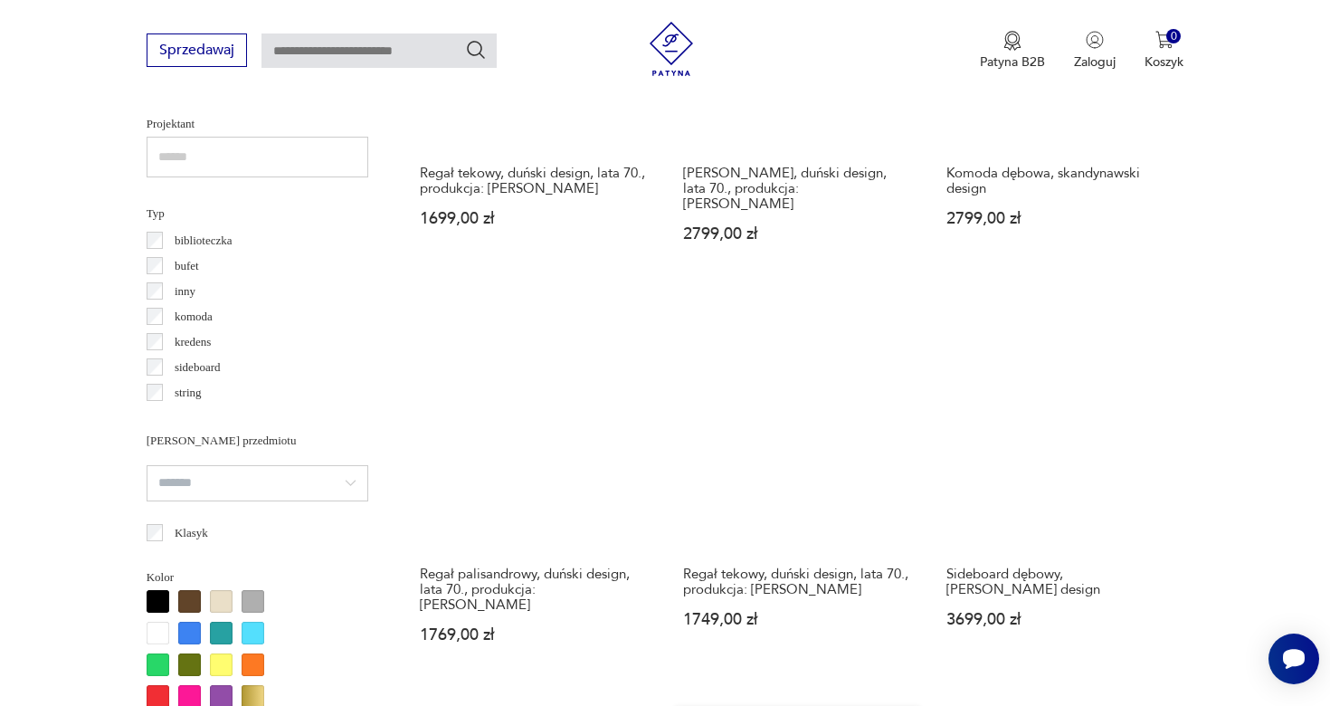
scroll to position [1315, 0]
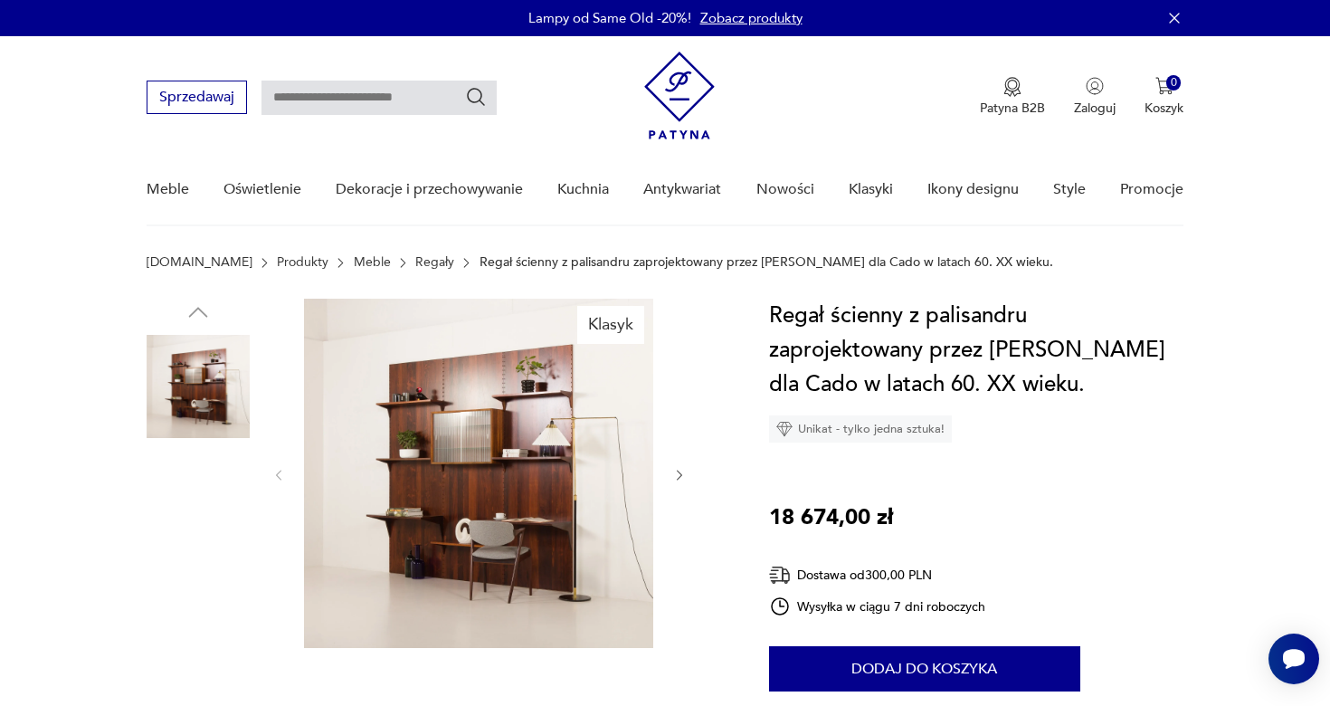
click at [531, 414] on img at bounding box center [478, 473] width 349 height 349
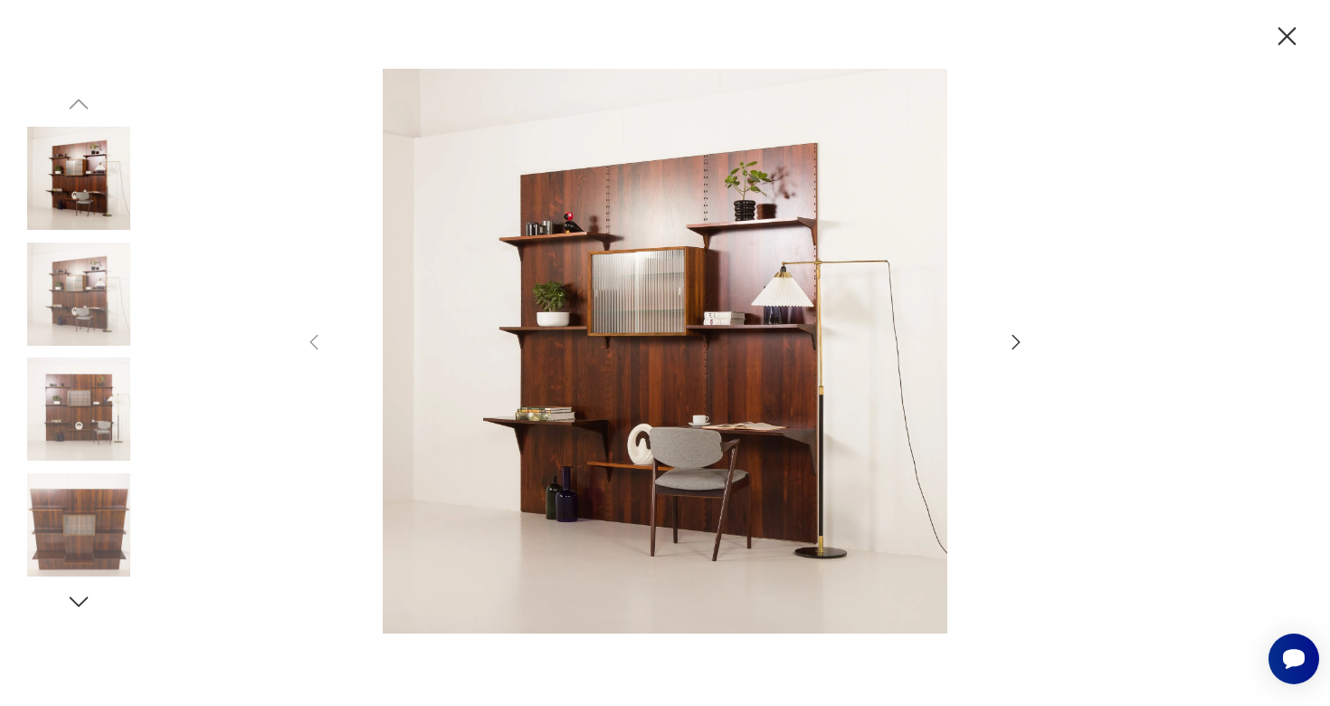
click at [1020, 339] on icon "button" at bounding box center [1016, 342] width 22 height 22
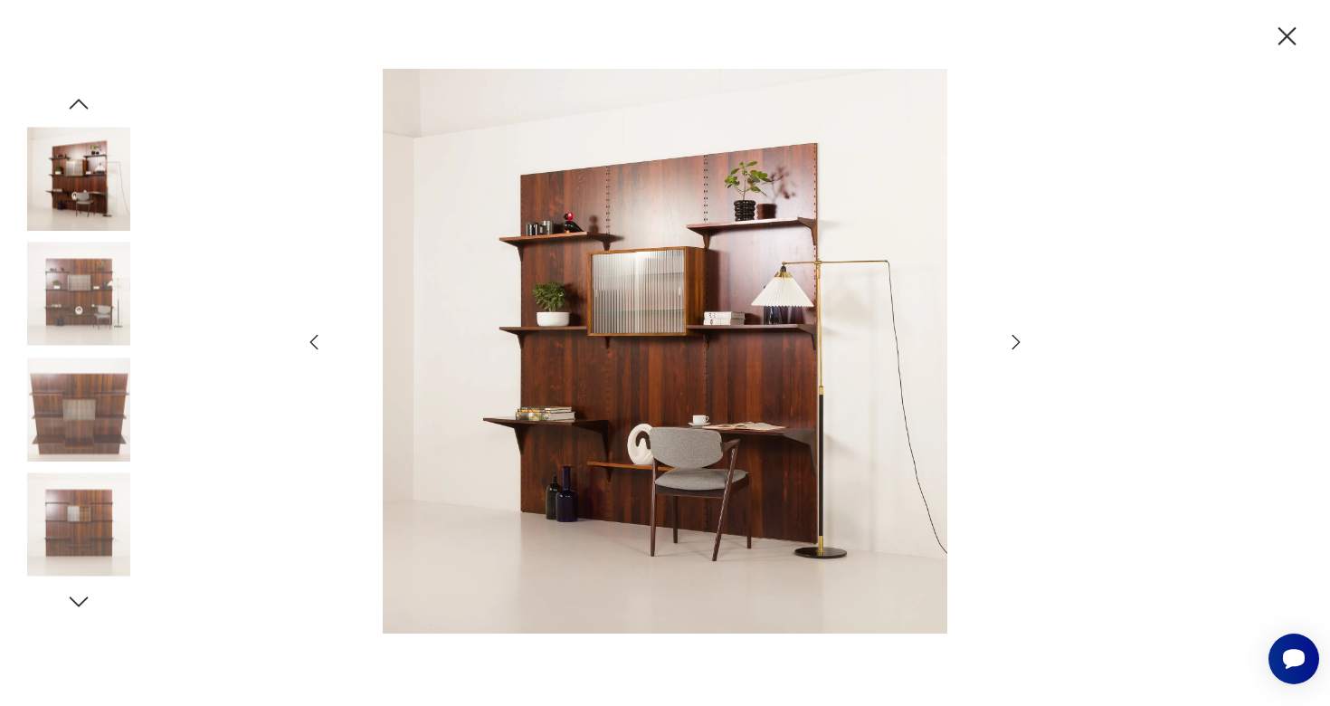
click at [1020, 339] on icon "button" at bounding box center [1016, 342] width 22 height 22
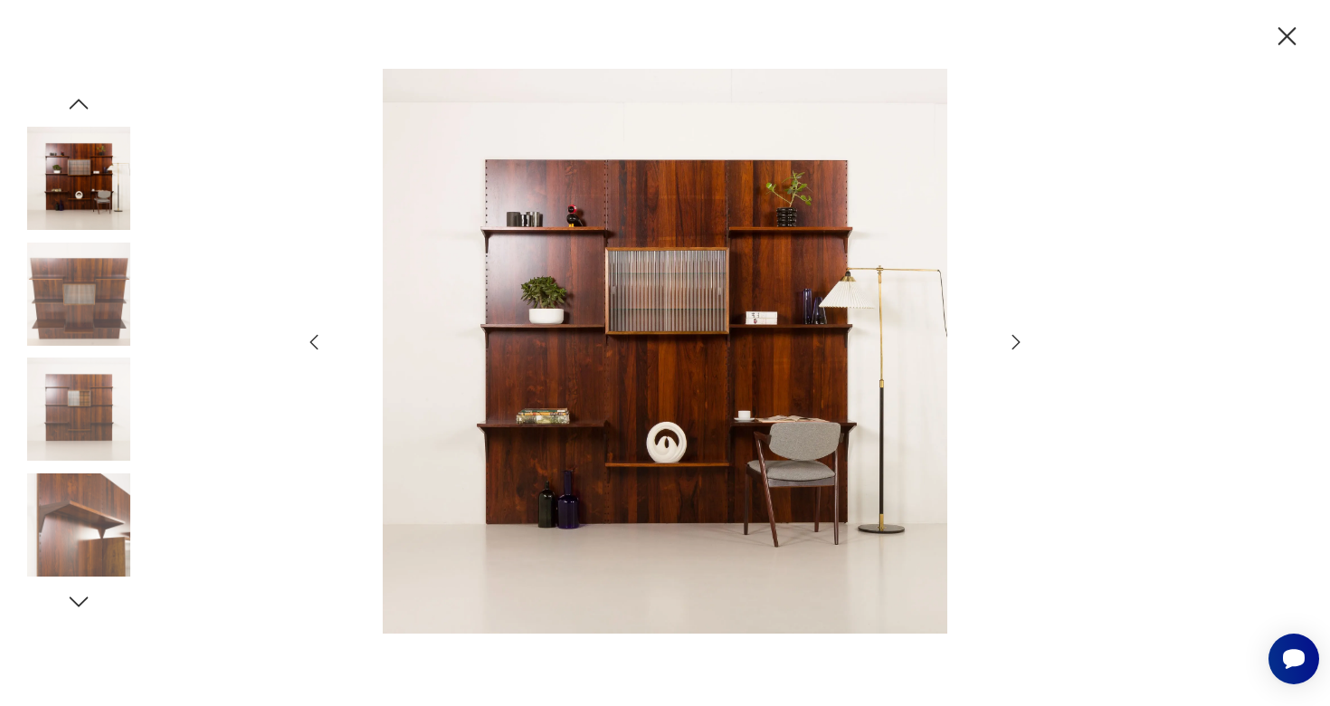
click at [1020, 339] on icon "button" at bounding box center [1016, 342] width 22 height 22
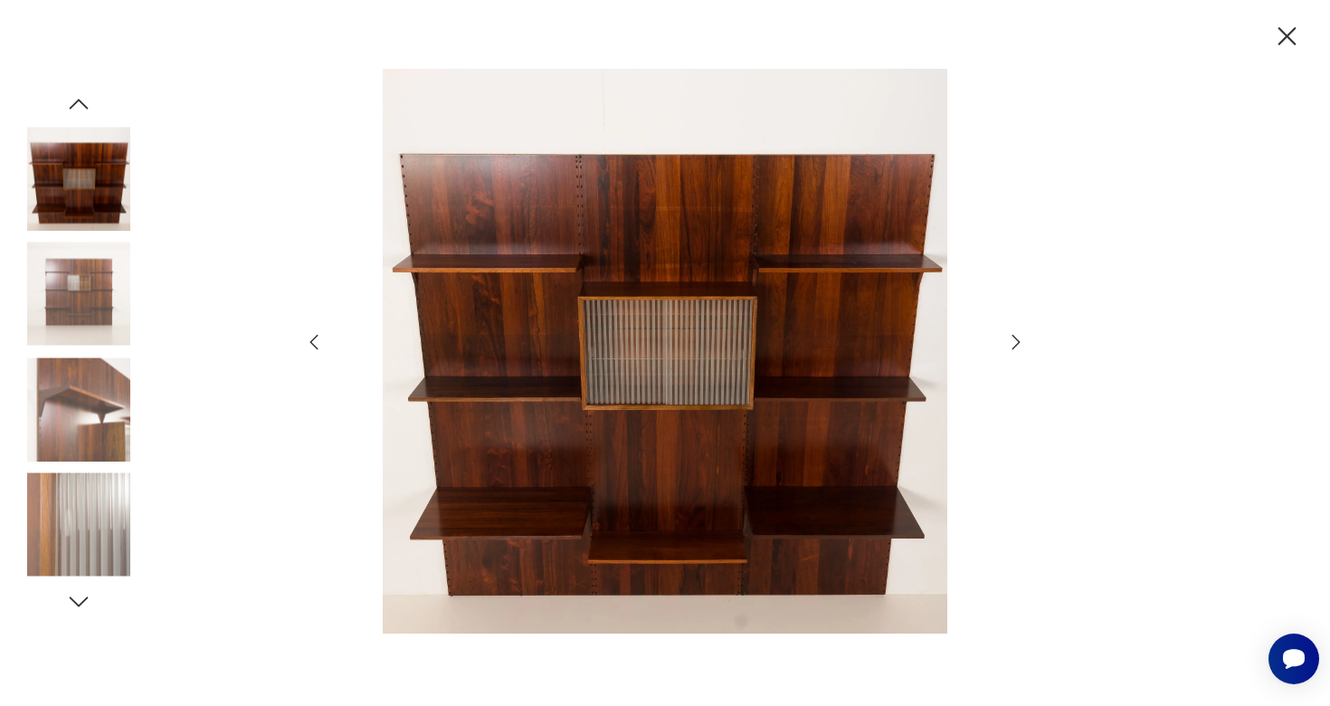
click at [1020, 339] on icon "button" at bounding box center [1016, 342] width 22 height 22
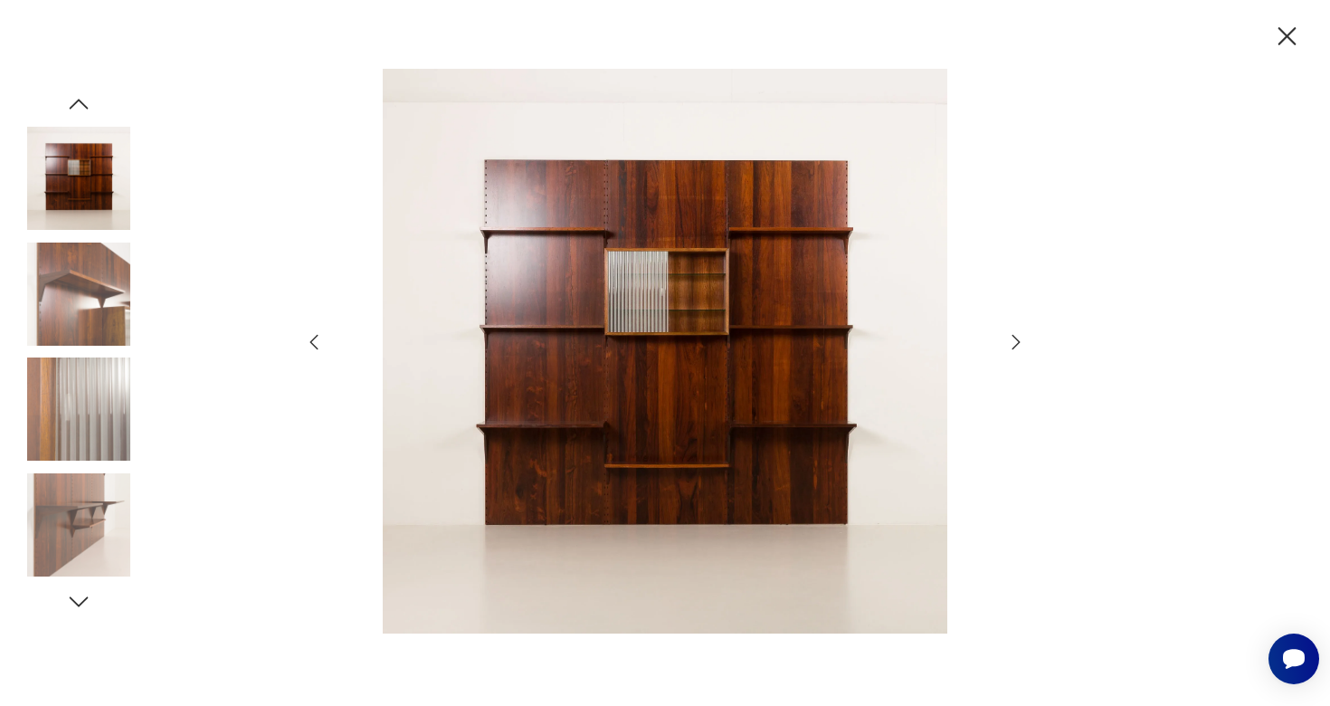
click at [1020, 339] on icon "button" at bounding box center [1016, 342] width 22 height 22
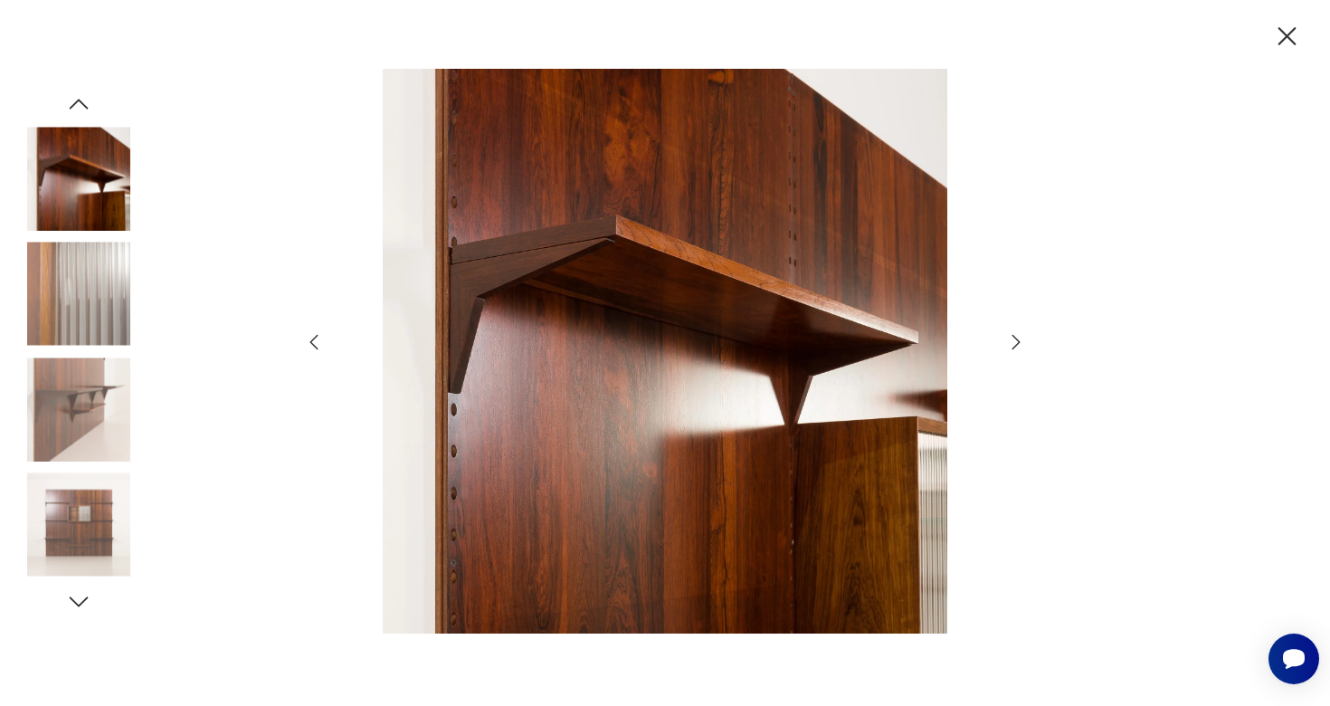
click at [1020, 339] on icon "button" at bounding box center [1016, 342] width 22 height 22
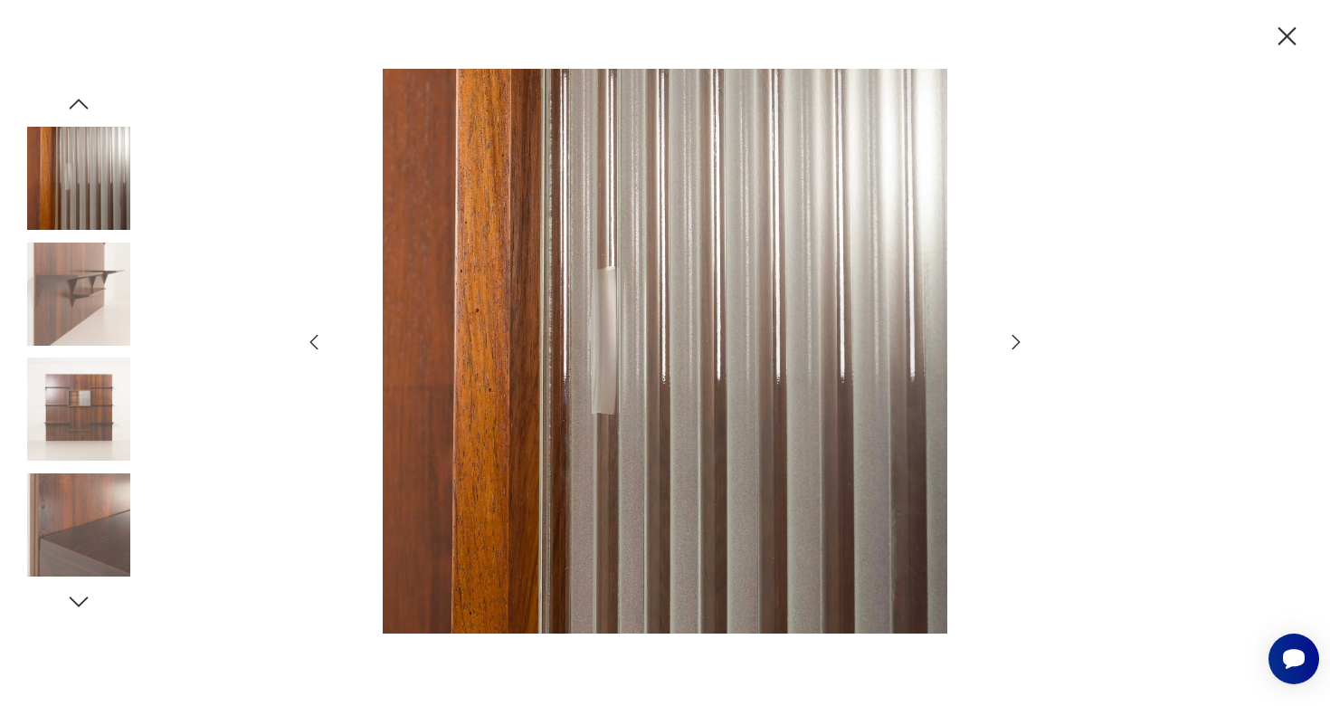
click at [1020, 339] on icon "button" at bounding box center [1016, 342] width 22 height 22
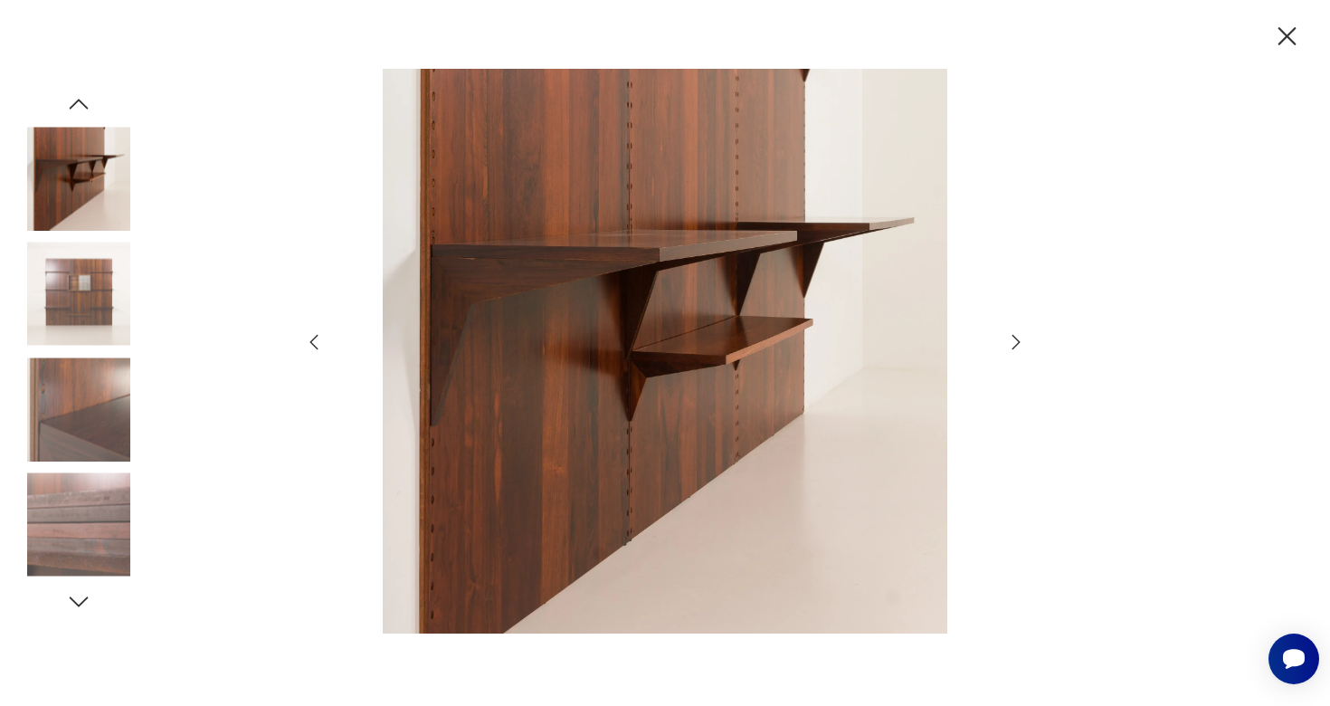
click at [1020, 339] on icon "button" at bounding box center [1016, 342] width 22 height 22
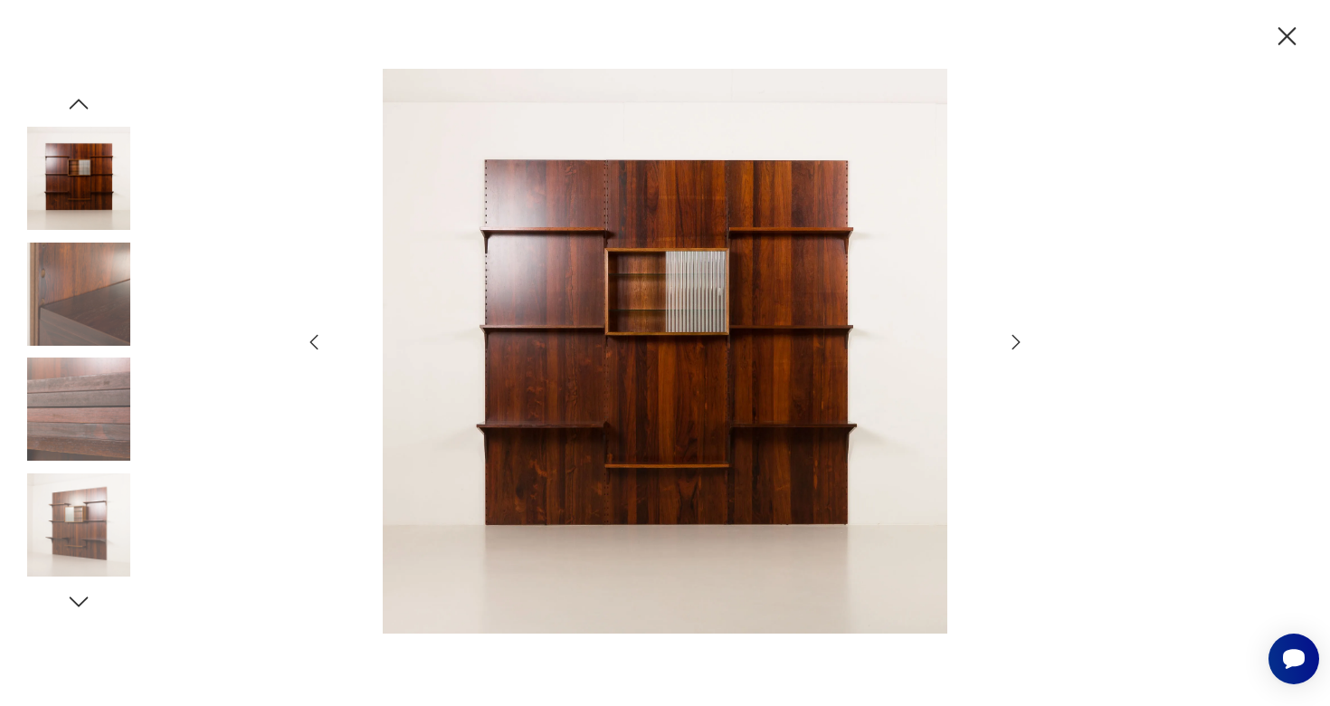
click at [1020, 339] on icon "button" at bounding box center [1016, 342] width 22 height 22
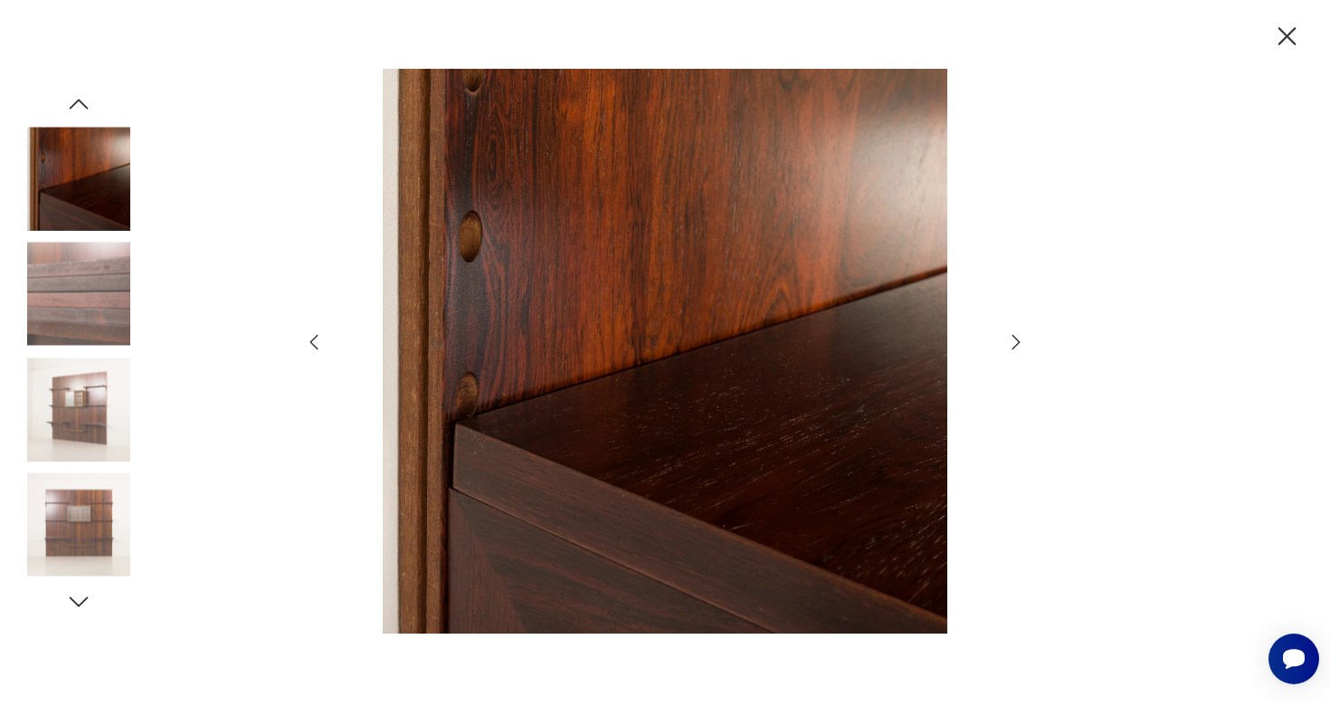
click at [1020, 339] on icon "button" at bounding box center [1016, 342] width 22 height 22
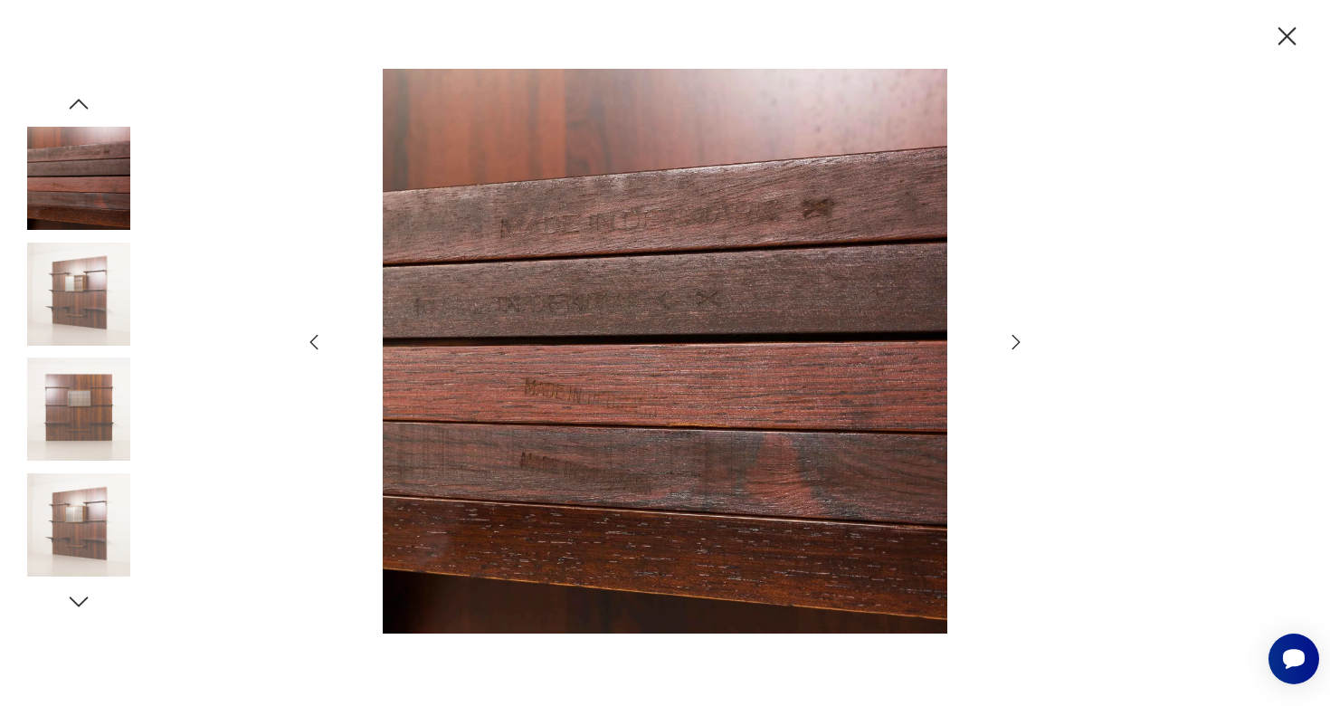
click at [1020, 339] on icon "button" at bounding box center [1016, 342] width 22 height 22
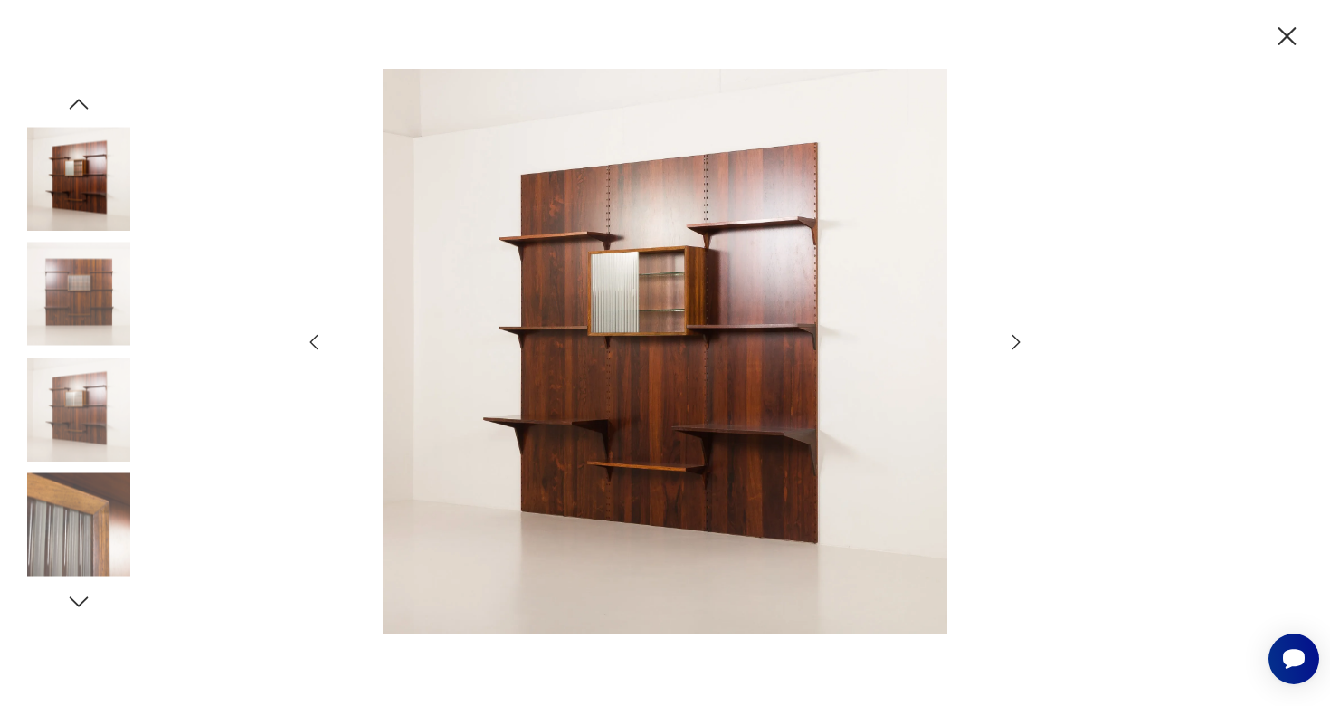
click at [1020, 339] on icon "button" at bounding box center [1016, 342] width 22 height 22
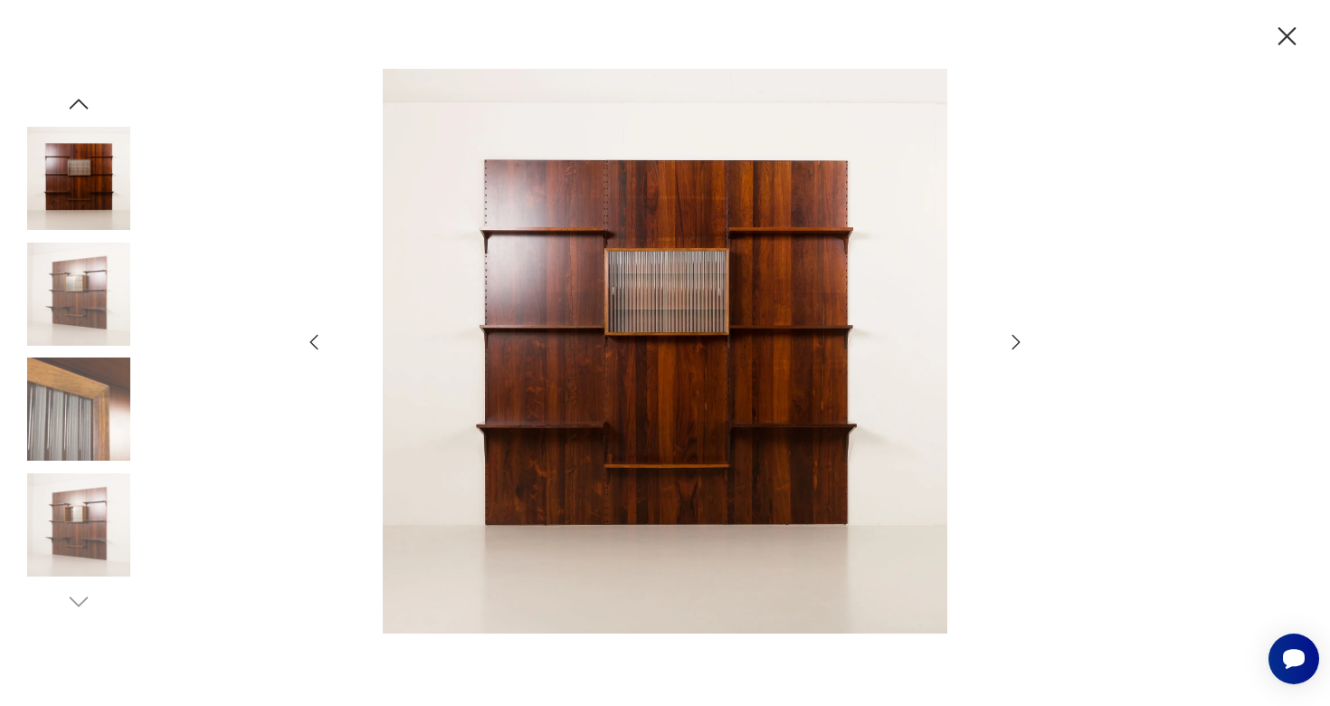
click at [1010, 338] on icon "button" at bounding box center [1016, 342] width 22 height 22
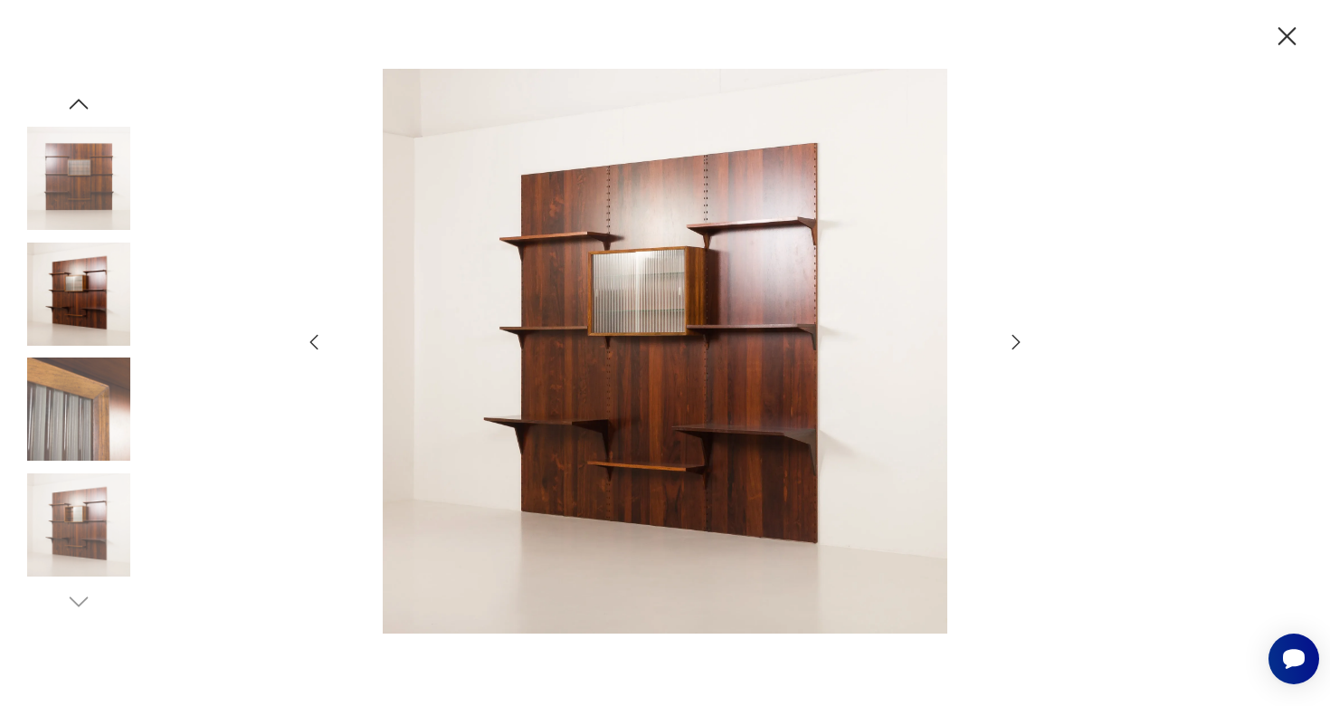
click at [1010, 338] on icon "button" at bounding box center [1016, 342] width 22 height 22
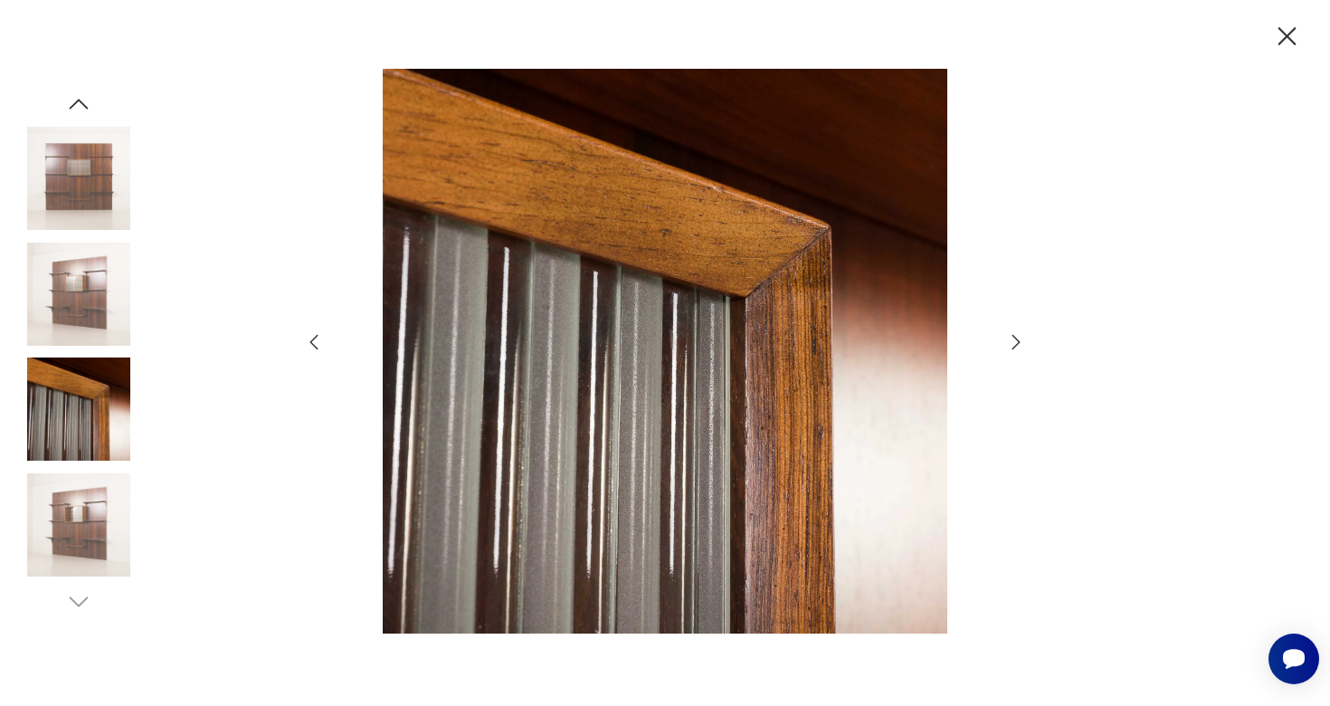
click at [1010, 338] on icon "button" at bounding box center [1016, 342] width 22 height 22
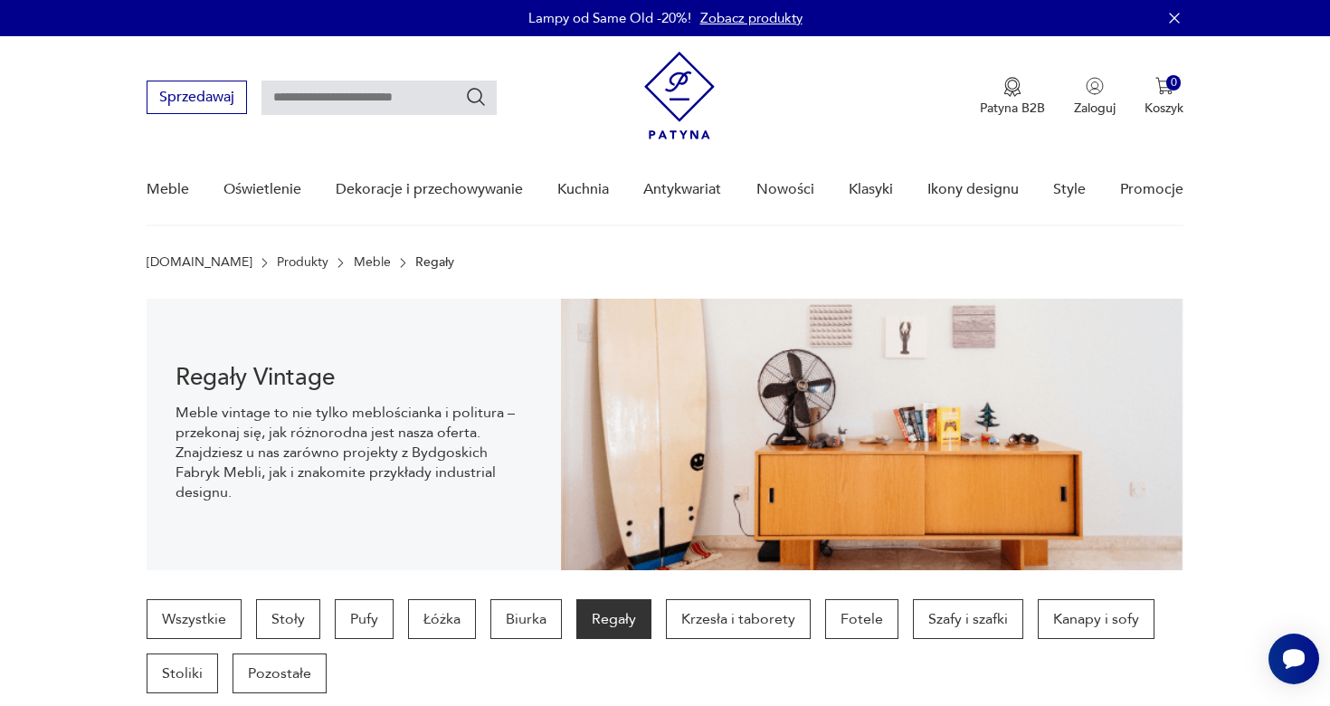
scroll to position [1315, 0]
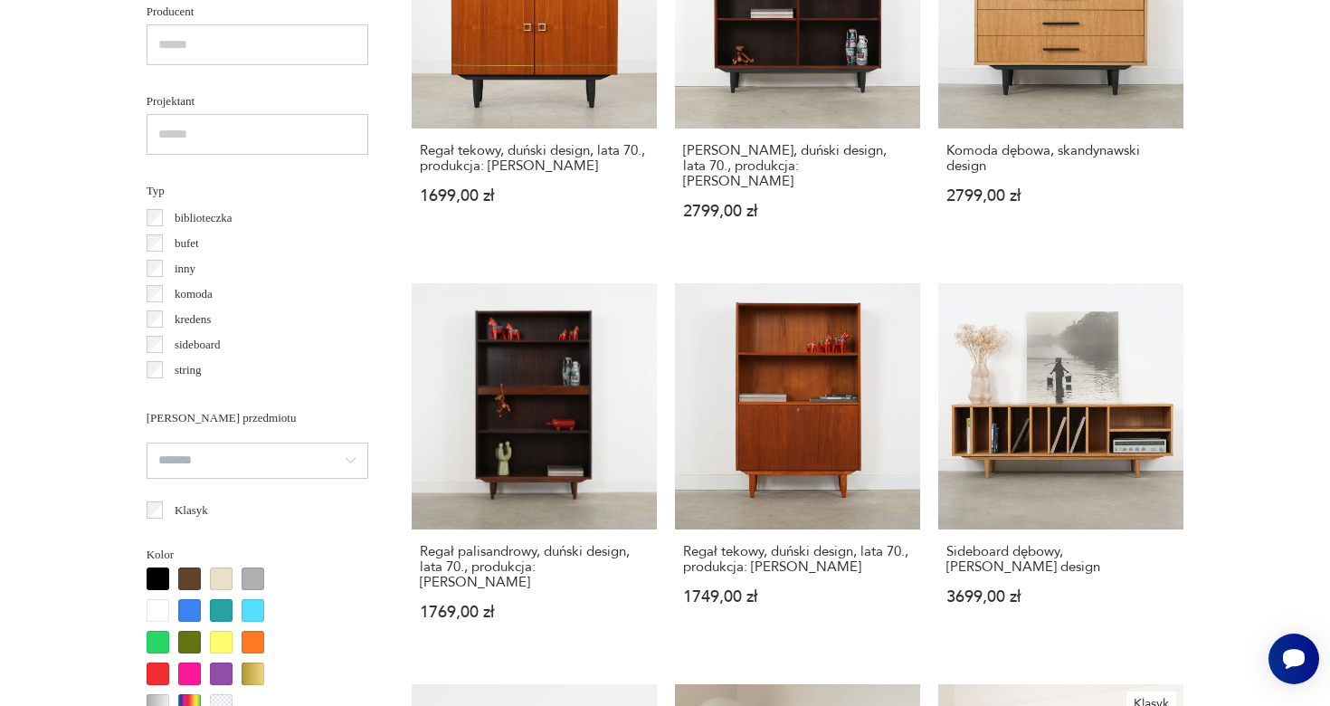
scroll to position [1902, 0]
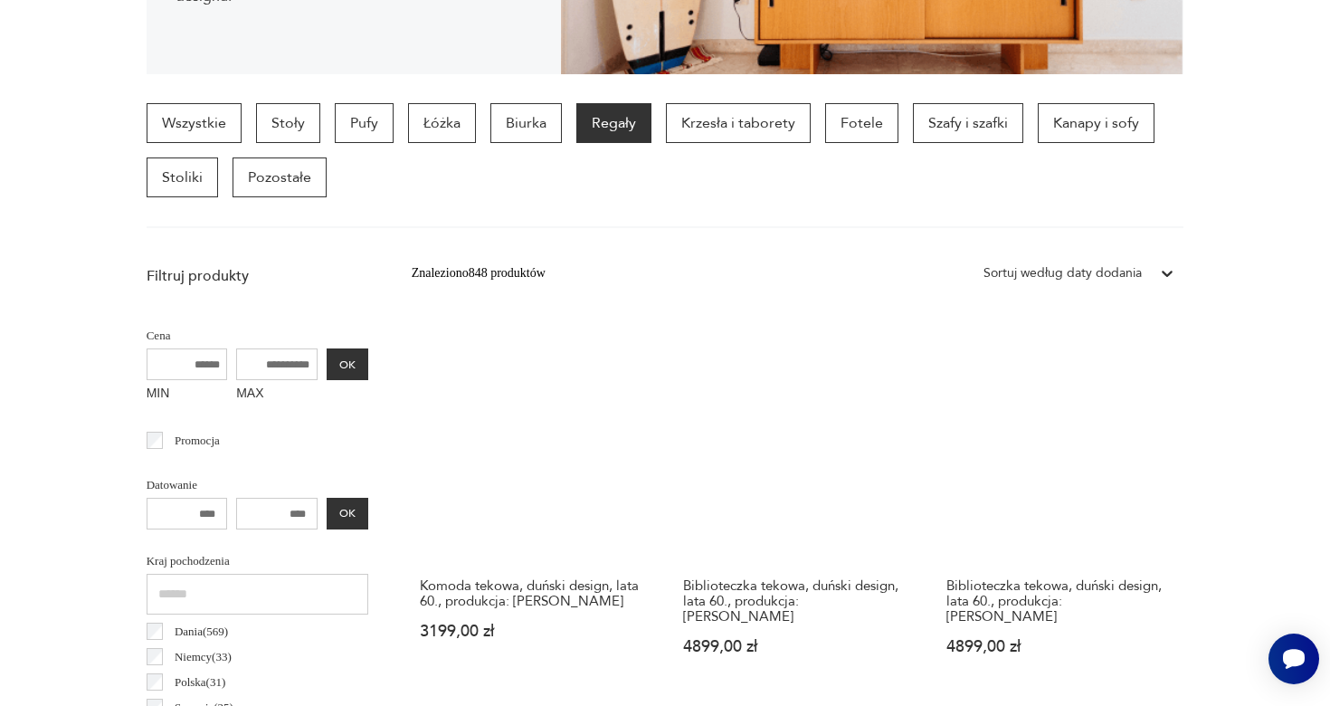
scroll to position [481, 0]
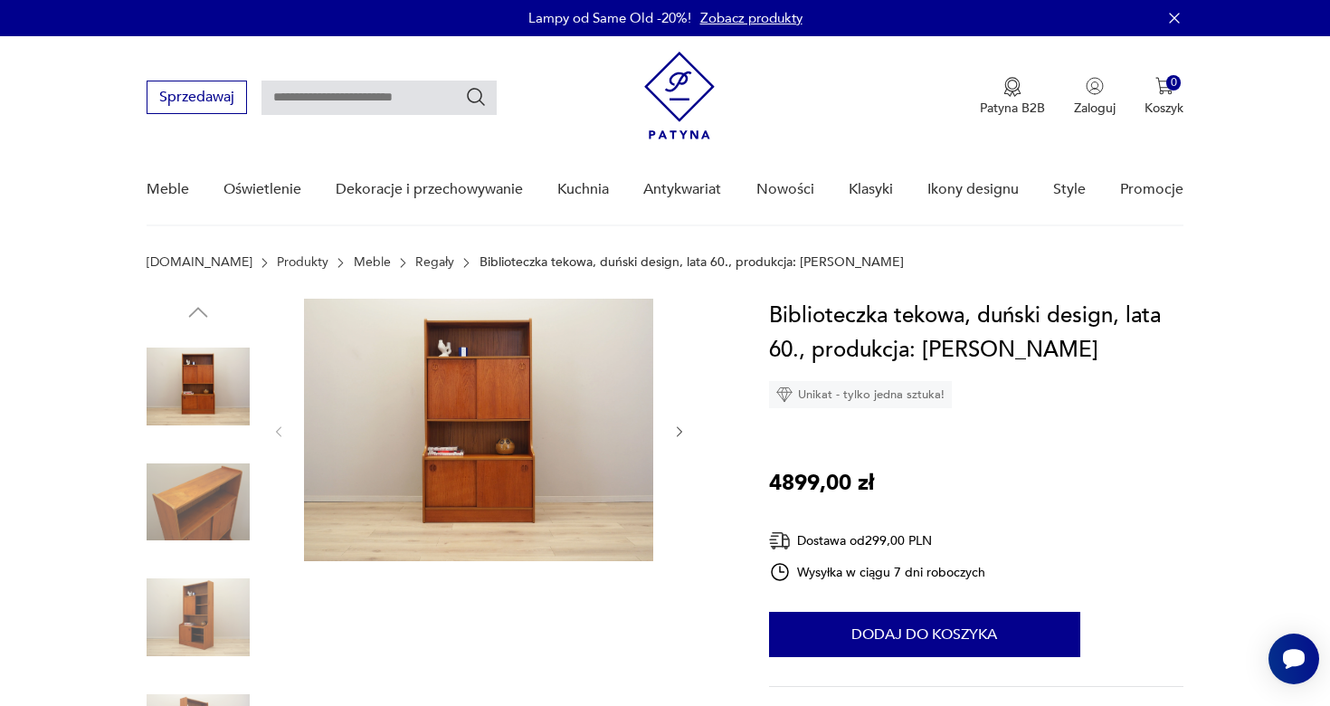
click at [318, 95] on input "text" at bounding box center [378, 98] width 235 height 34
type input "**********"
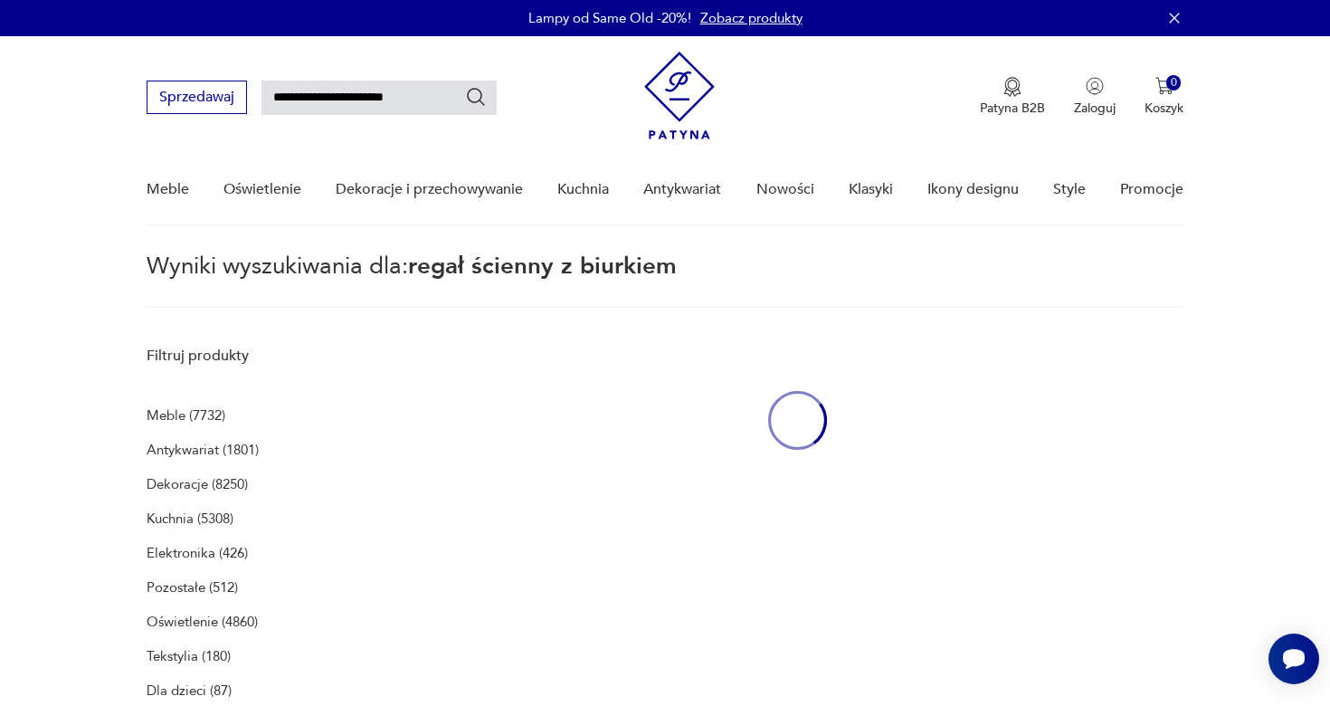
scroll to position [65, 0]
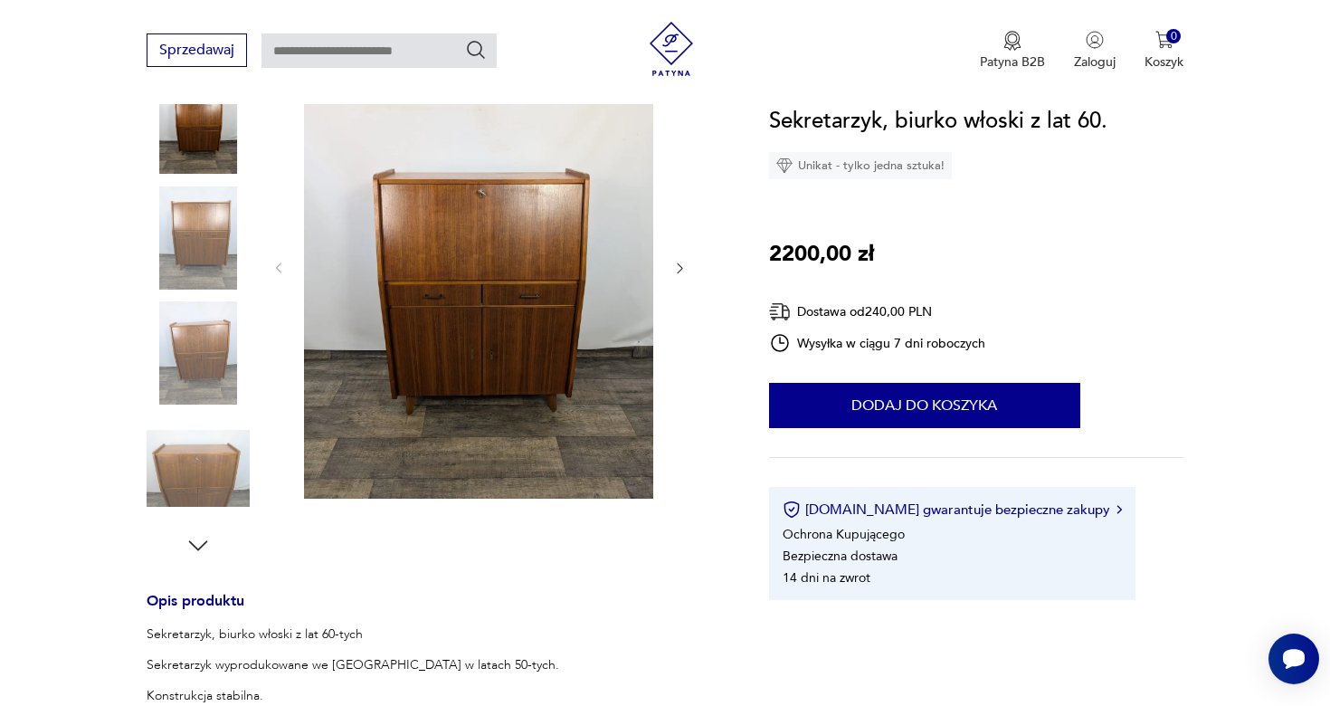
scroll to position [269, 0]
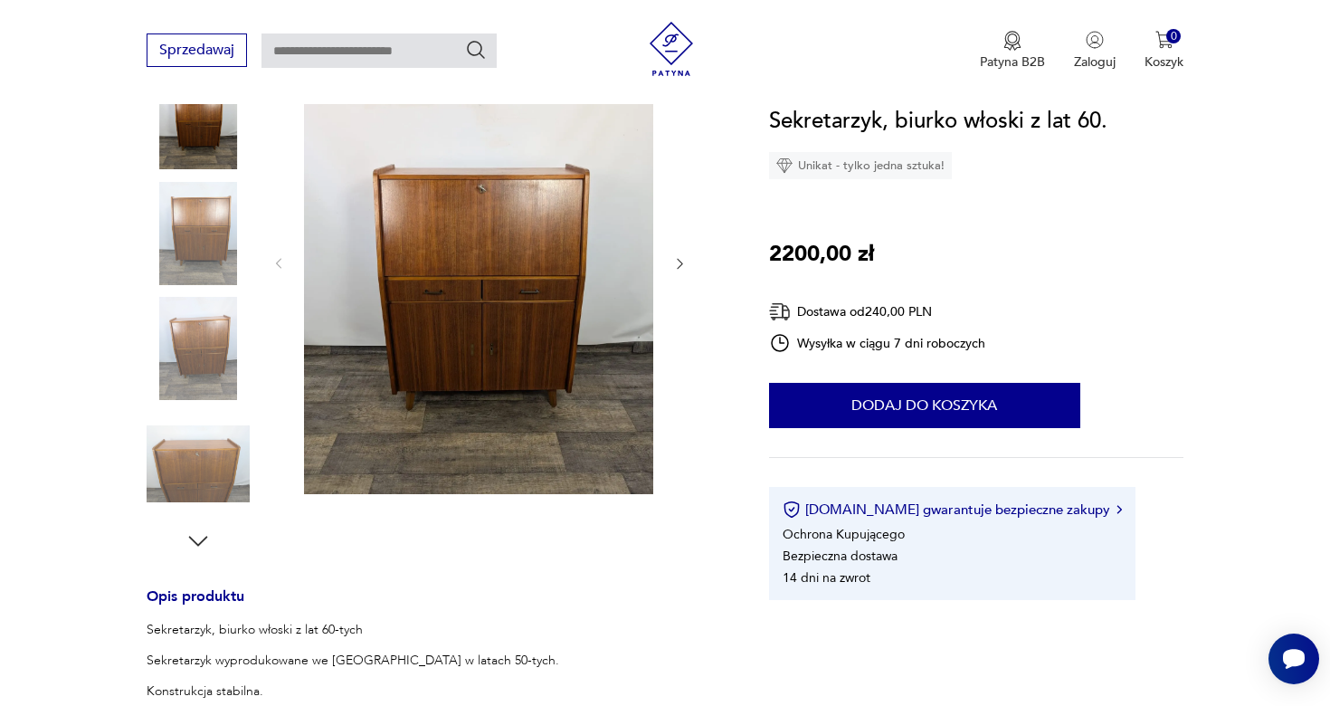
click at [676, 265] on icon "button" at bounding box center [679, 263] width 15 height 15
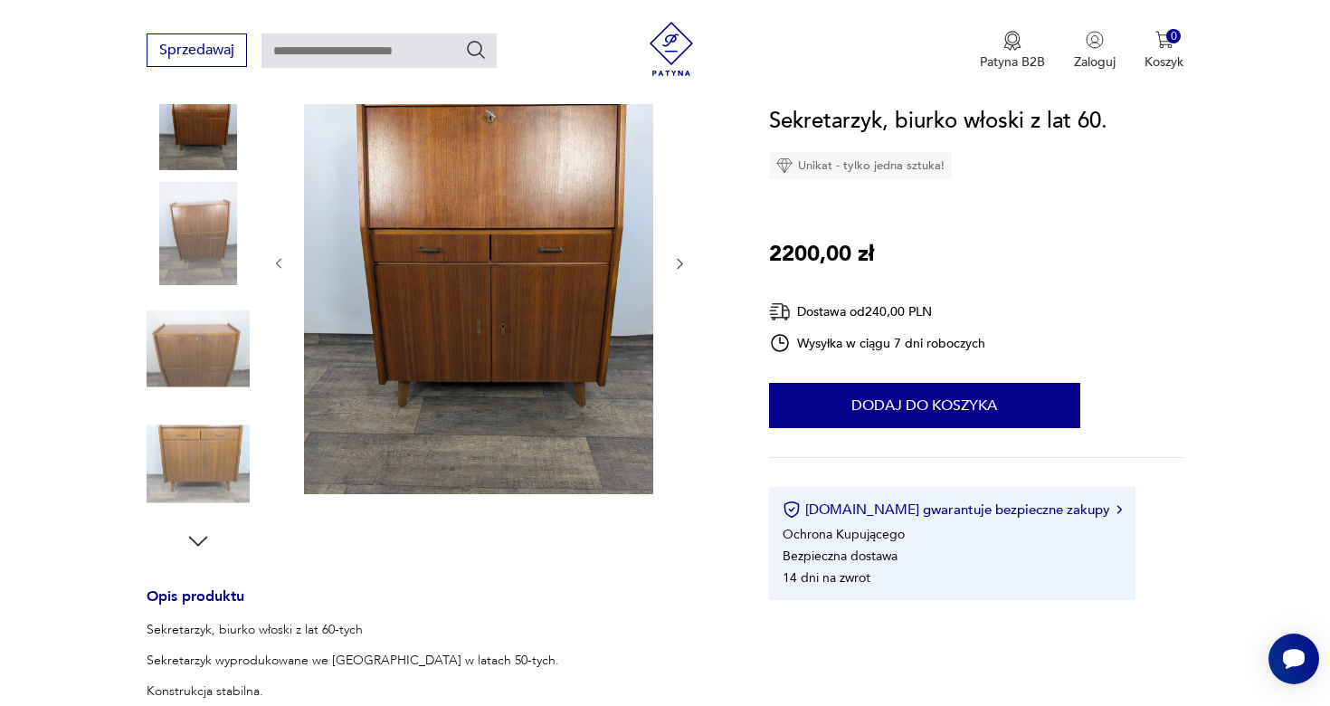
click at [676, 265] on icon "button" at bounding box center [679, 263] width 15 height 15
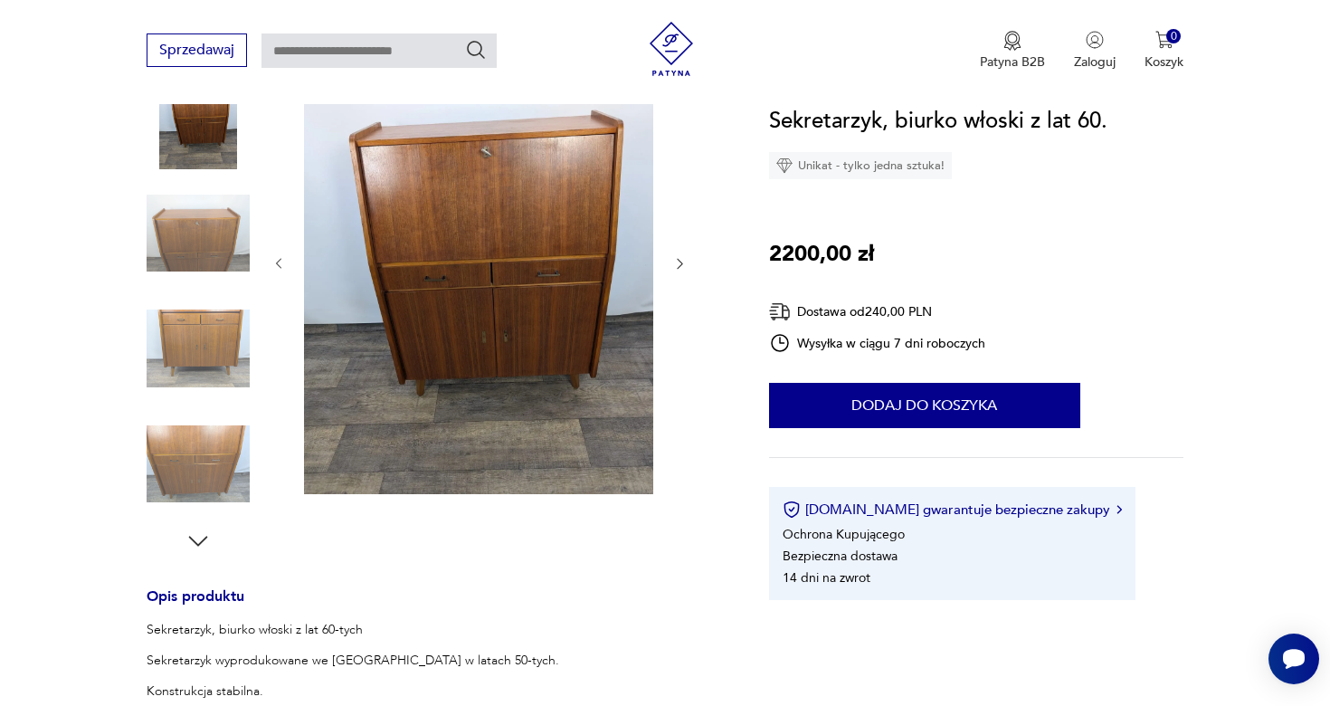
click at [676, 265] on icon "button" at bounding box center [679, 263] width 15 height 15
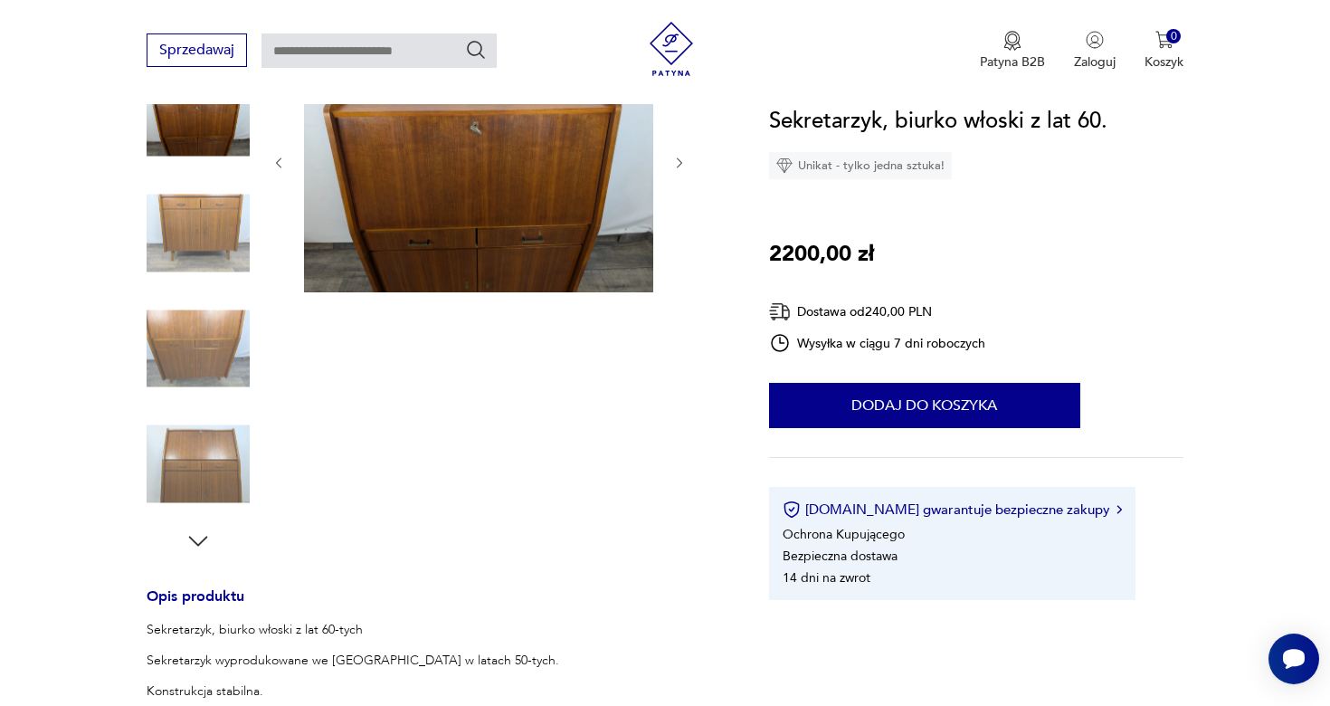
click at [676, 265] on div at bounding box center [479, 163] width 416 height 266
click at [201, 545] on icon "button" at bounding box center [198, 540] width 27 height 27
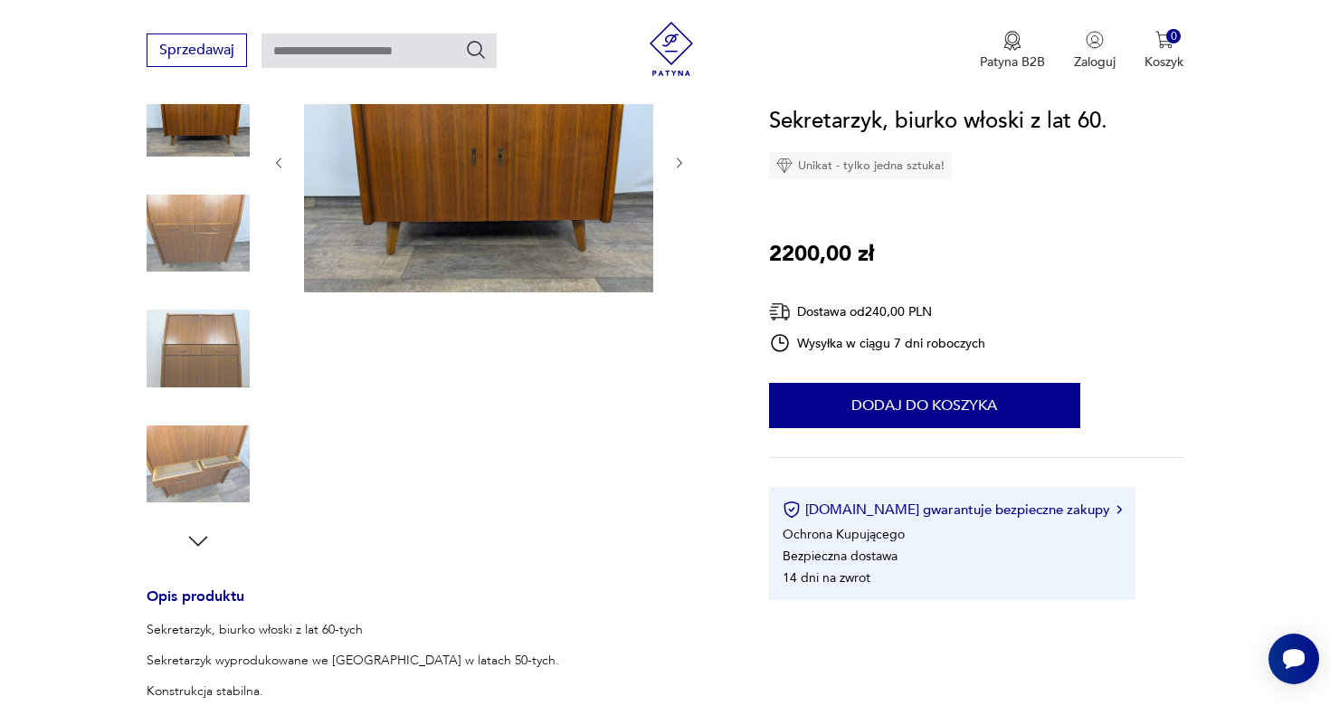
click at [201, 544] on icon "button" at bounding box center [198, 540] width 27 height 27
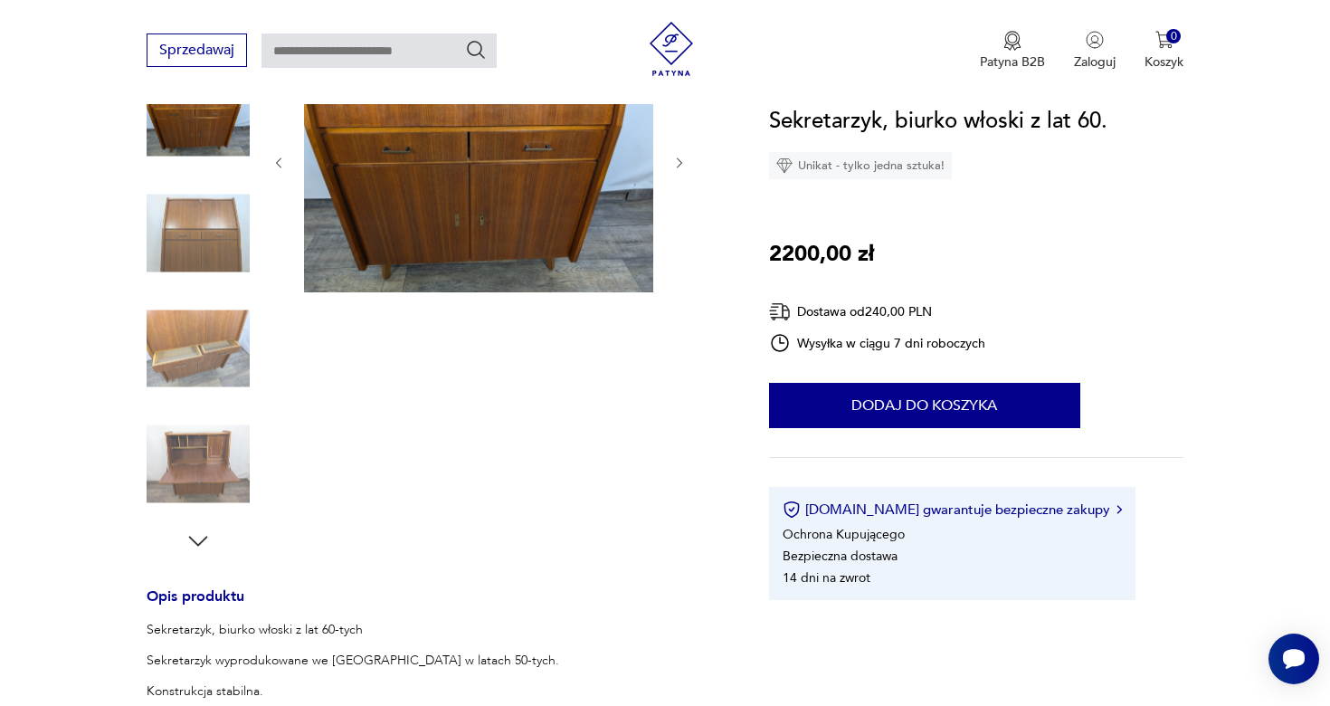
click at [201, 544] on icon "button" at bounding box center [198, 540] width 27 height 27
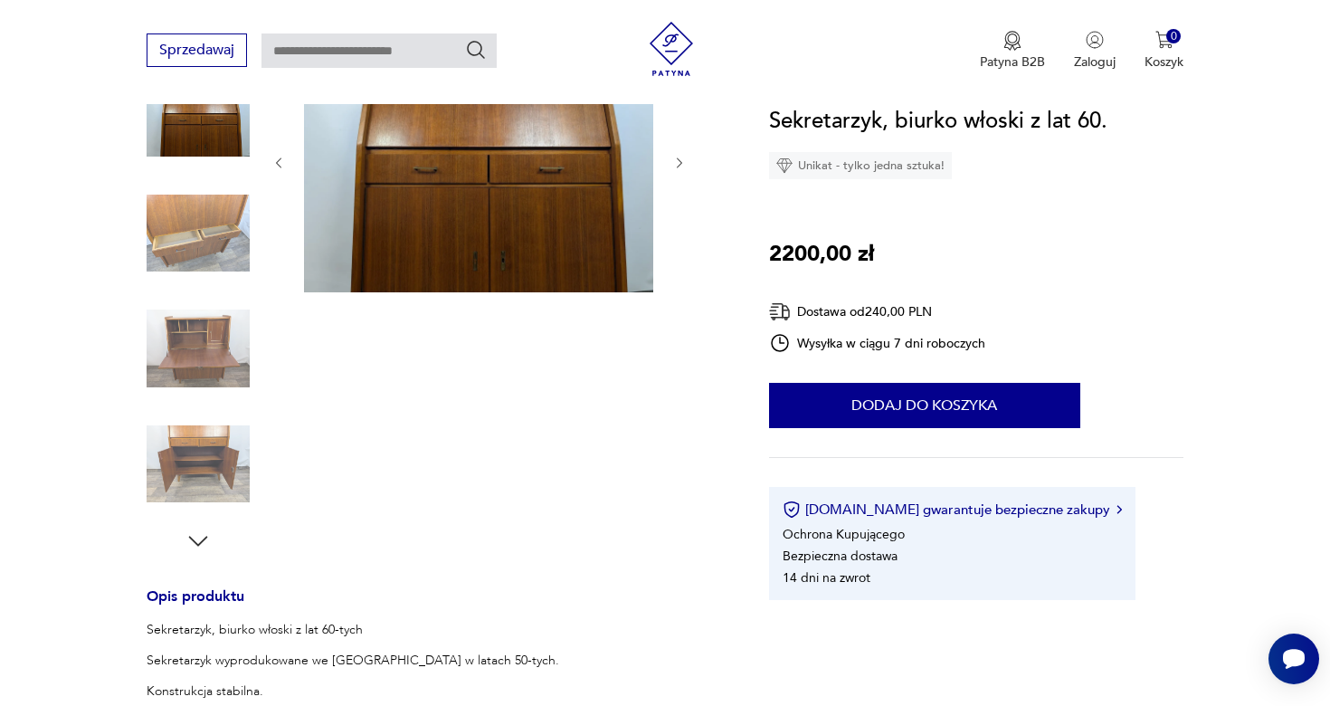
click at [200, 349] on img at bounding box center [198, 348] width 103 height 103
